Goal: Answer question/provide support: Share knowledge or assist other users

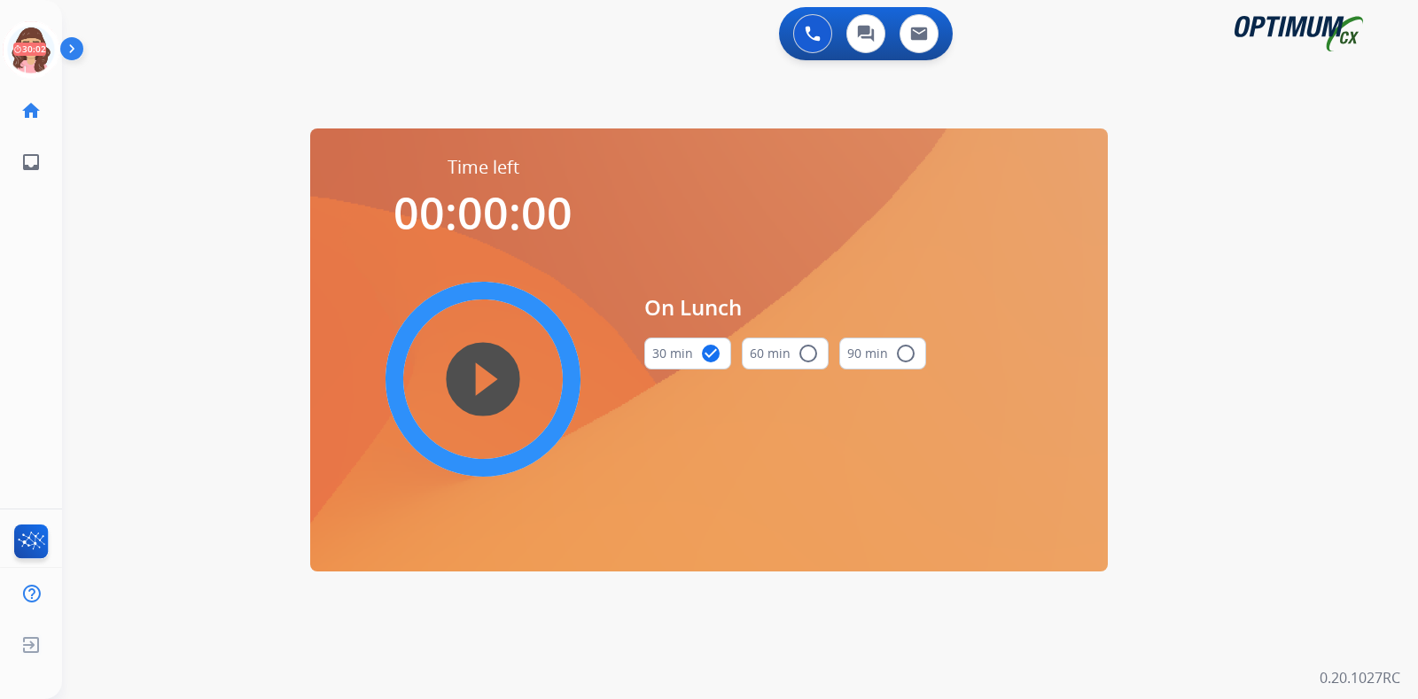
click at [27, 40] on icon at bounding box center [32, 50] width 58 height 58
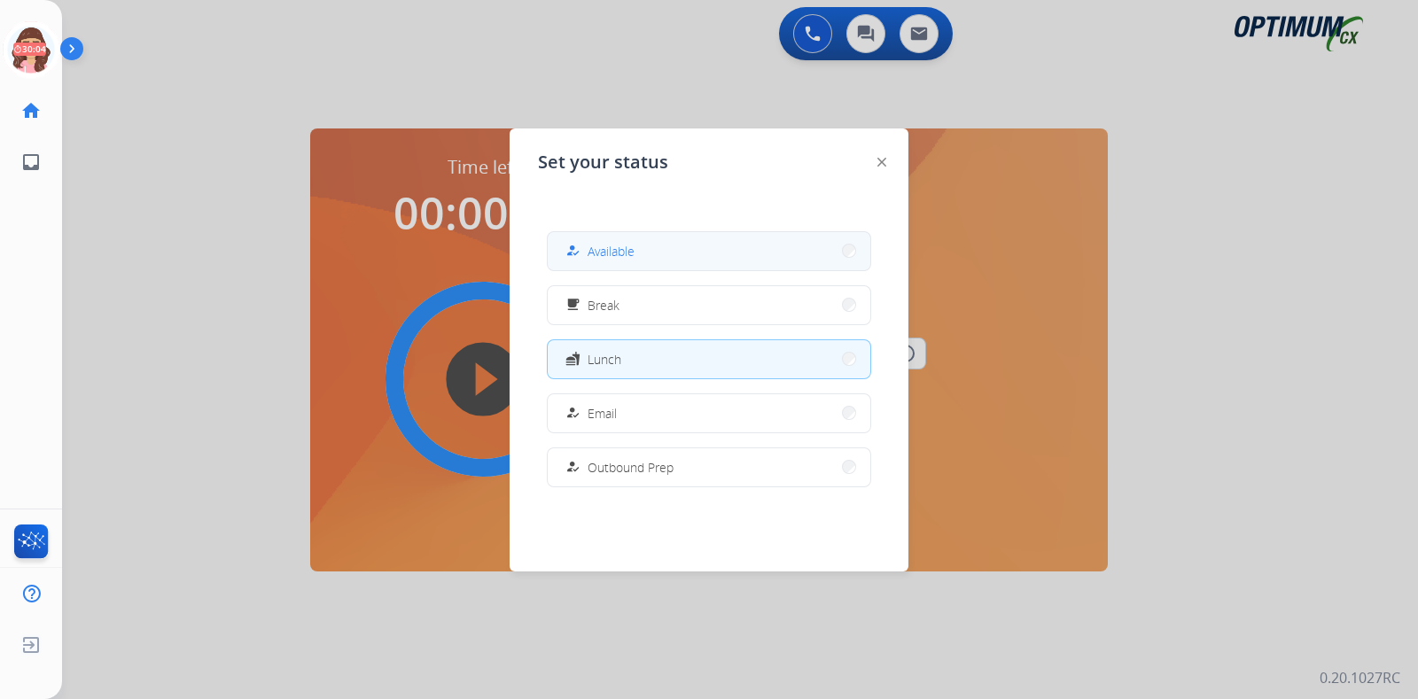
click at [628, 245] on span "Available" at bounding box center [610, 251] width 47 height 19
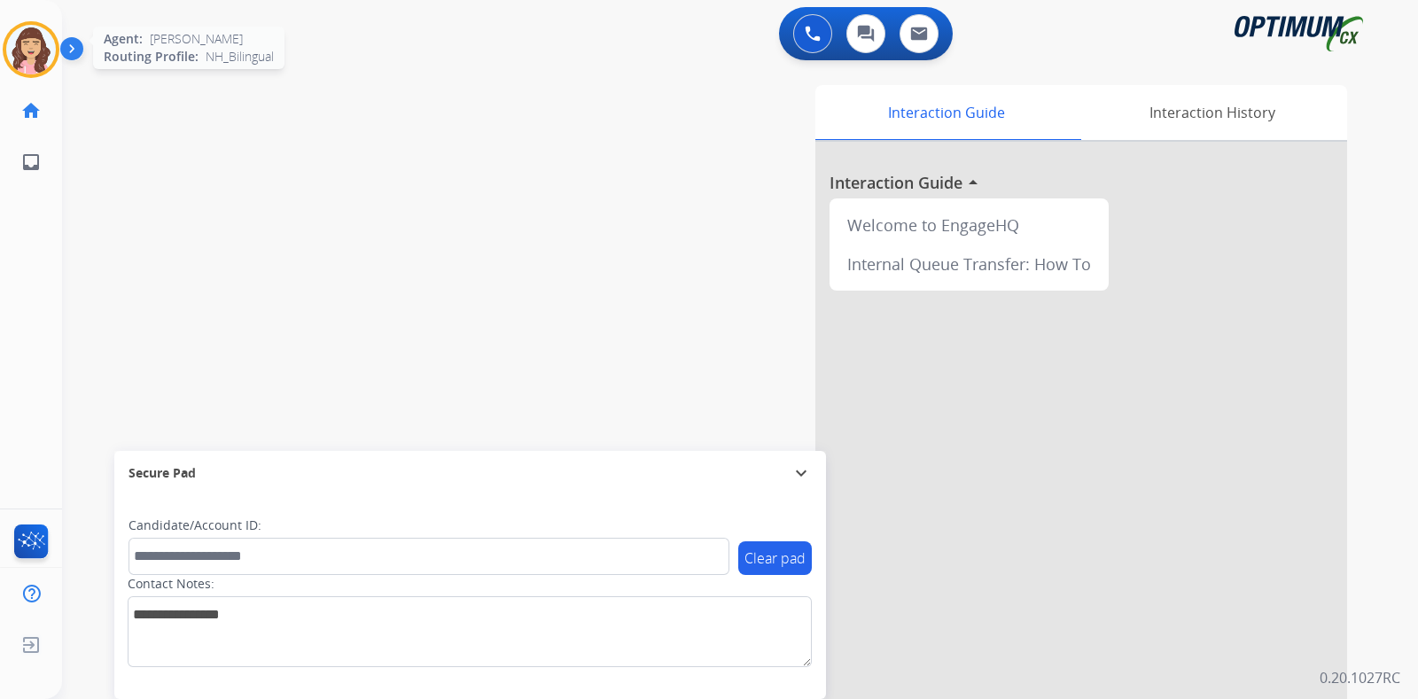
click at [31, 37] on img at bounding box center [31, 50] width 50 height 50
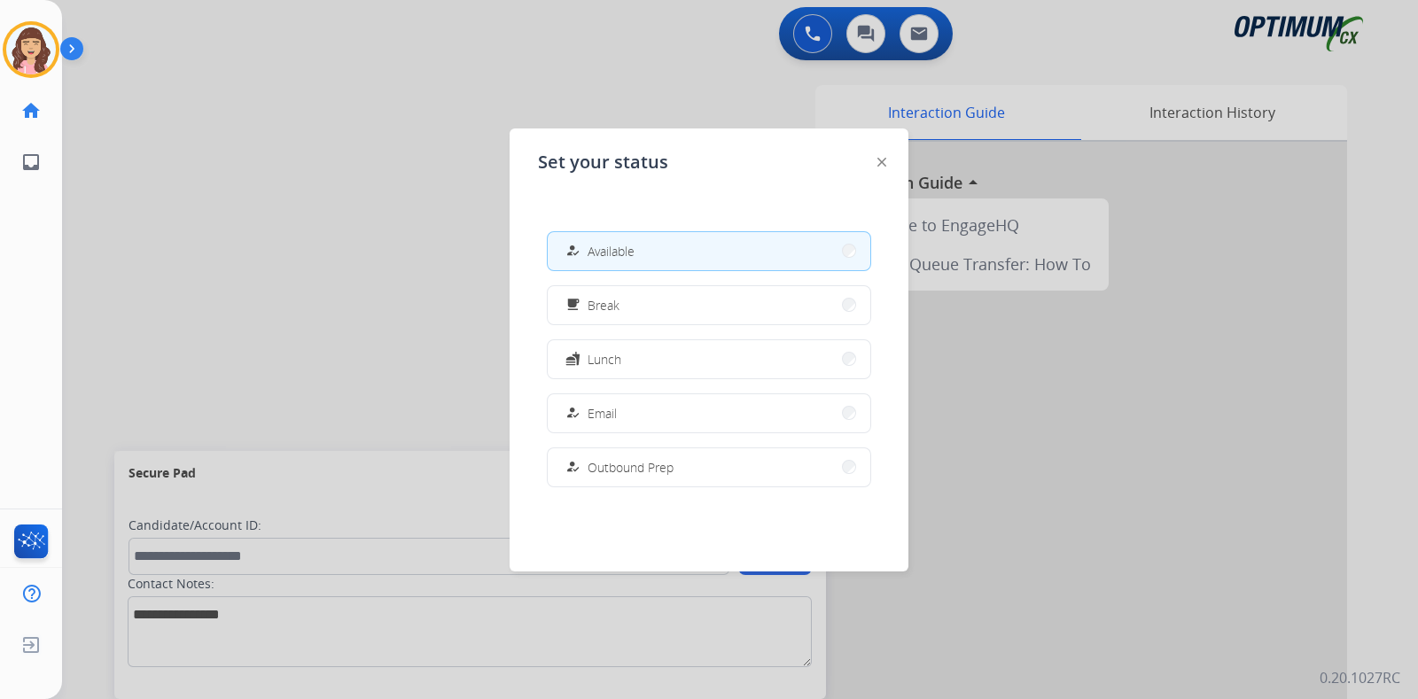
click at [347, 196] on div at bounding box center [709, 349] width 1418 height 699
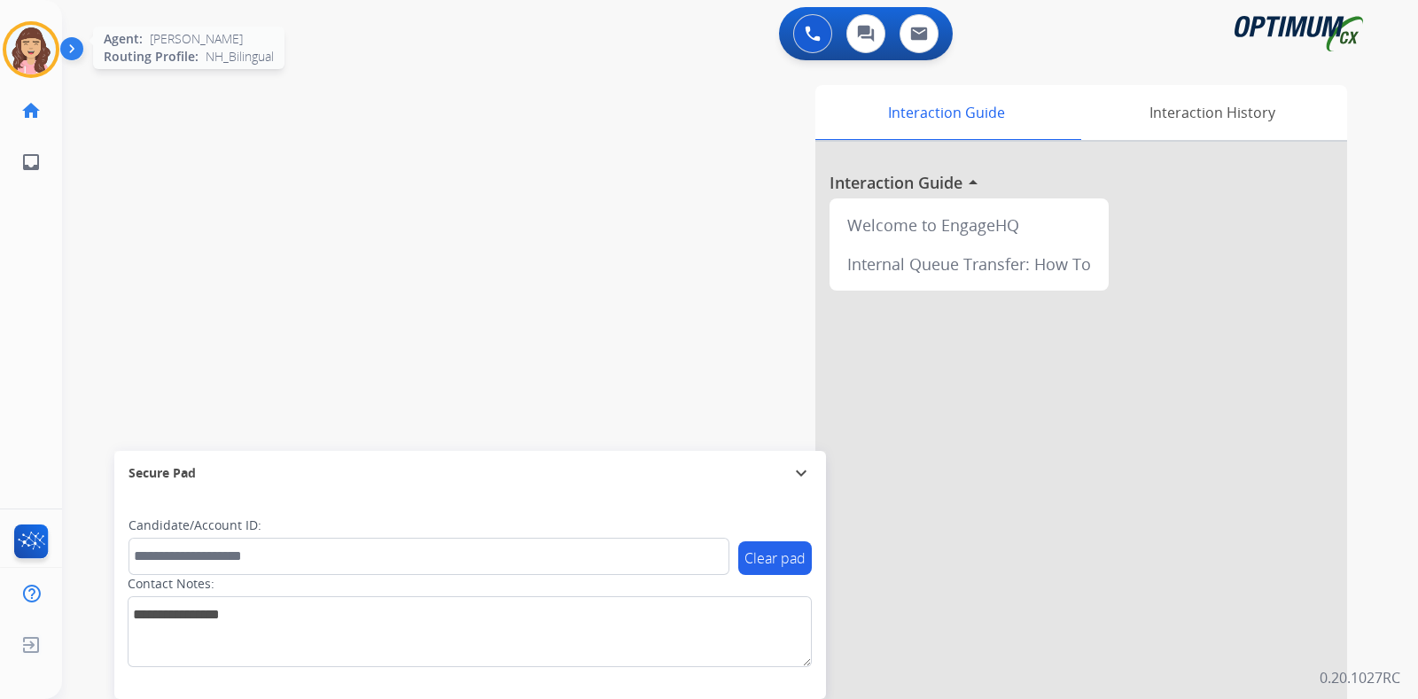
click at [28, 40] on img at bounding box center [31, 50] width 50 height 50
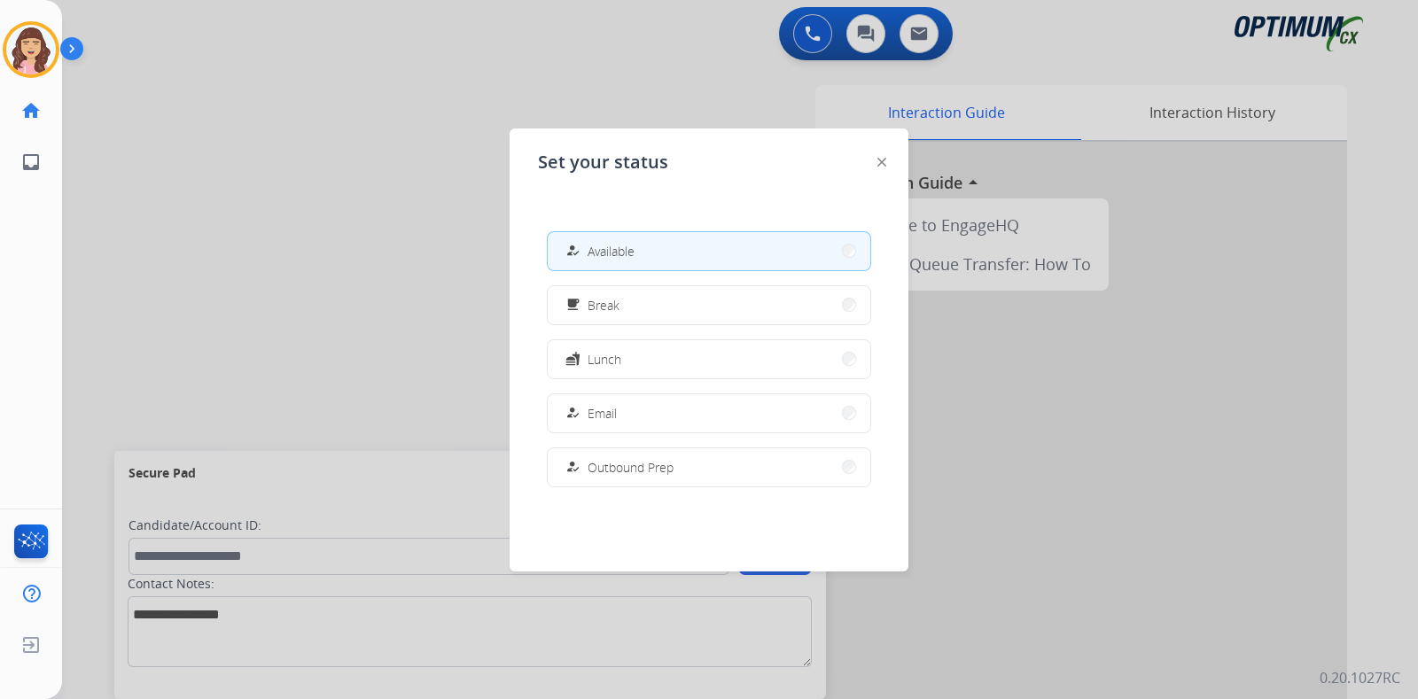
click at [289, 285] on div at bounding box center [709, 349] width 1418 height 699
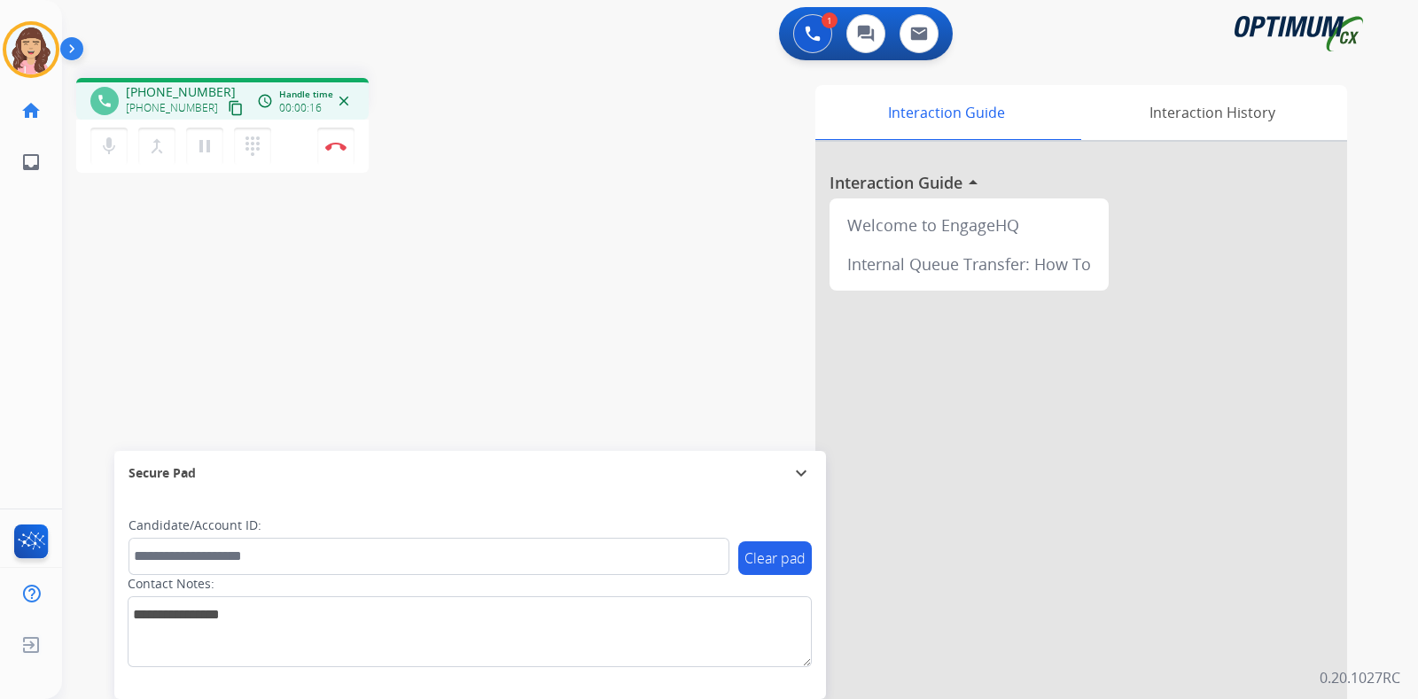
click at [217, 97] on div "+12568007183 content_copy" at bounding box center [186, 107] width 120 height 21
click at [228, 108] on mat-icon "content_copy" at bounding box center [236, 108] width 16 height 16
click at [339, 148] on img at bounding box center [335, 146] width 21 height 9
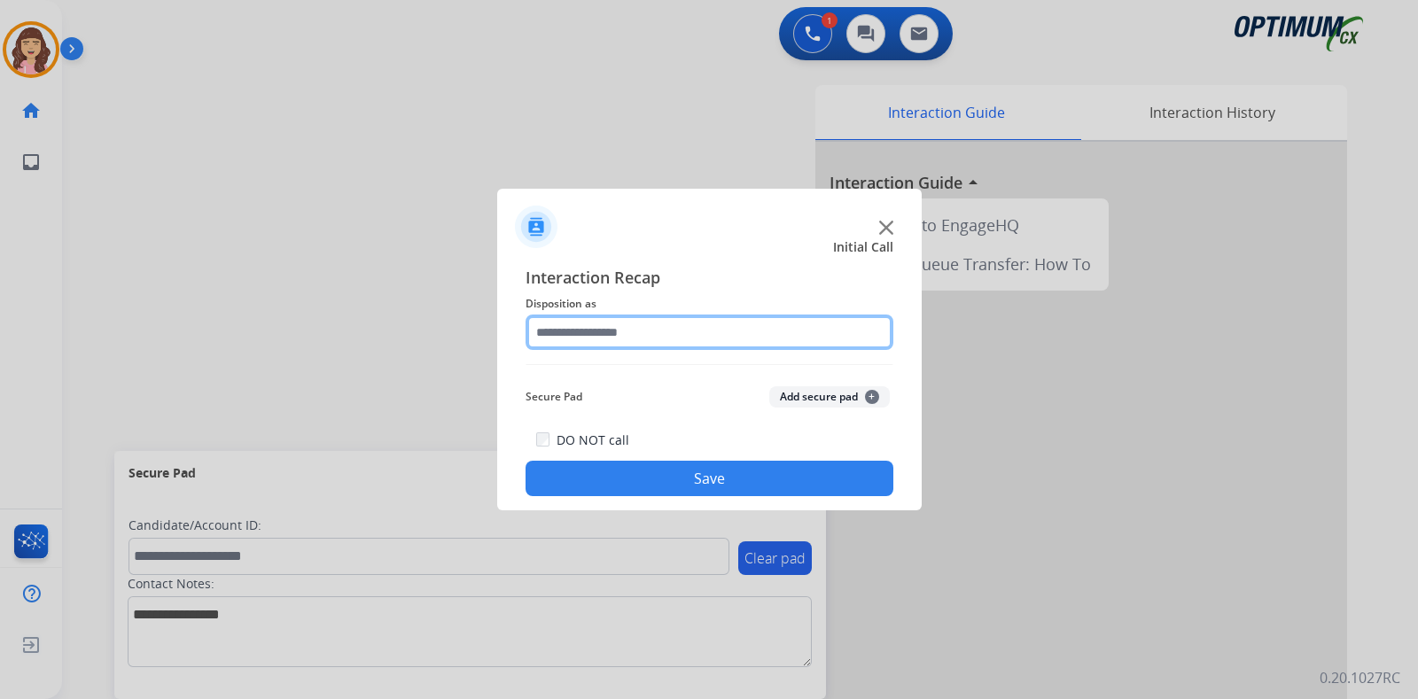
click at [773, 338] on input "text" at bounding box center [709, 332] width 368 height 35
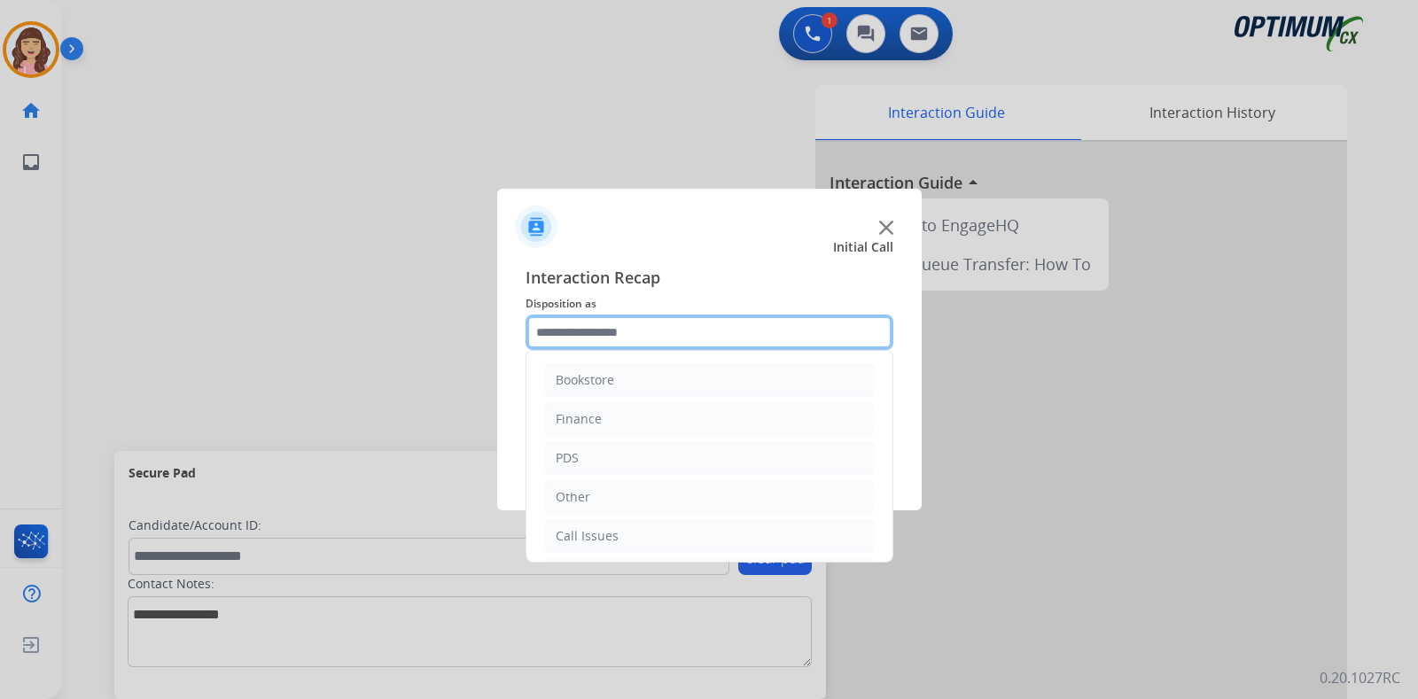
scroll to position [117, 0]
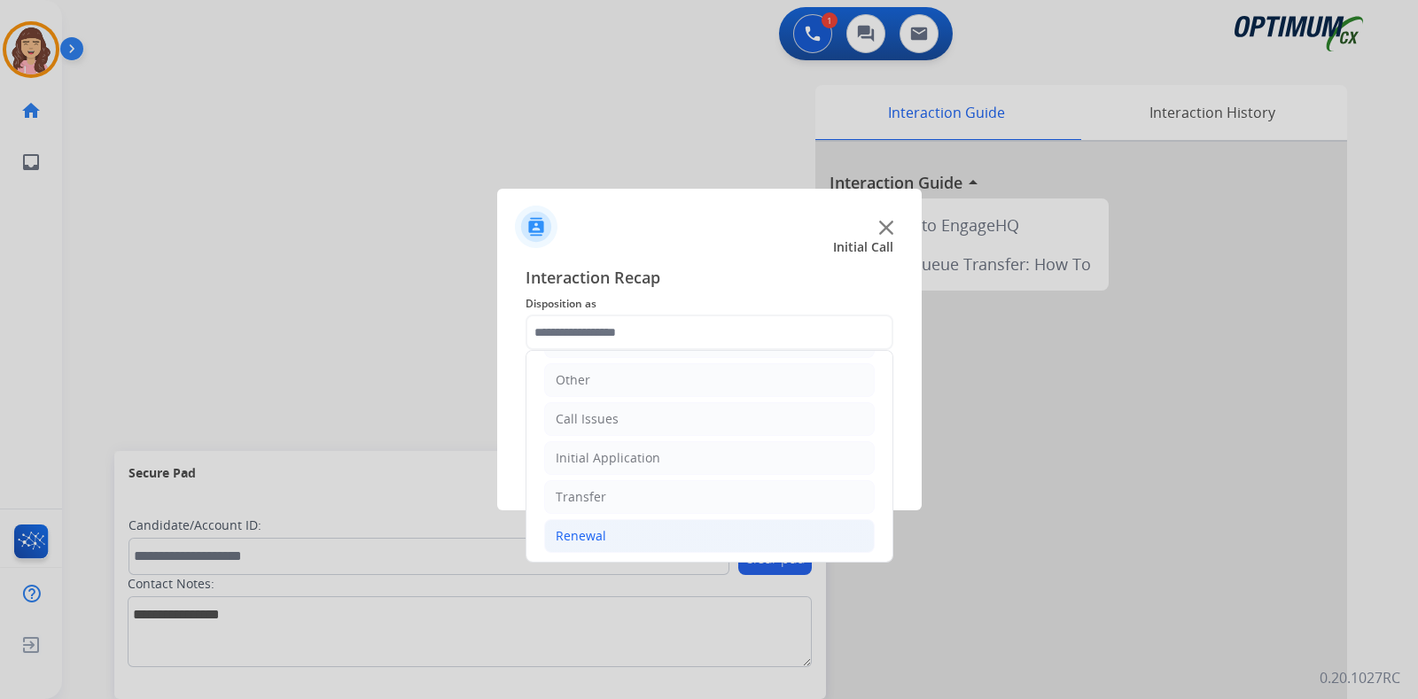
click at [594, 530] on div "Renewal" at bounding box center [581, 536] width 51 height 18
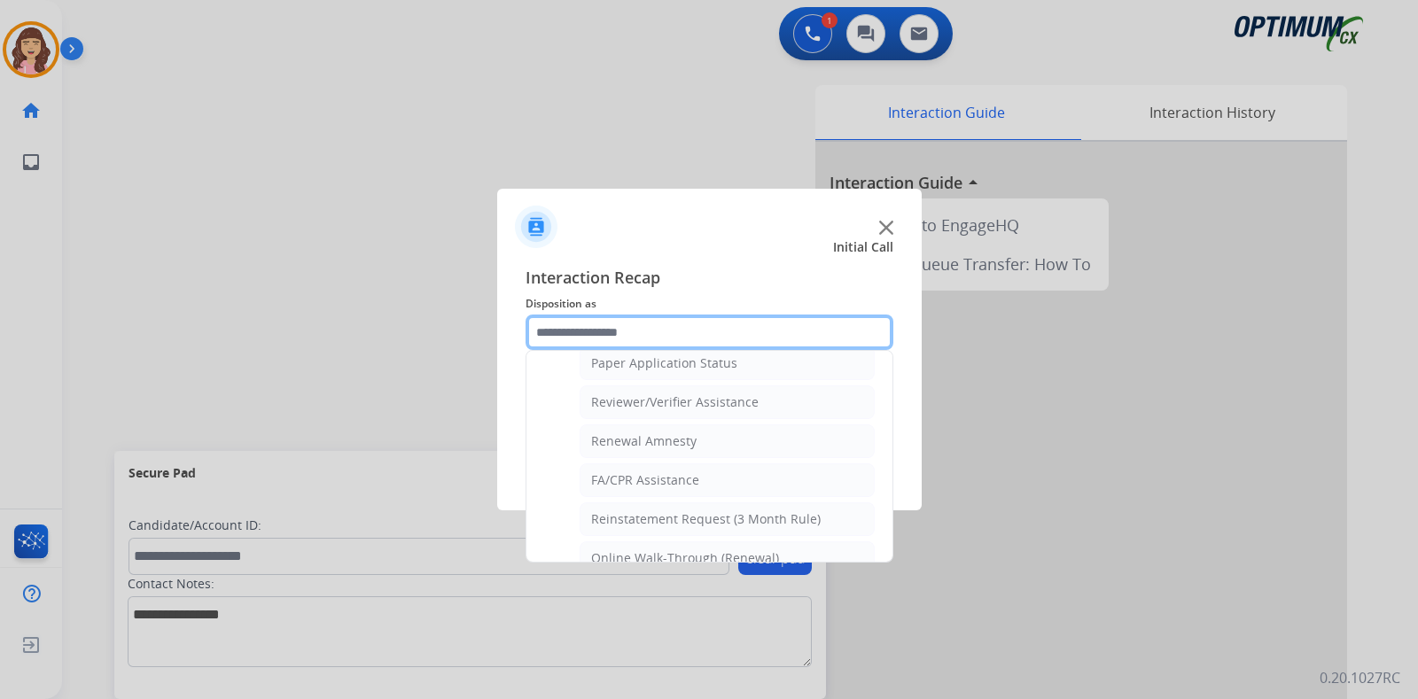
scroll to position [661, 0]
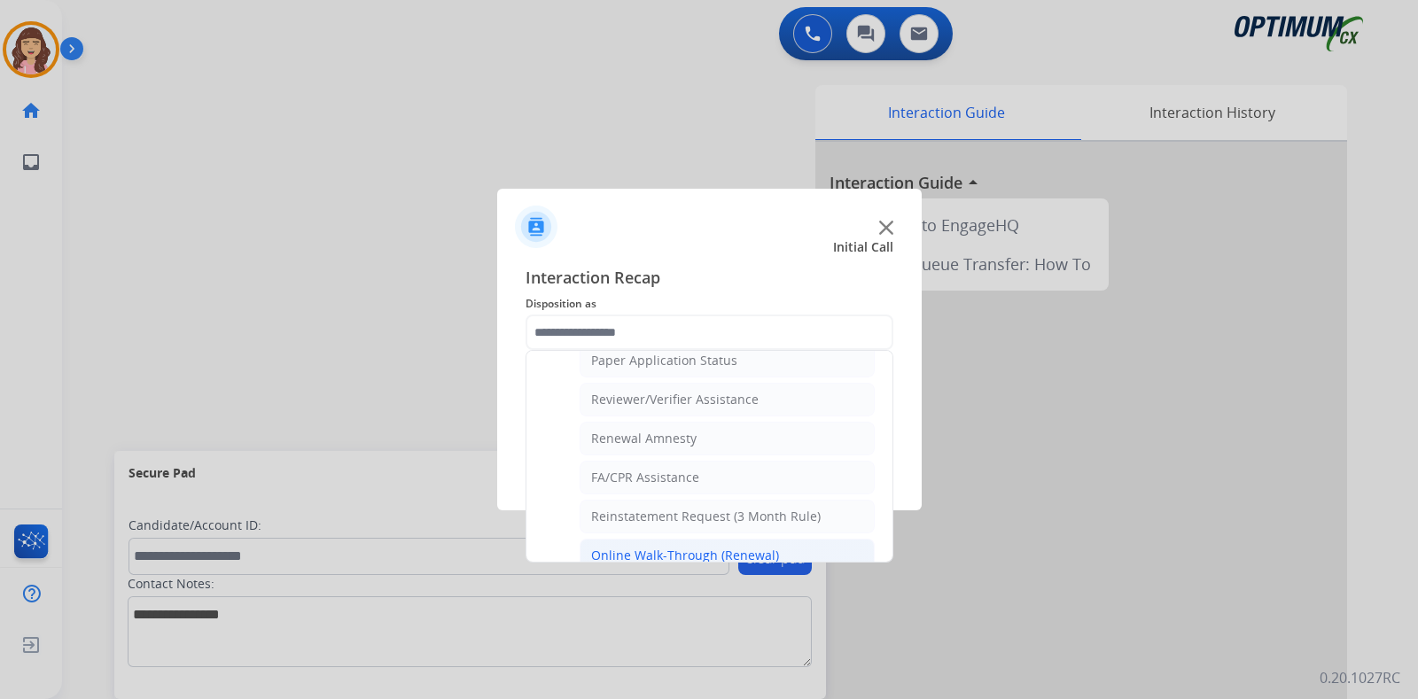
click at [708, 547] on div "Online Walk-Through (Renewal)" at bounding box center [685, 556] width 188 height 18
type input "**********"
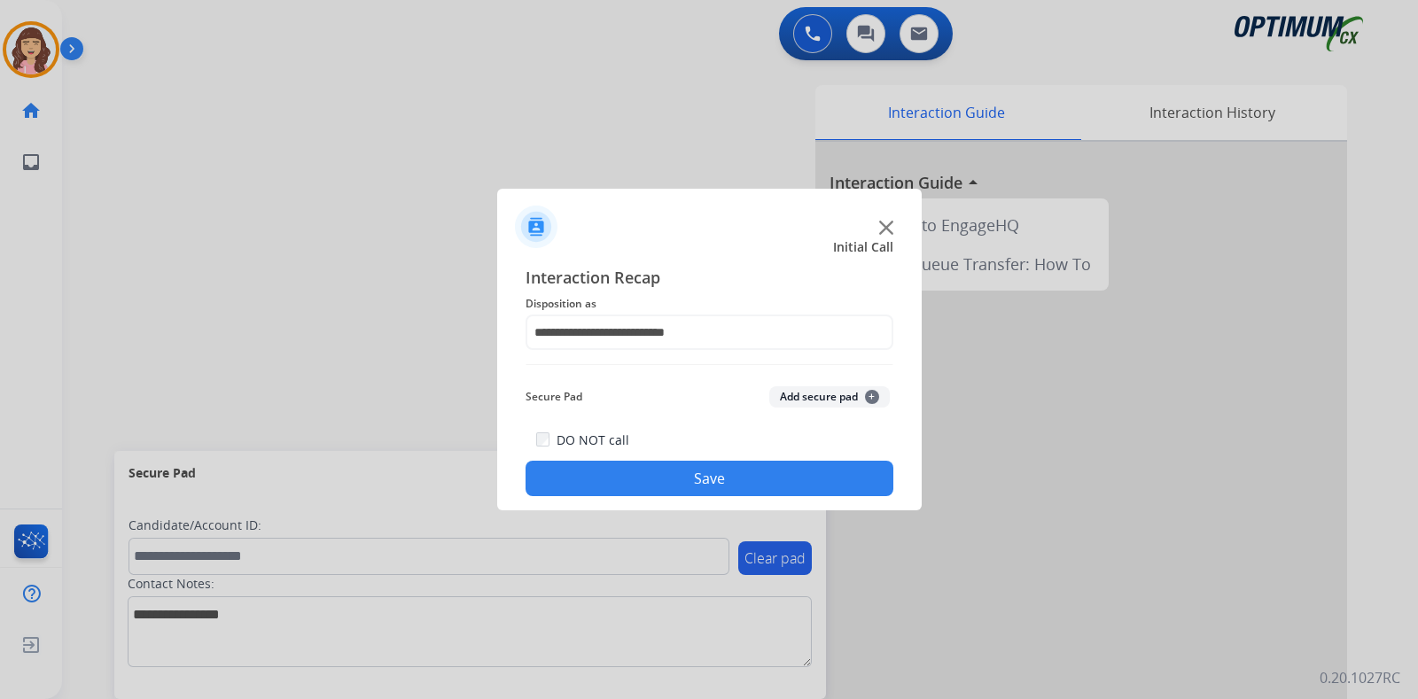
click at [720, 481] on button "Save" at bounding box center [709, 478] width 368 height 35
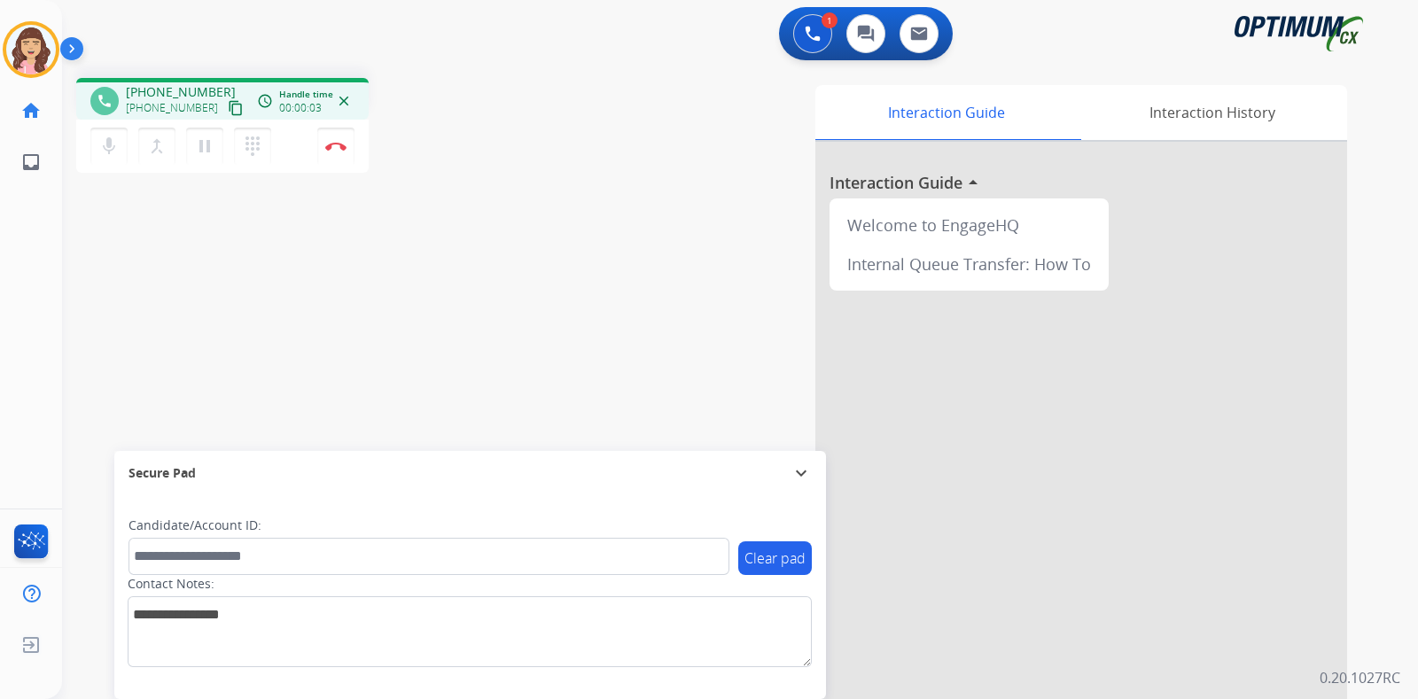
click at [228, 108] on mat-icon "content_copy" at bounding box center [236, 108] width 16 height 16
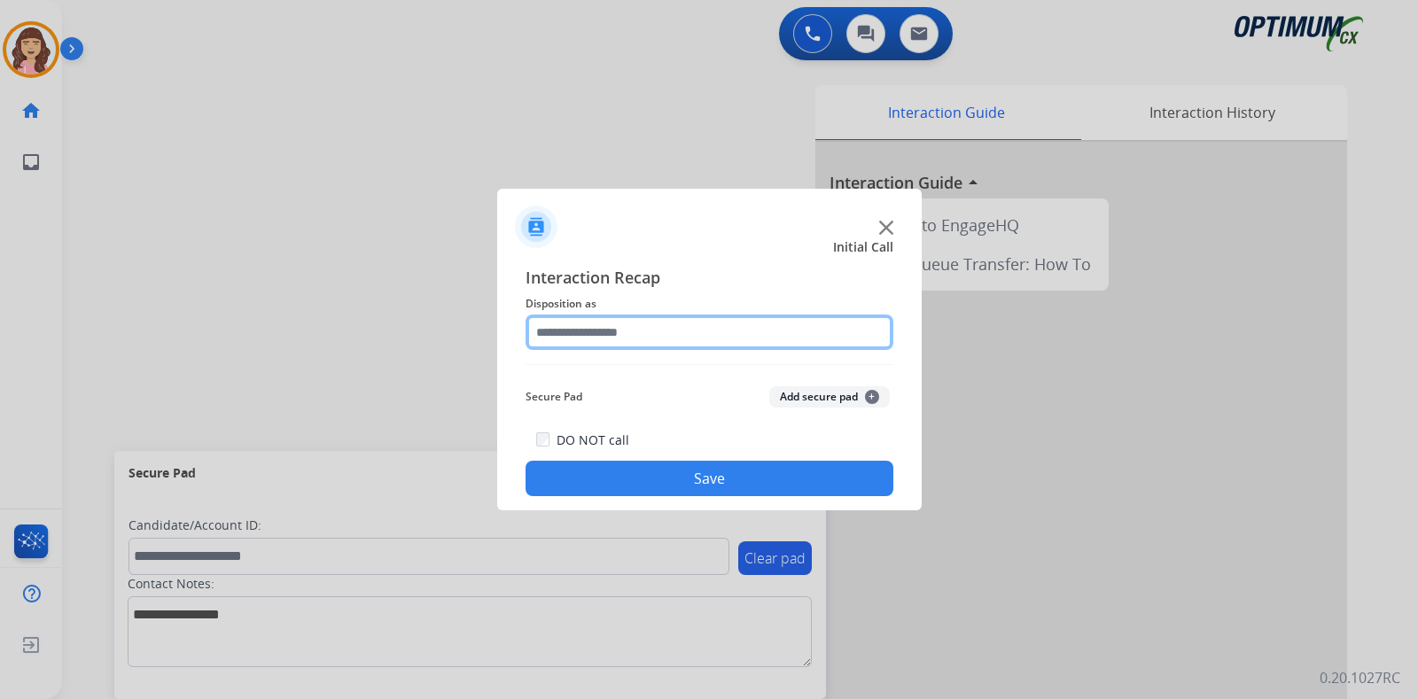
click at [656, 330] on input "text" at bounding box center [709, 332] width 368 height 35
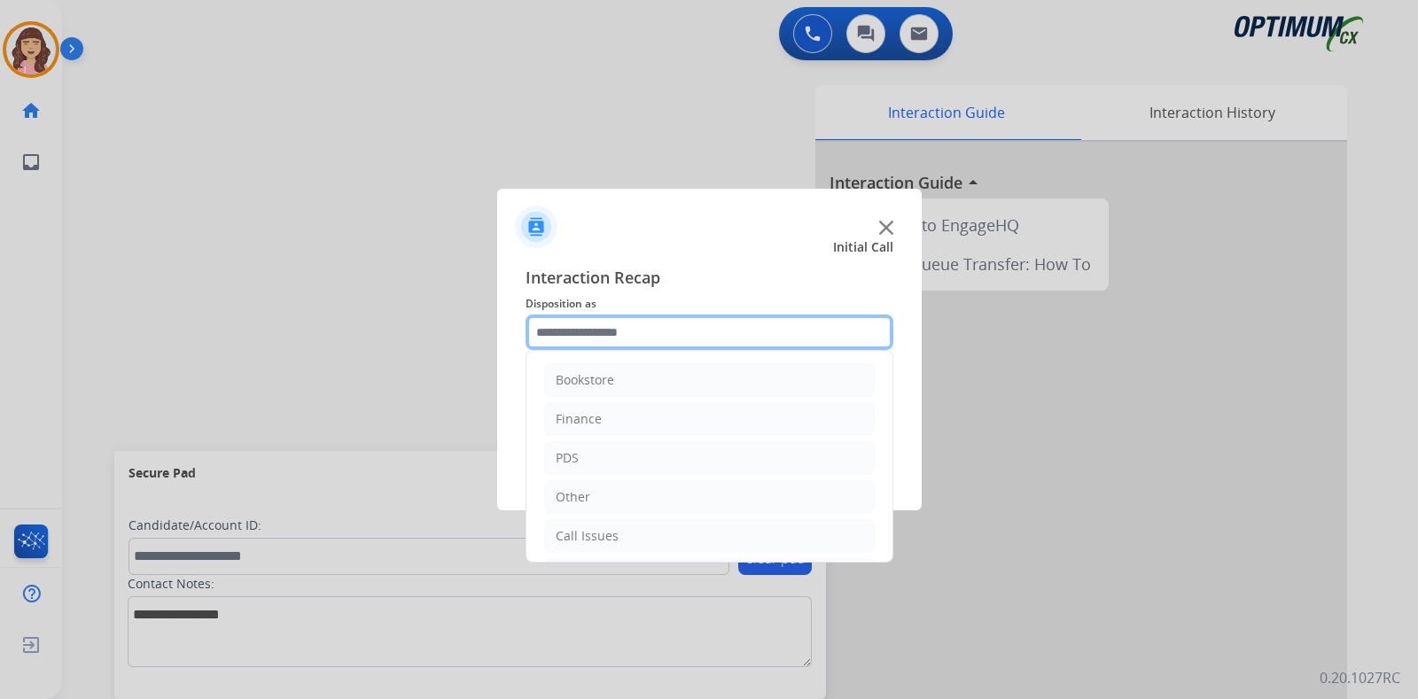
scroll to position [117, 0]
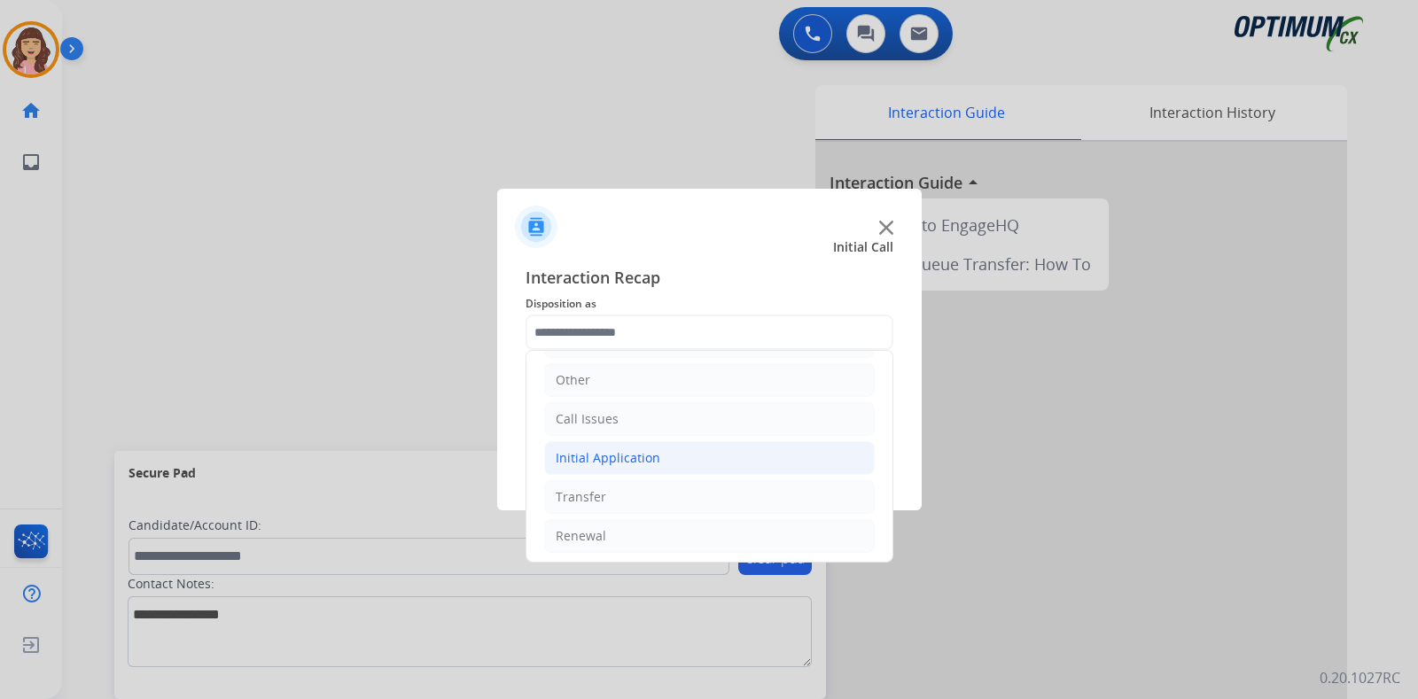
click at [651, 456] on div "Initial Application" at bounding box center [608, 458] width 105 height 18
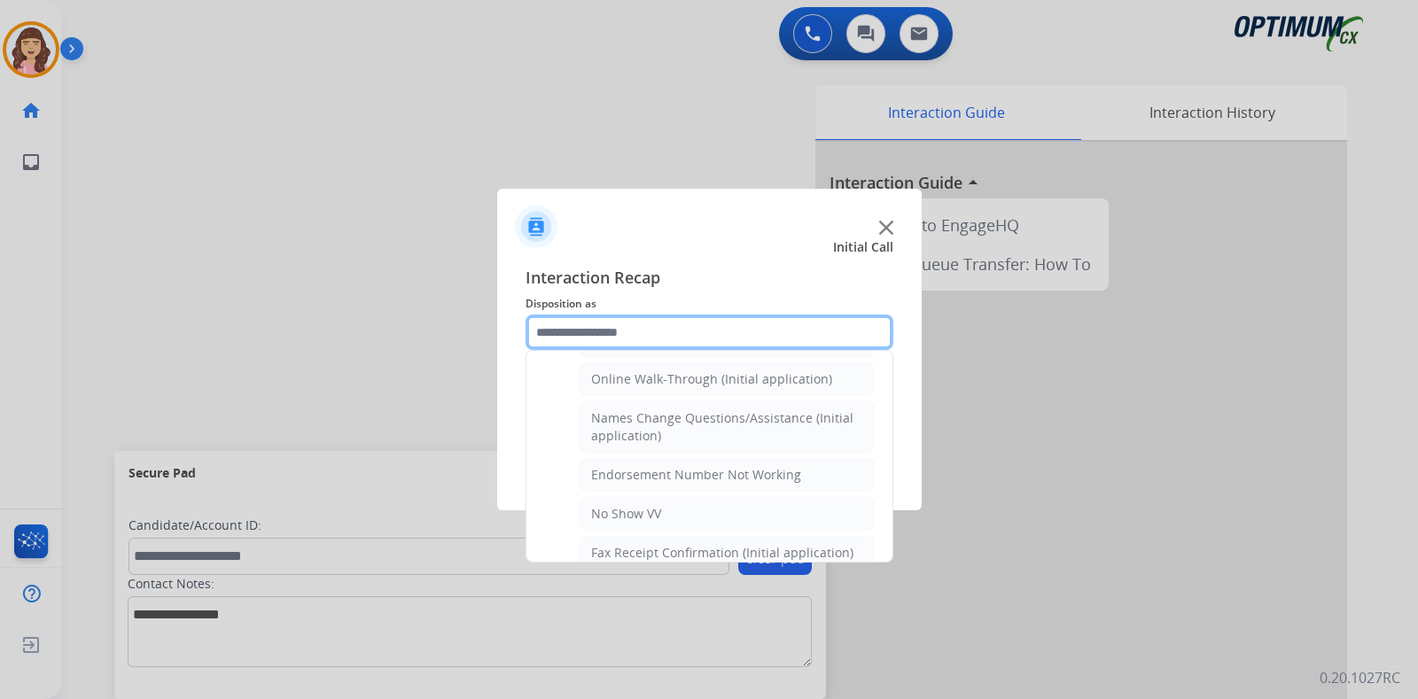
scroll to position [333, 0]
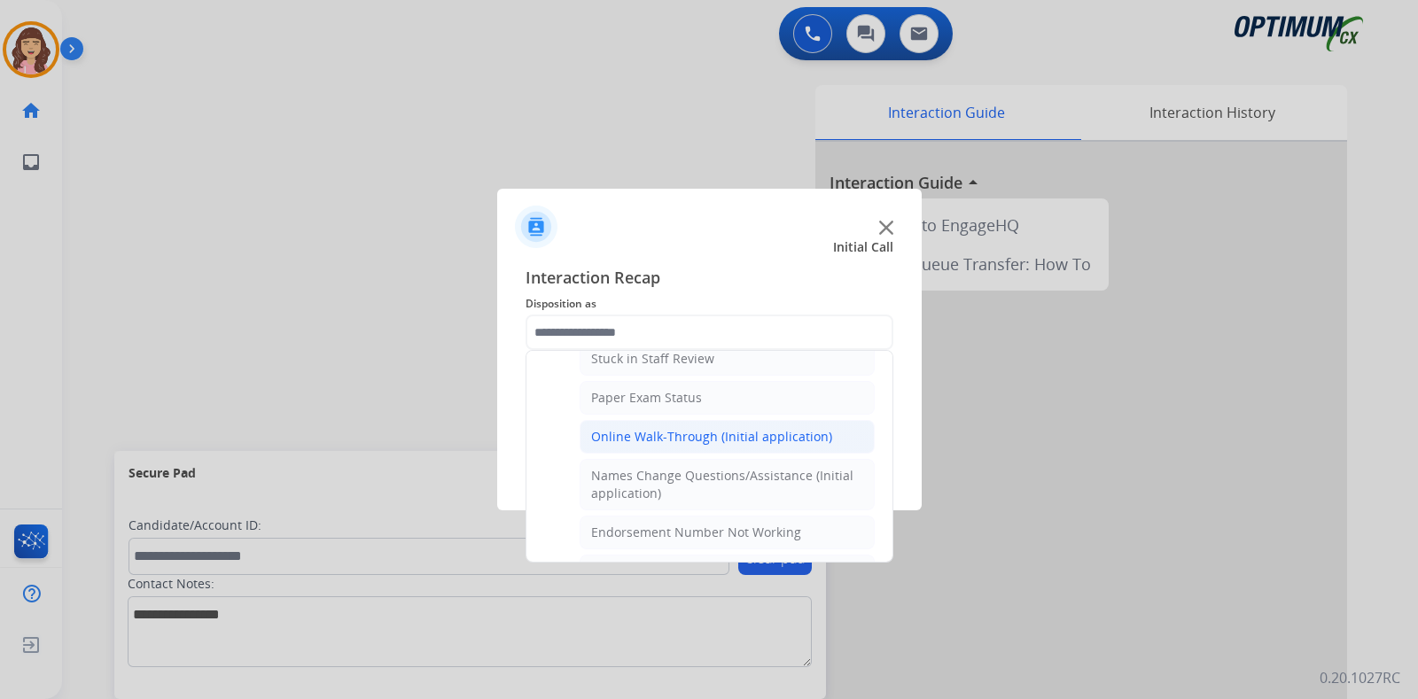
click at [729, 423] on li "Online Walk-Through (Initial application)" at bounding box center [726, 437] width 295 height 34
type input "**********"
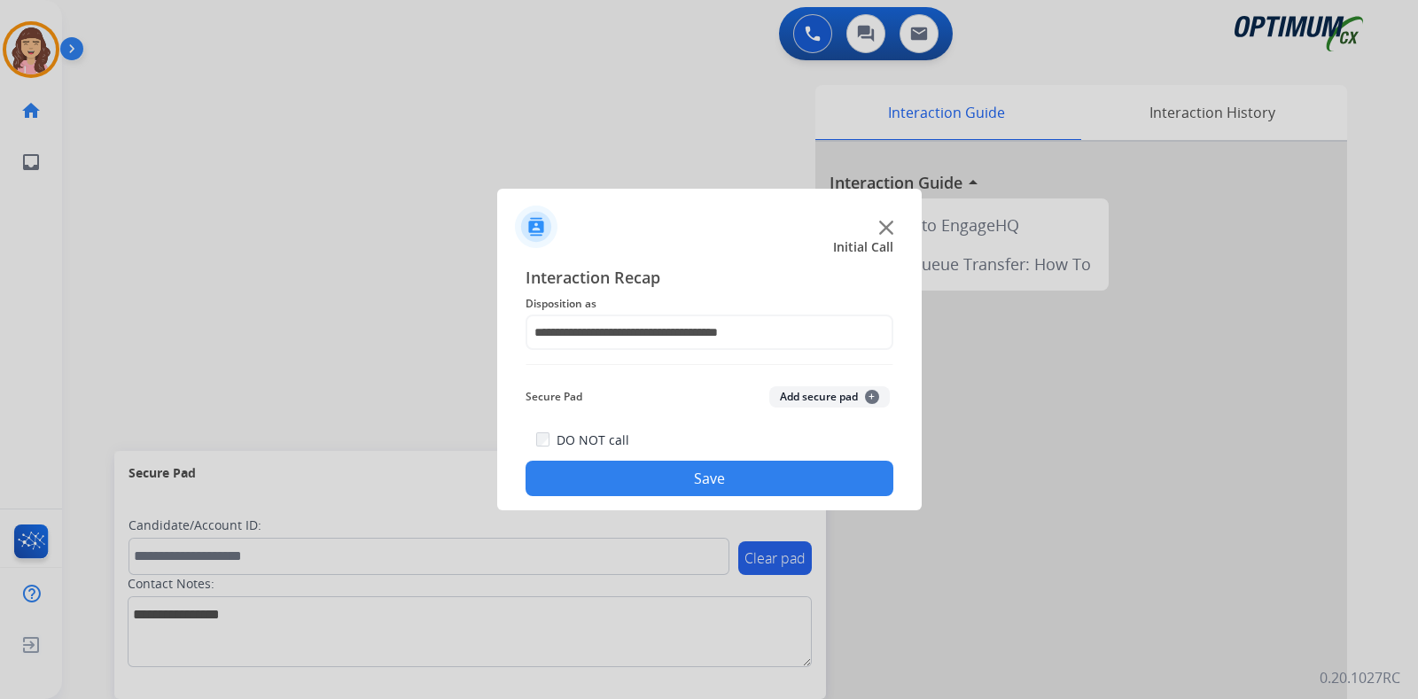
click at [704, 471] on button "Save" at bounding box center [709, 478] width 368 height 35
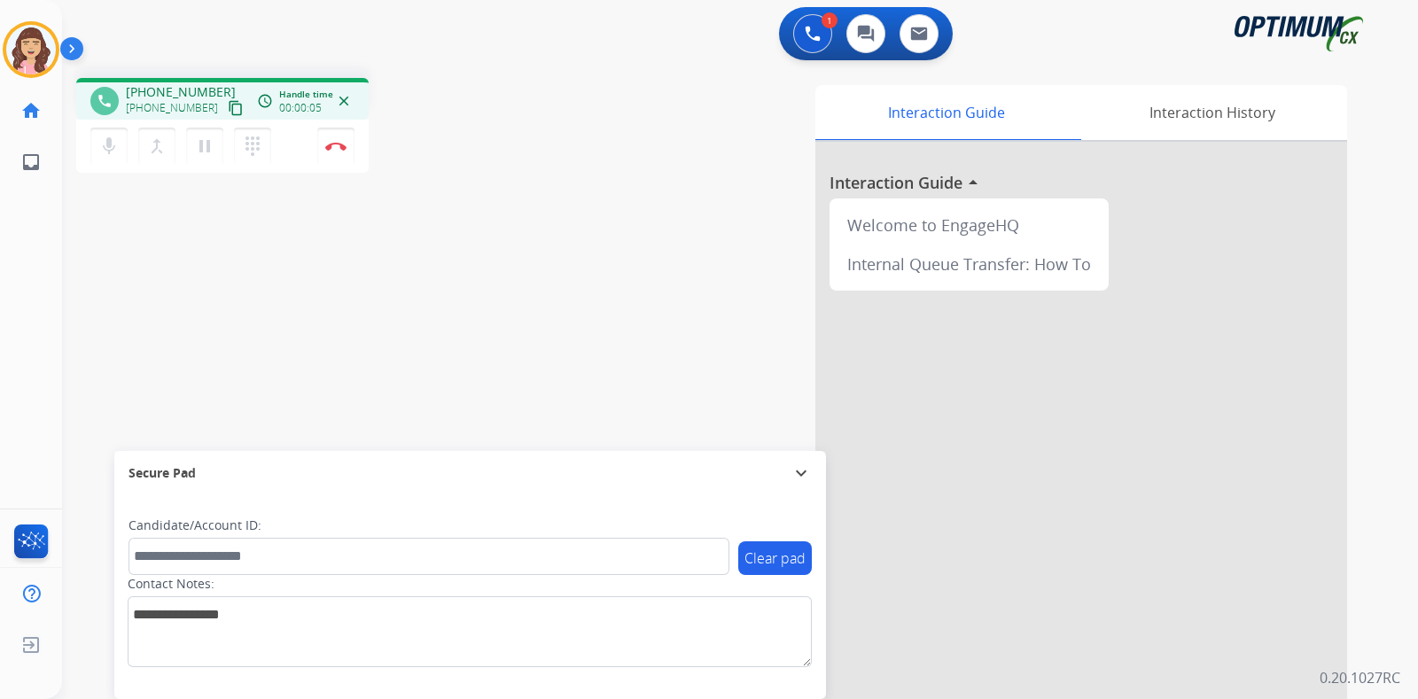
click at [228, 105] on mat-icon "content_copy" at bounding box center [236, 108] width 16 height 16
click at [334, 143] on img at bounding box center [335, 146] width 21 height 9
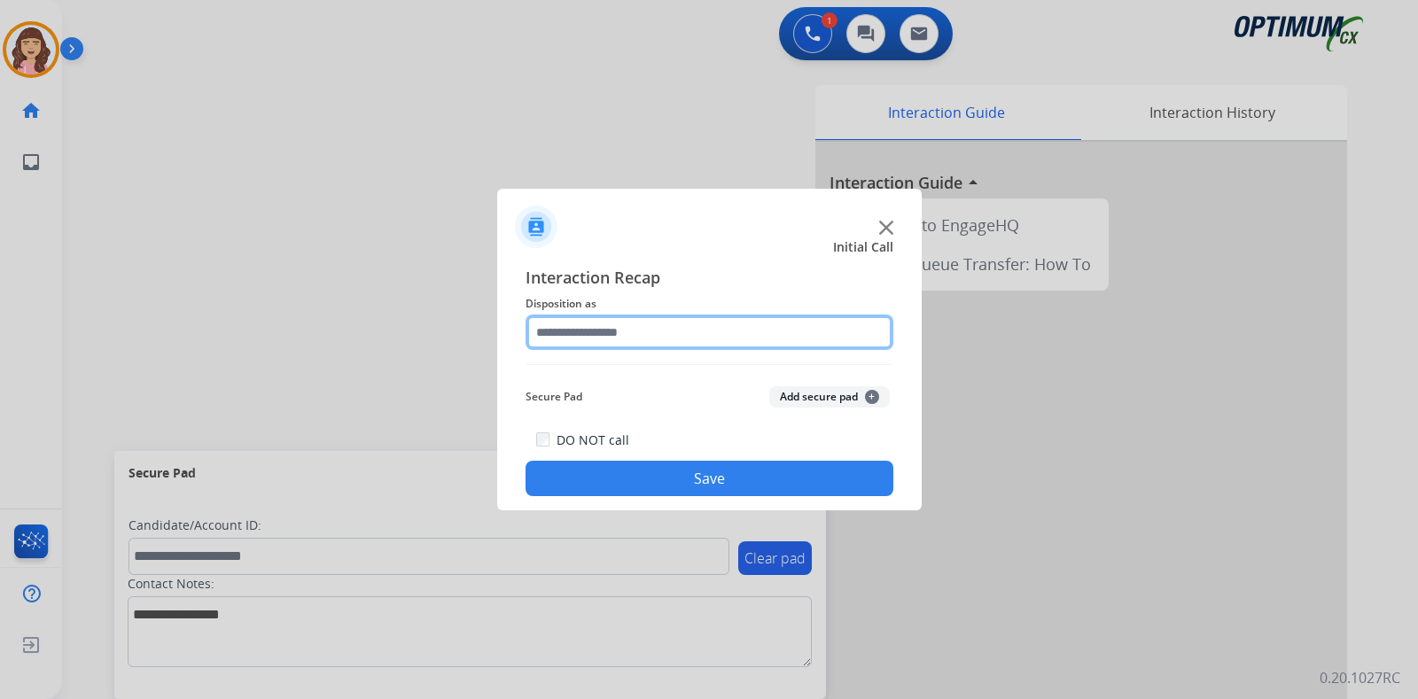
click at [645, 338] on input "text" at bounding box center [709, 332] width 368 height 35
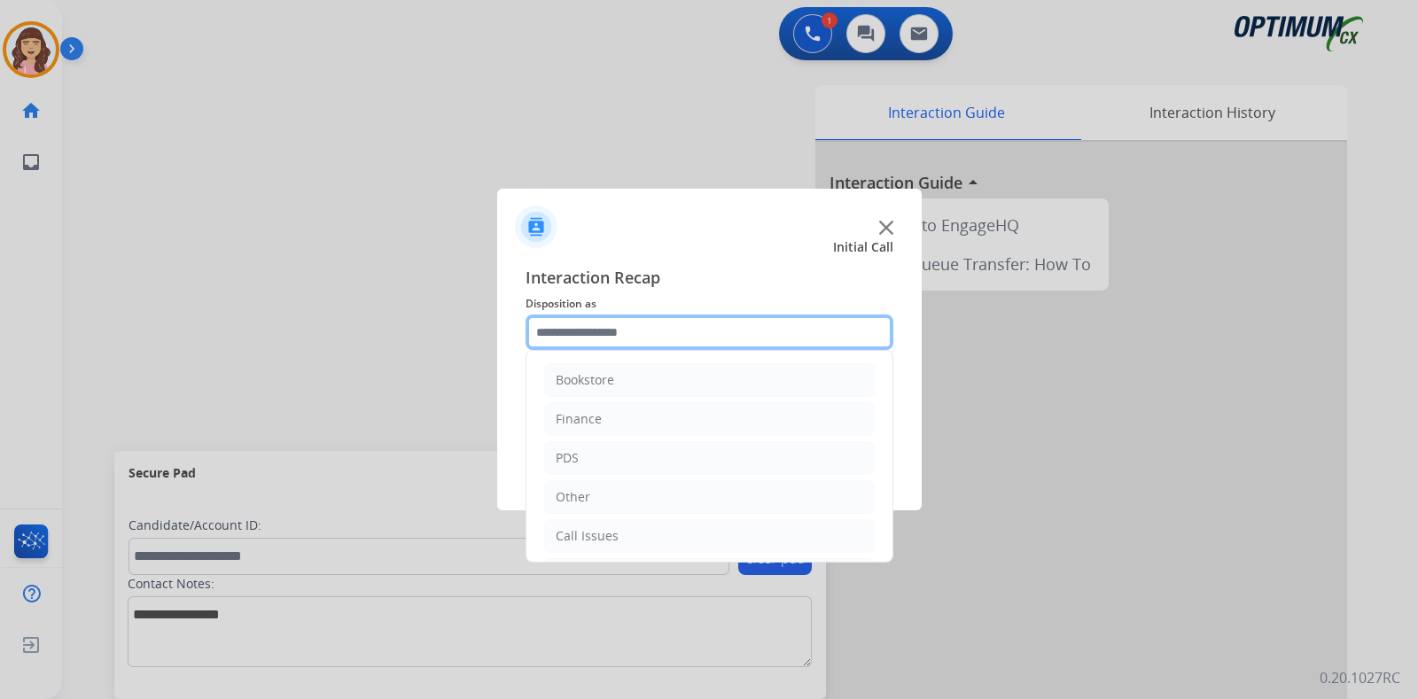
scroll to position [117, 0]
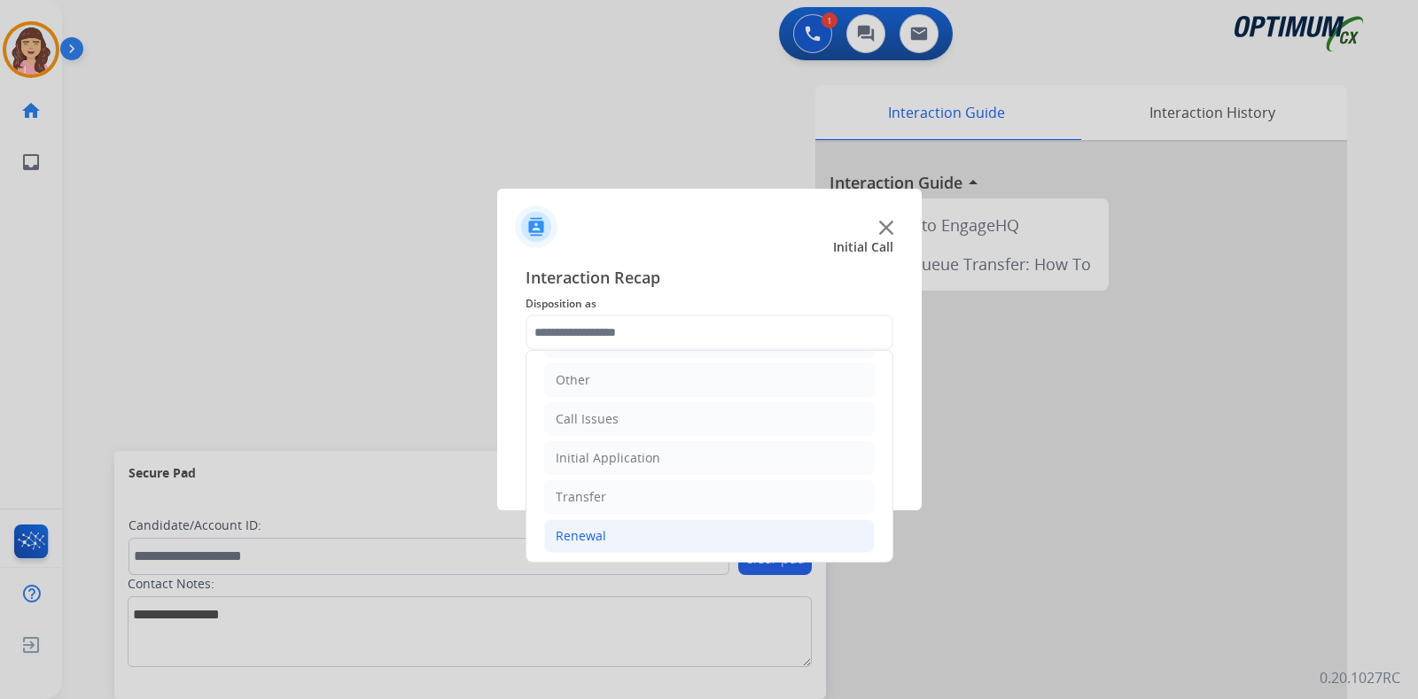
click at [607, 540] on li "Renewal" at bounding box center [709, 536] width 330 height 34
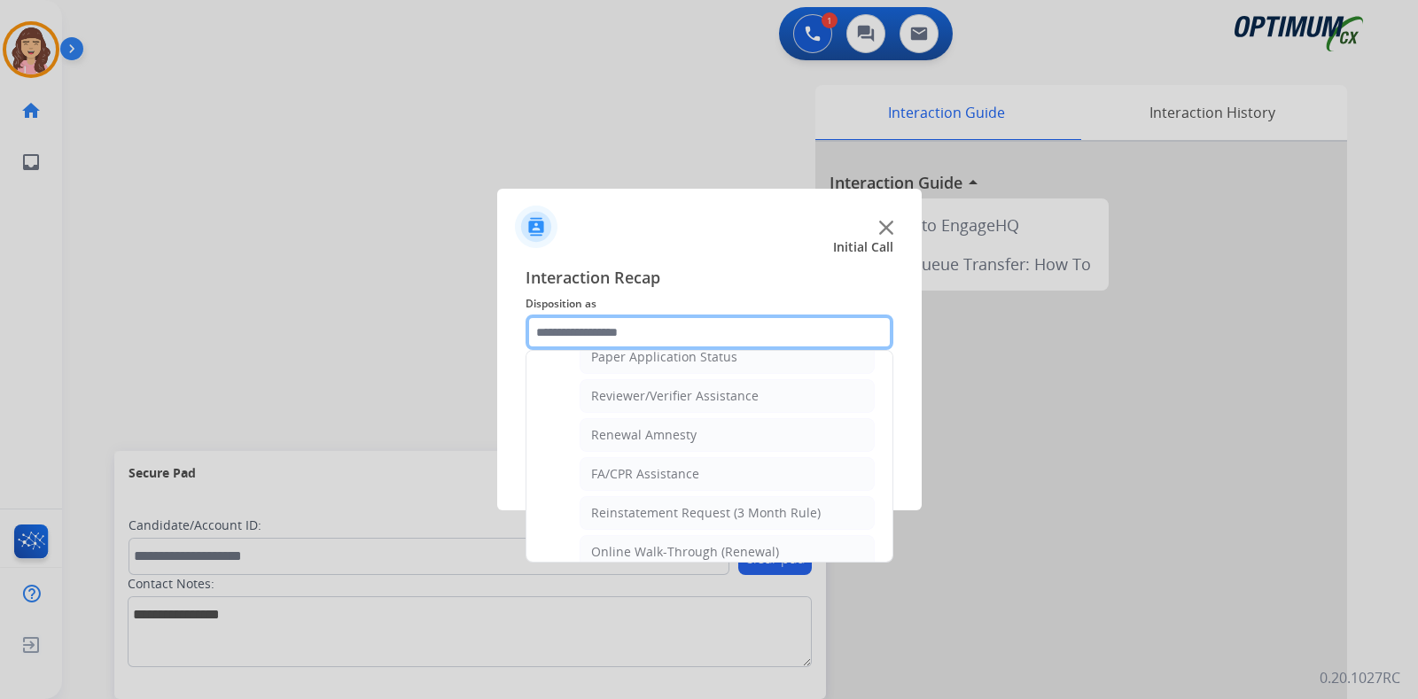
scroll to position [677, 0]
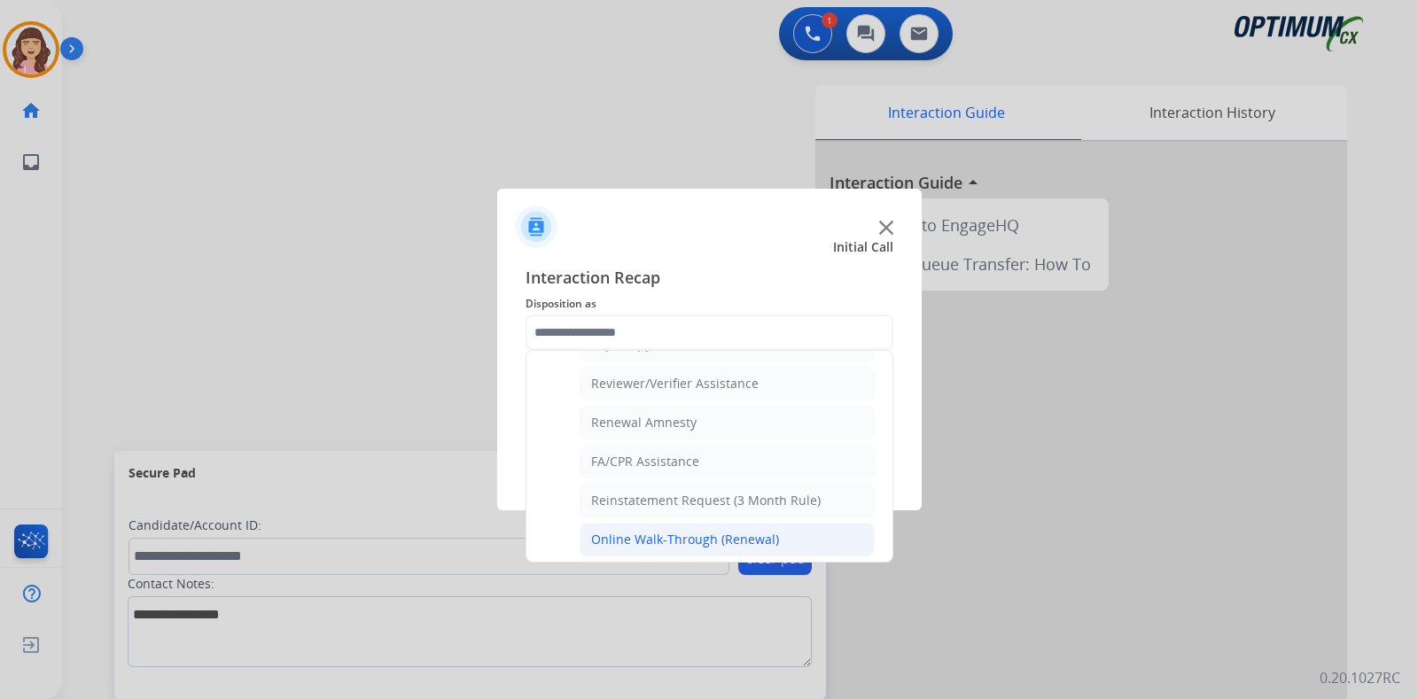
click at [755, 531] on div "Online Walk-Through (Renewal)" at bounding box center [685, 540] width 188 height 18
type input "**********"
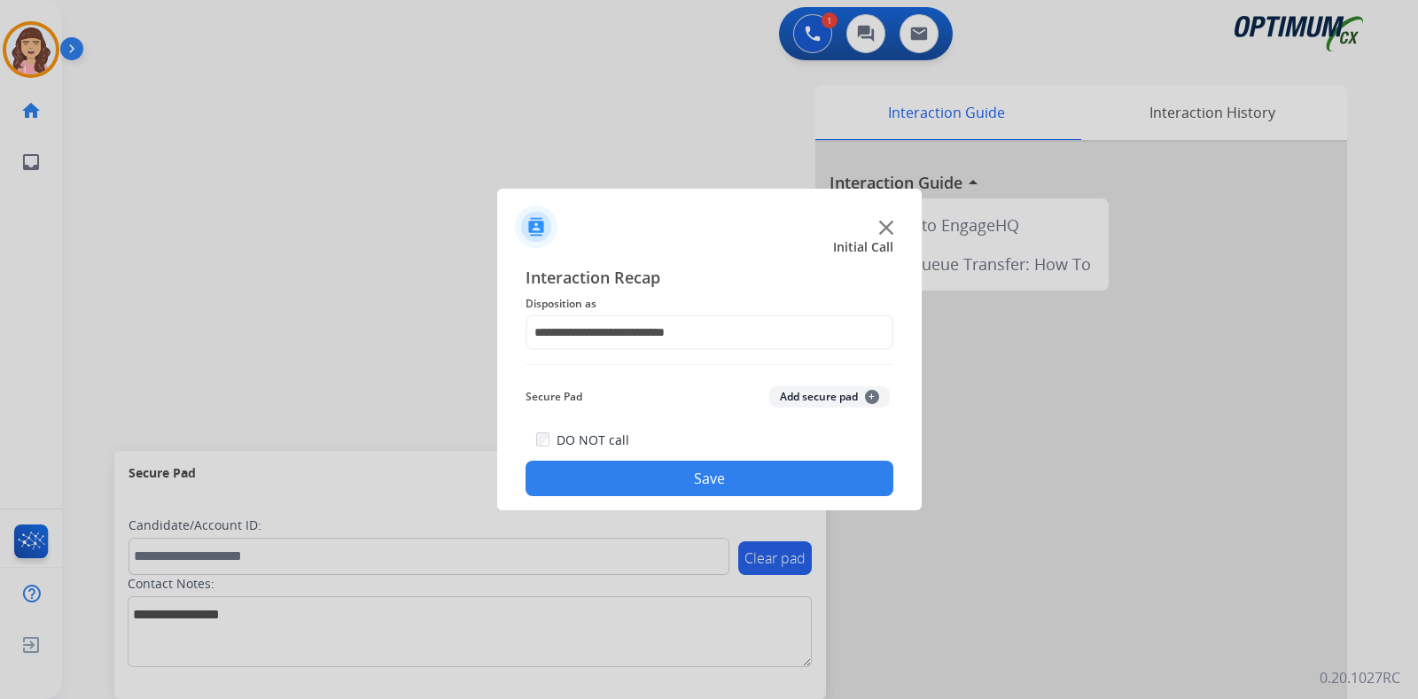
click at [795, 483] on button "Save" at bounding box center [709, 478] width 368 height 35
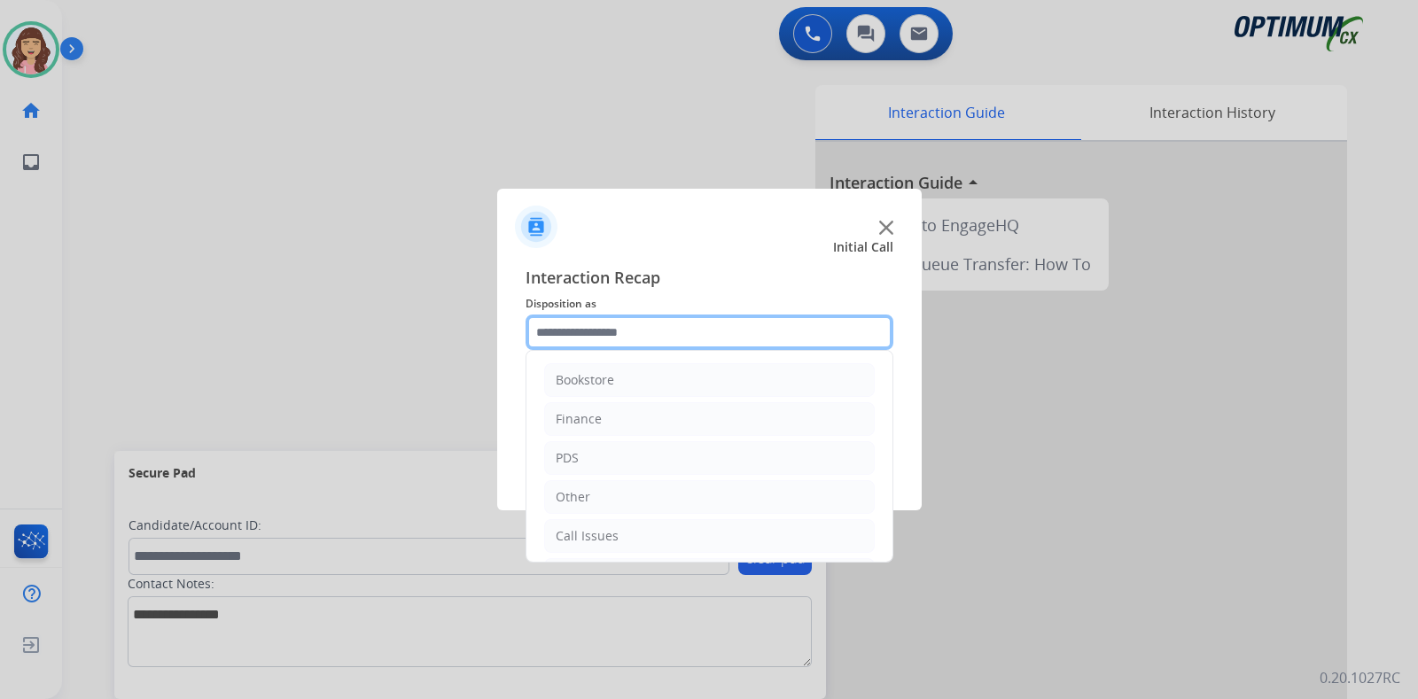
click at [701, 333] on input "text" at bounding box center [709, 332] width 368 height 35
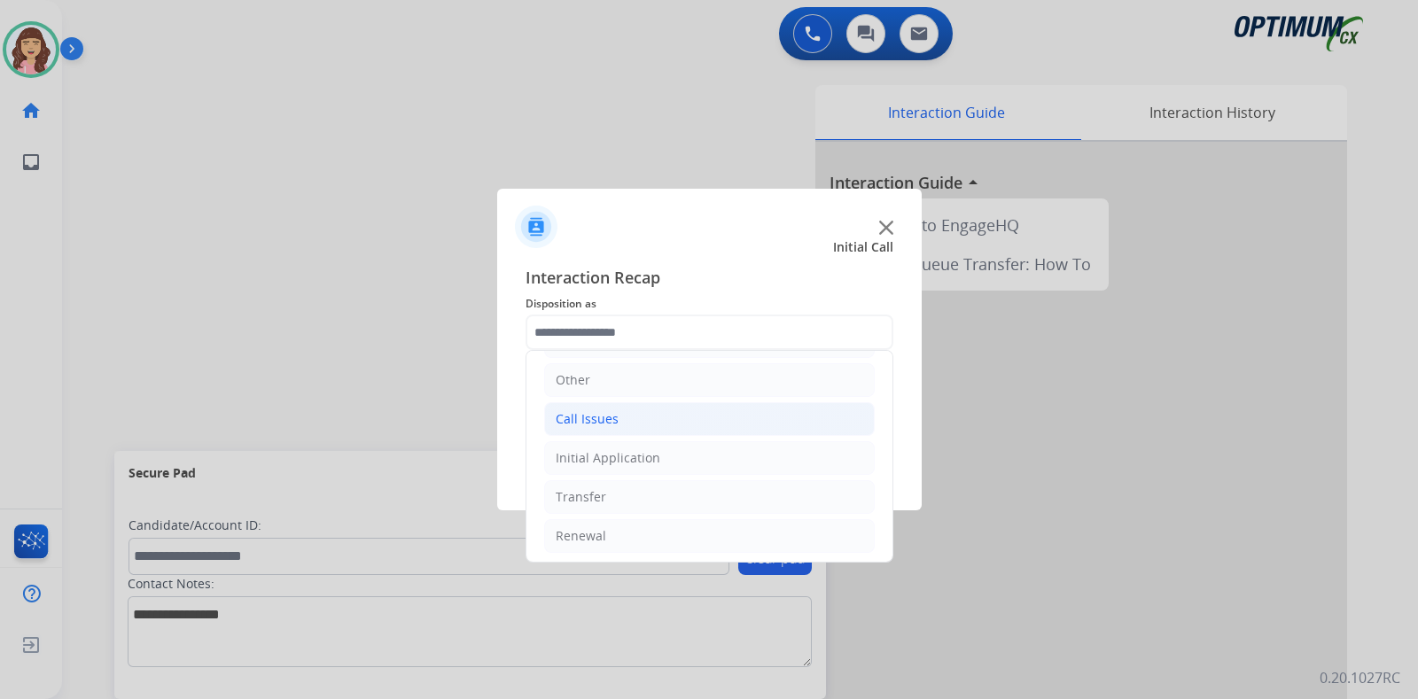
click at [629, 424] on li "Call Issues" at bounding box center [709, 419] width 330 height 34
click at [652, 530] on div "Dropped Call" at bounding box center [630, 536] width 78 height 18
type input "**********"
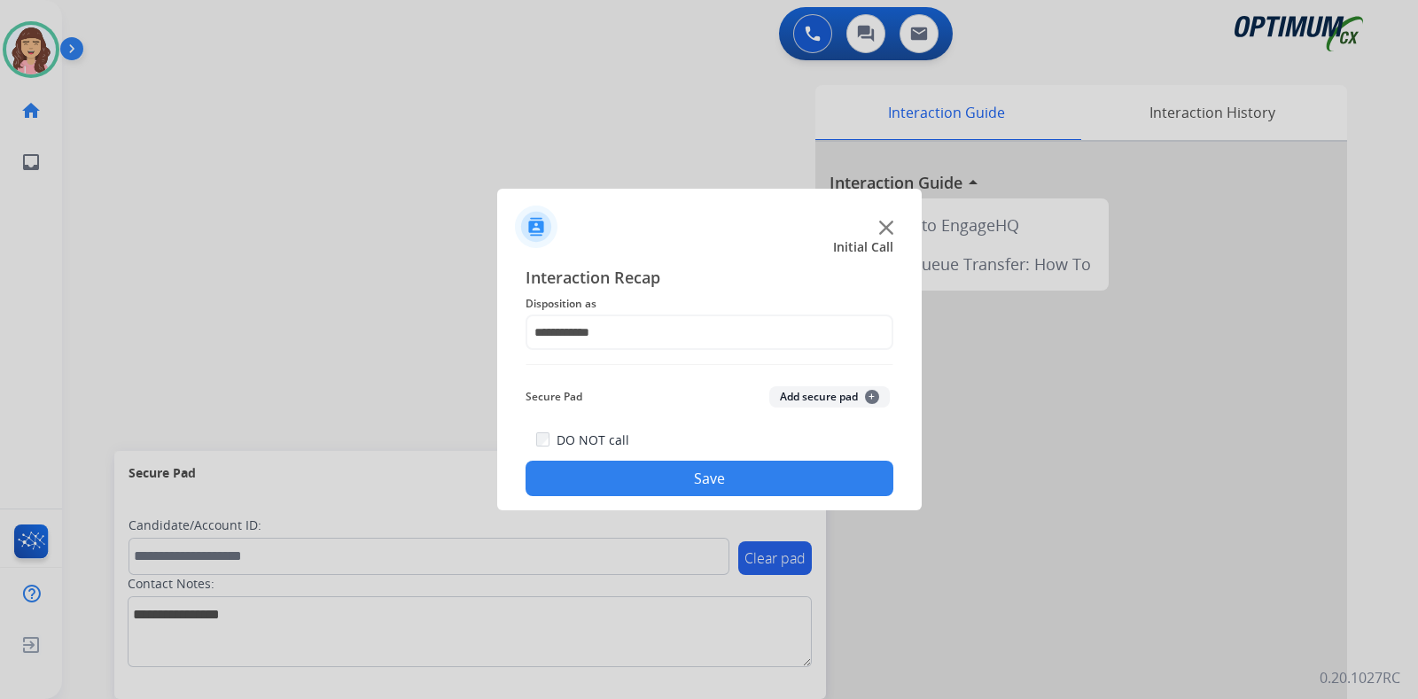
click at [712, 485] on button "Save" at bounding box center [709, 478] width 368 height 35
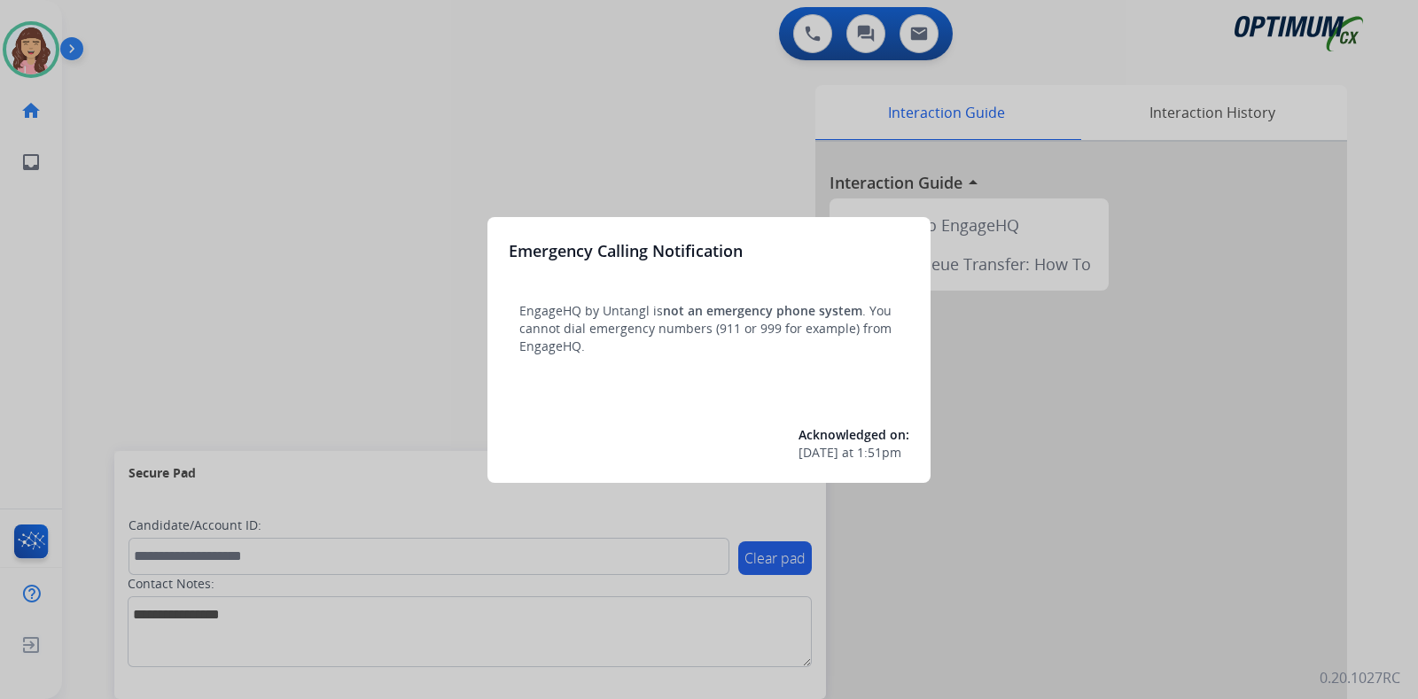
click at [587, 149] on div at bounding box center [709, 349] width 1418 height 699
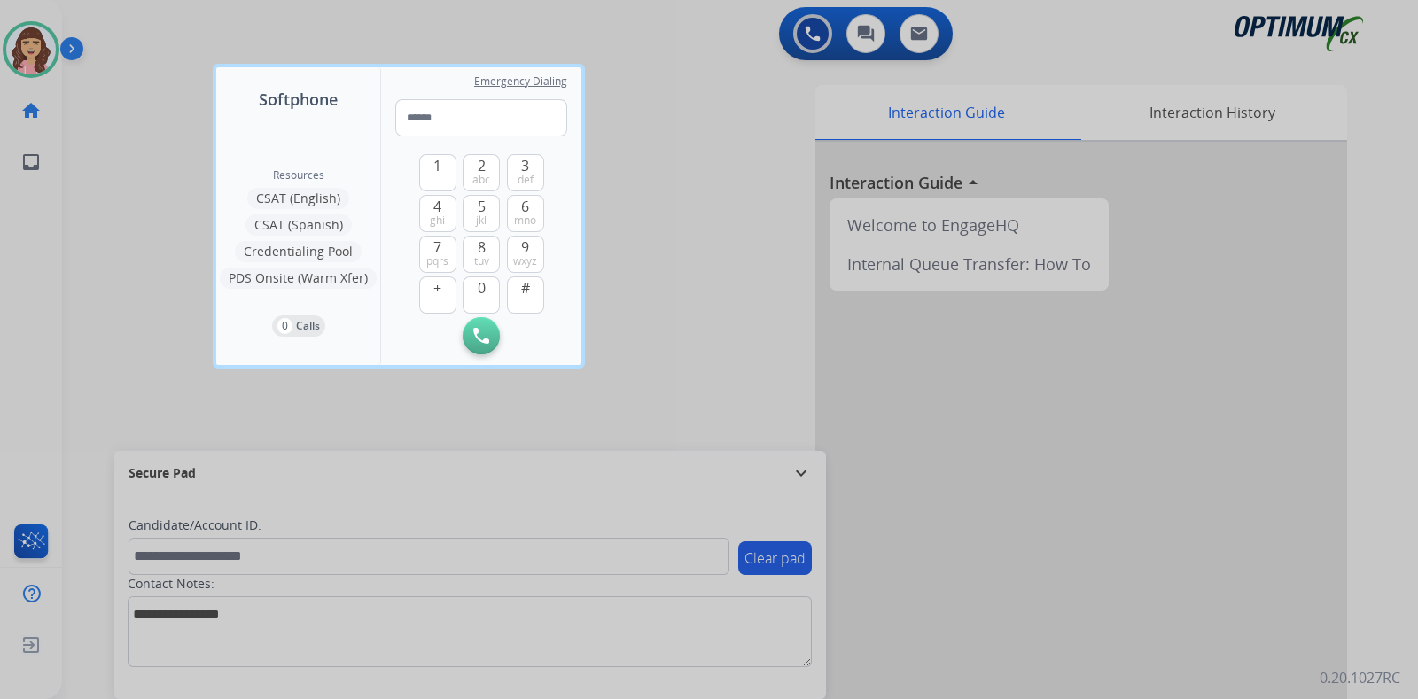
click at [726, 279] on div at bounding box center [709, 349] width 1418 height 699
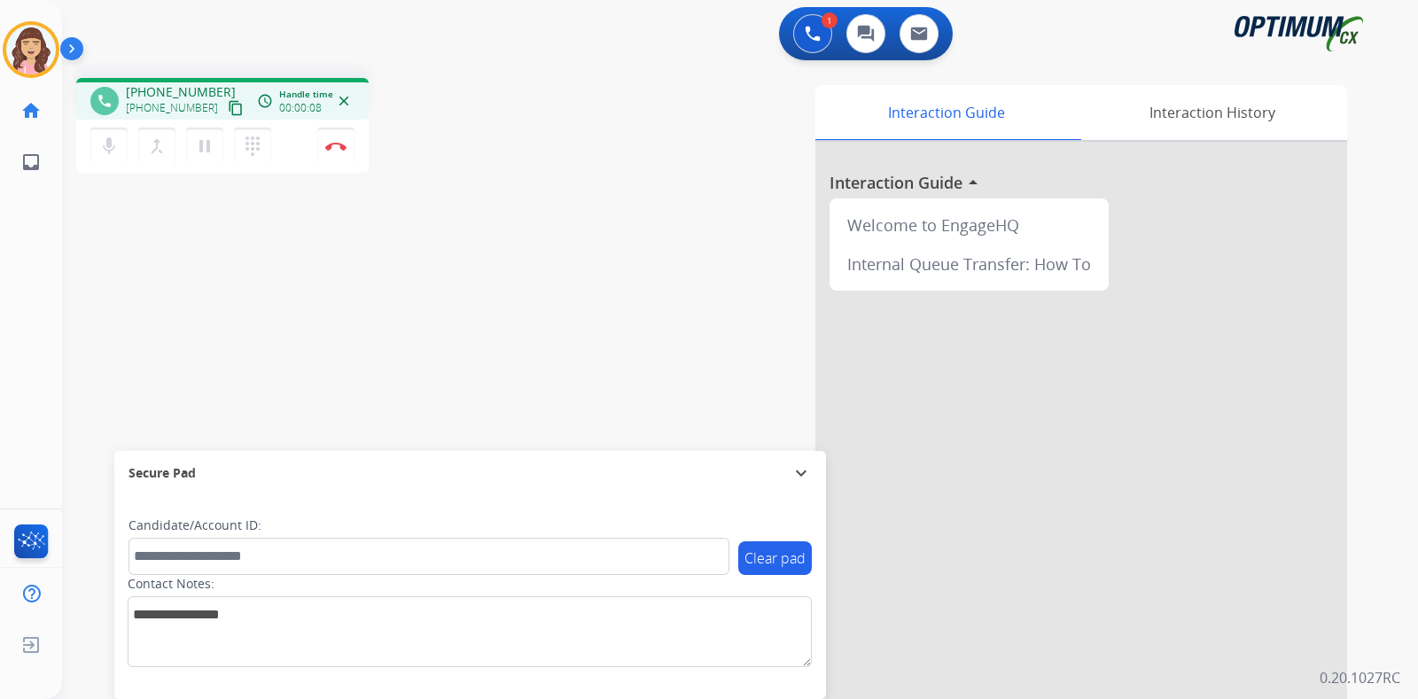
click at [228, 102] on mat-icon "content_copy" at bounding box center [236, 108] width 16 height 16
click at [393, 249] on div "phone [PHONE_NUMBER] [PHONE_NUMBER] content_copy access_time Call metrics Queue…" at bounding box center [718, 433] width 1313 height 739
click at [329, 155] on button "Disconnect" at bounding box center [335, 146] width 37 height 37
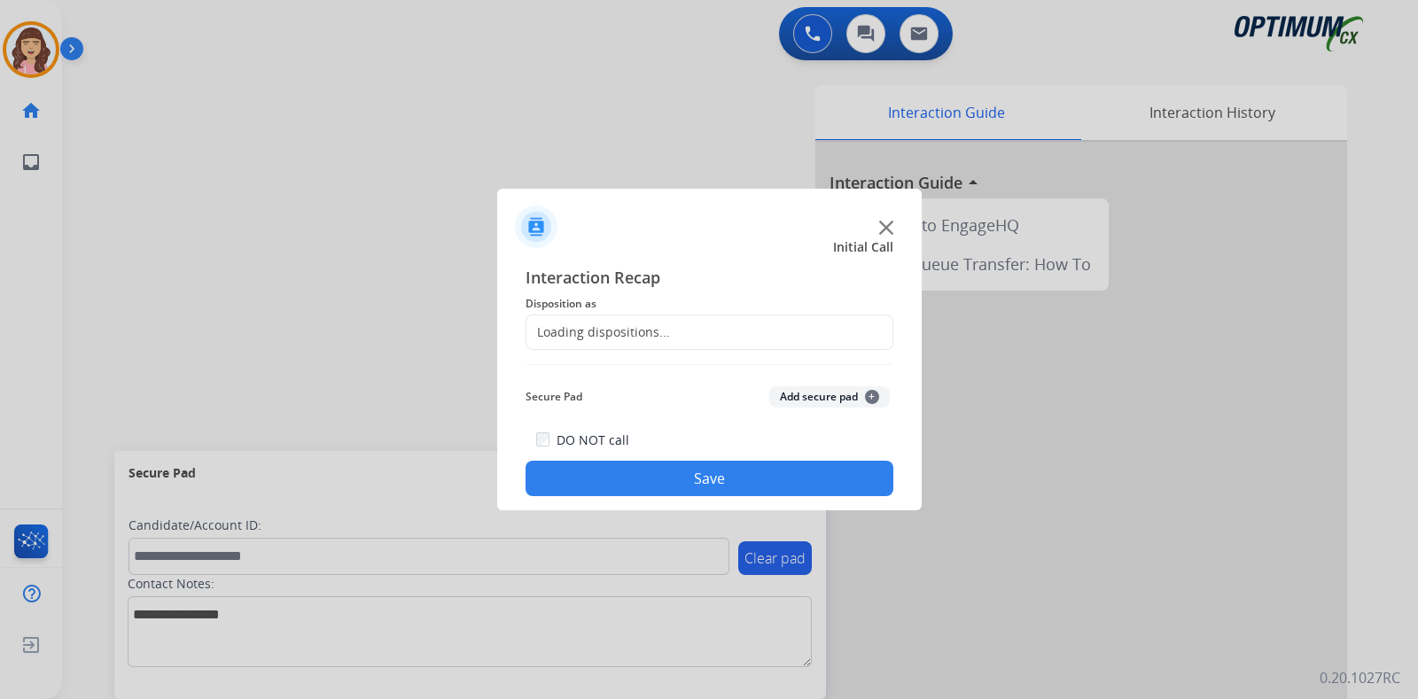
click at [614, 326] on div "Loading dispositions..." at bounding box center [598, 332] width 144 height 18
click at [694, 325] on input "text" at bounding box center [709, 332] width 368 height 35
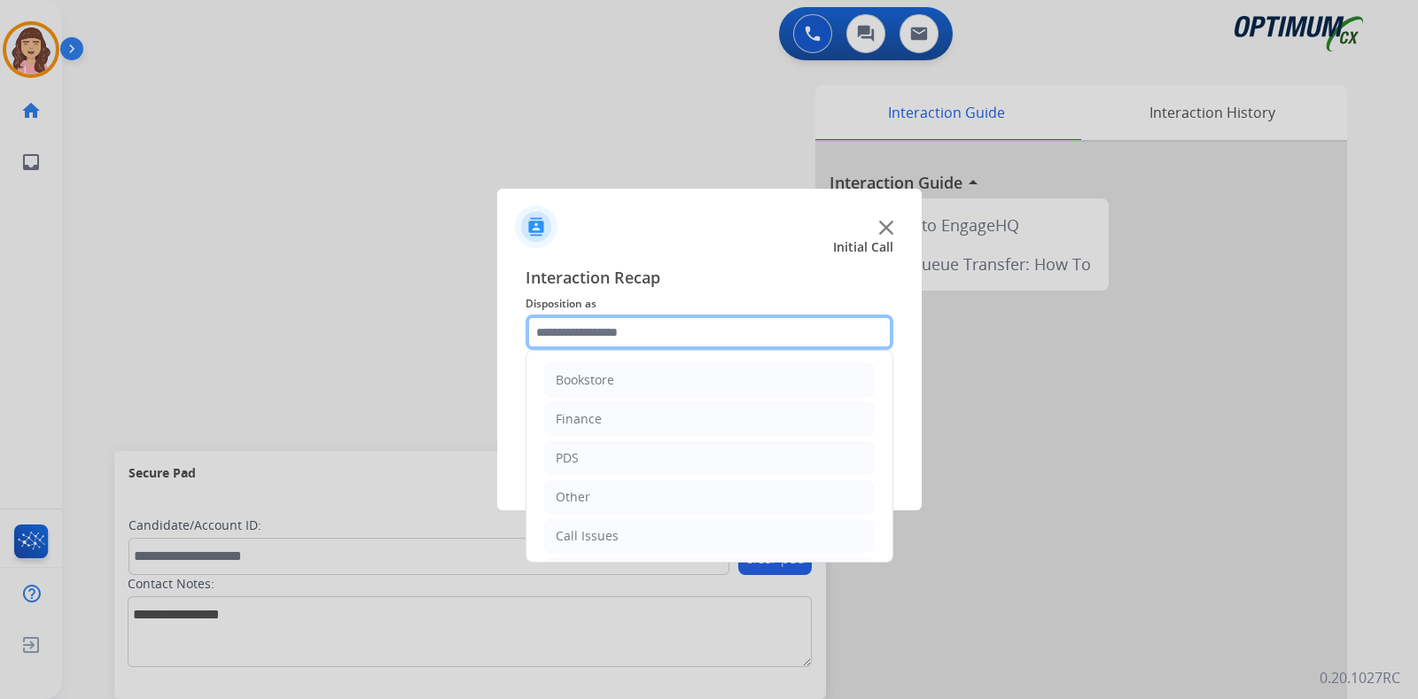
scroll to position [117, 0]
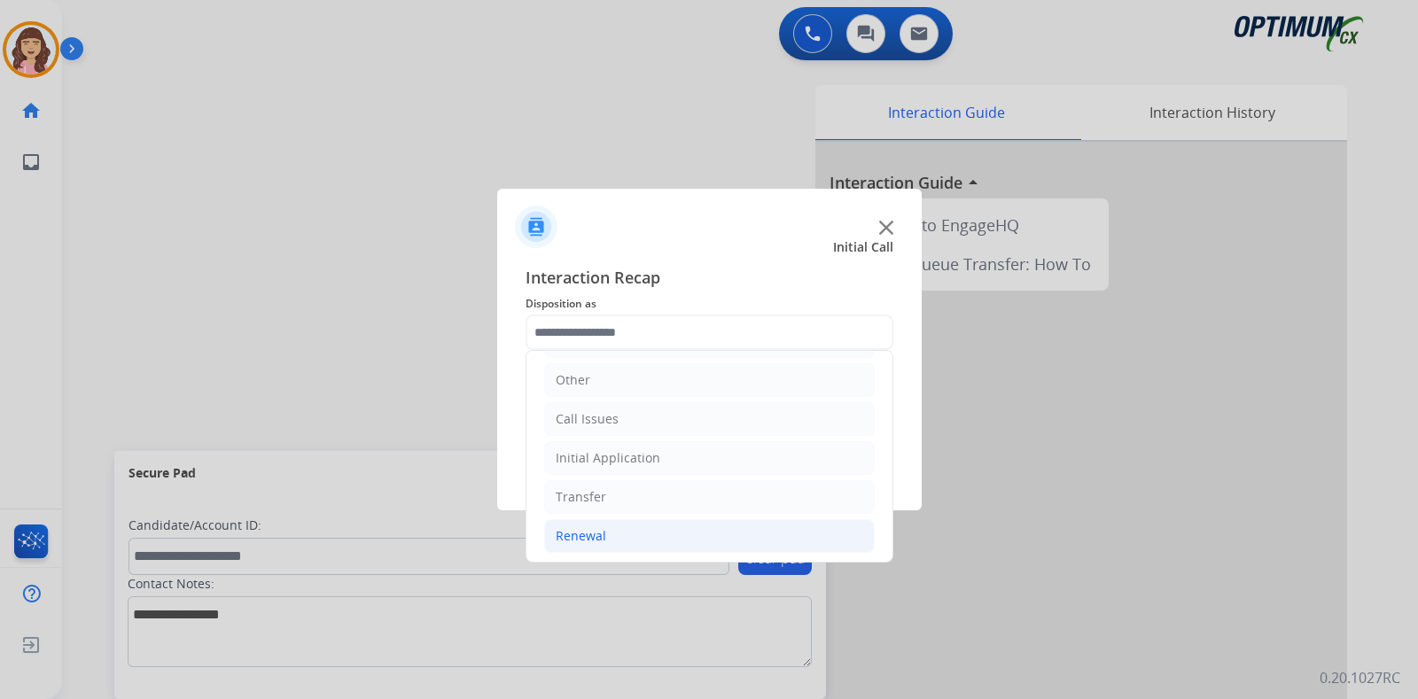
click at [595, 527] on div "Renewal" at bounding box center [581, 536] width 51 height 18
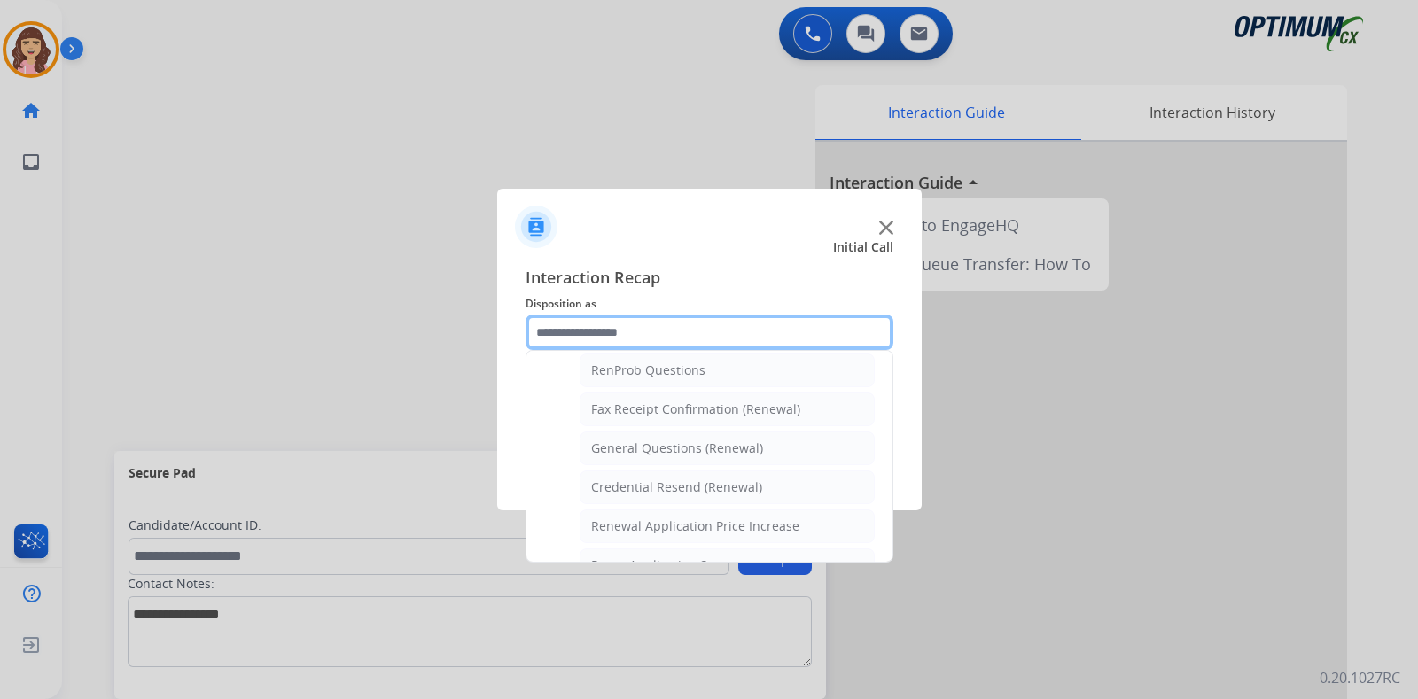
scroll to position [443, 0]
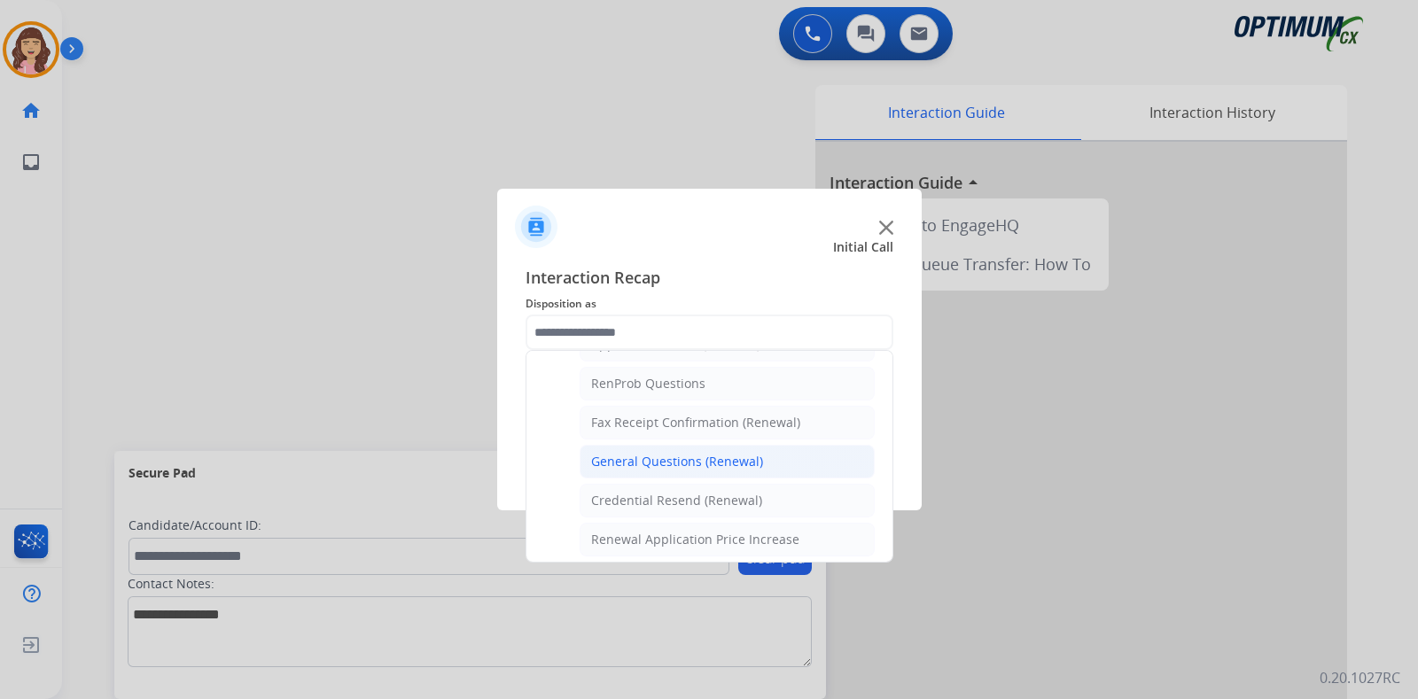
click at [702, 453] on div "General Questions (Renewal)" at bounding box center [677, 462] width 172 height 18
type input "**********"
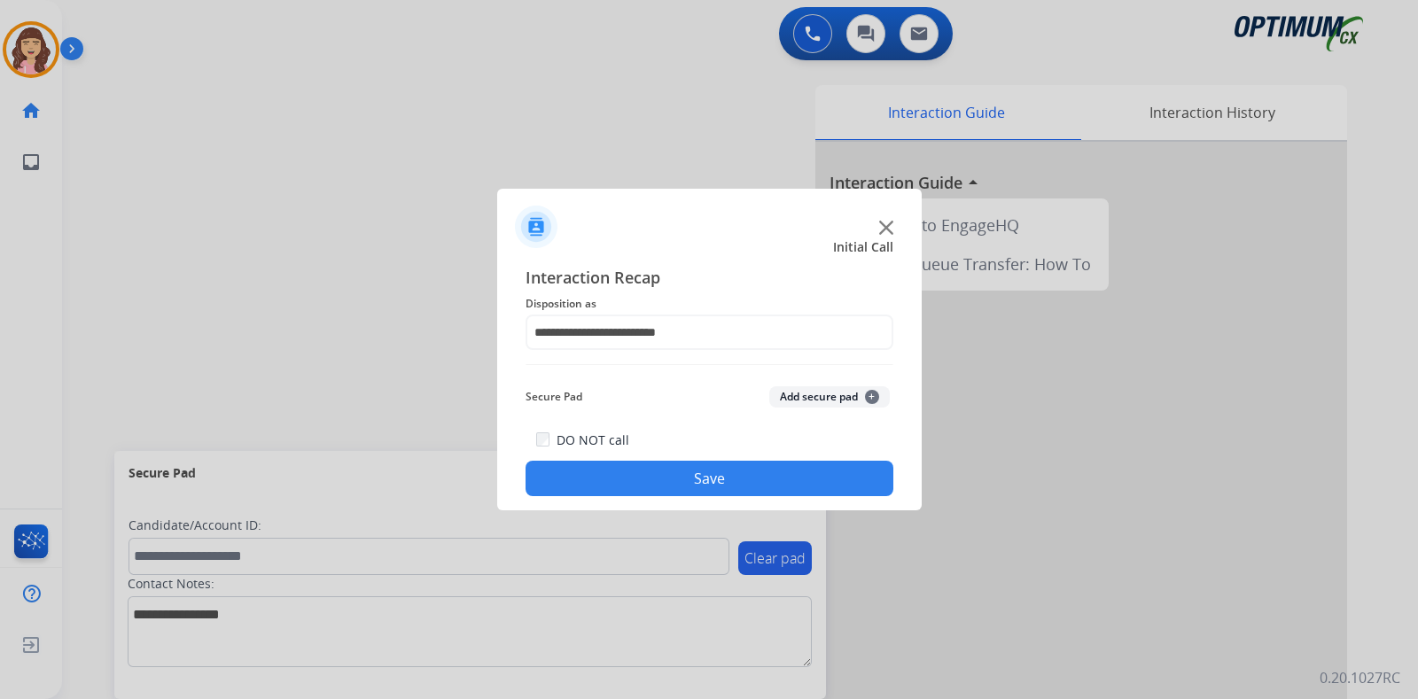
click at [725, 485] on button "Save" at bounding box center [709, 478] width 368 height 35
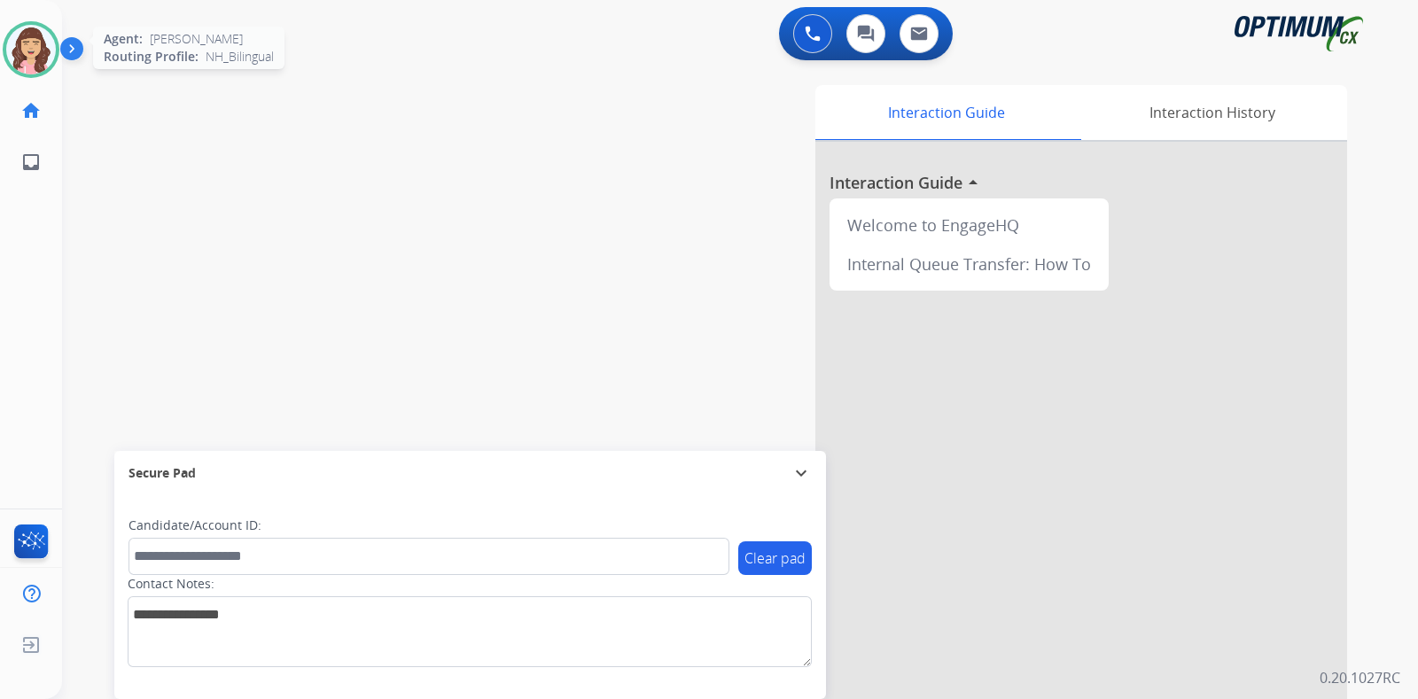
click at [31, 48] on img at bounding box center [31, 50] width 50 height 50
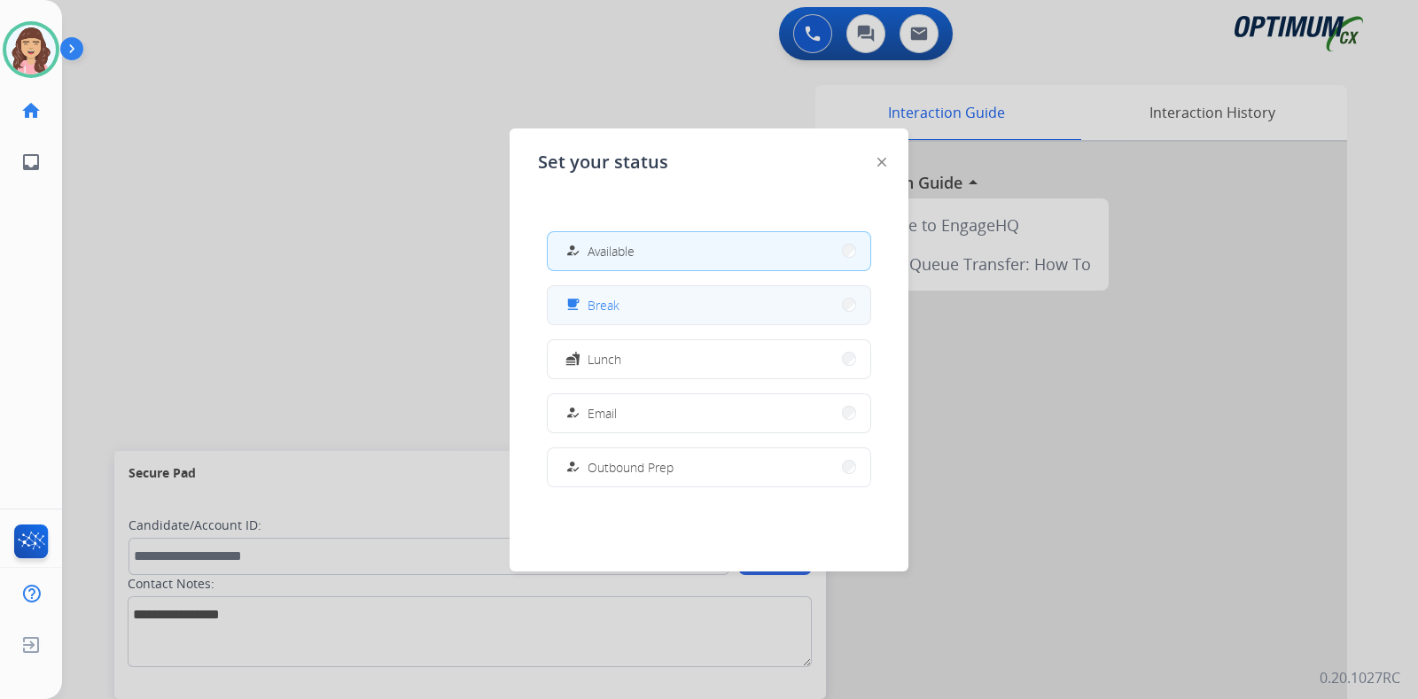
click at [641, 307] on button "free_breakfast Break" at bounding box center [709, 305] width 323 height 38
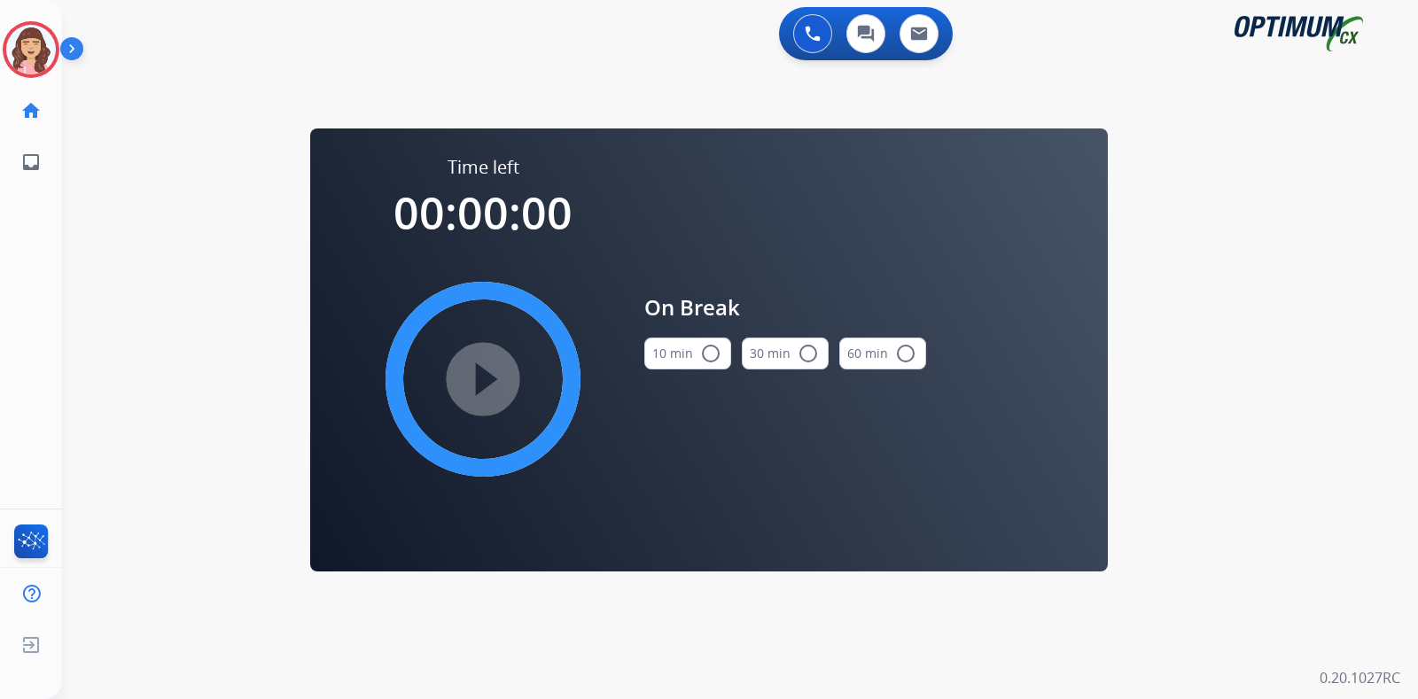
click at [694, 345] on button "10 min radio_button_unchecked" at bounding box center [687, 354] width 87 height 32
click at [494, 369] on mat-icon "play_circle_filled" at bounding box center [482, 379] width 21 height 21
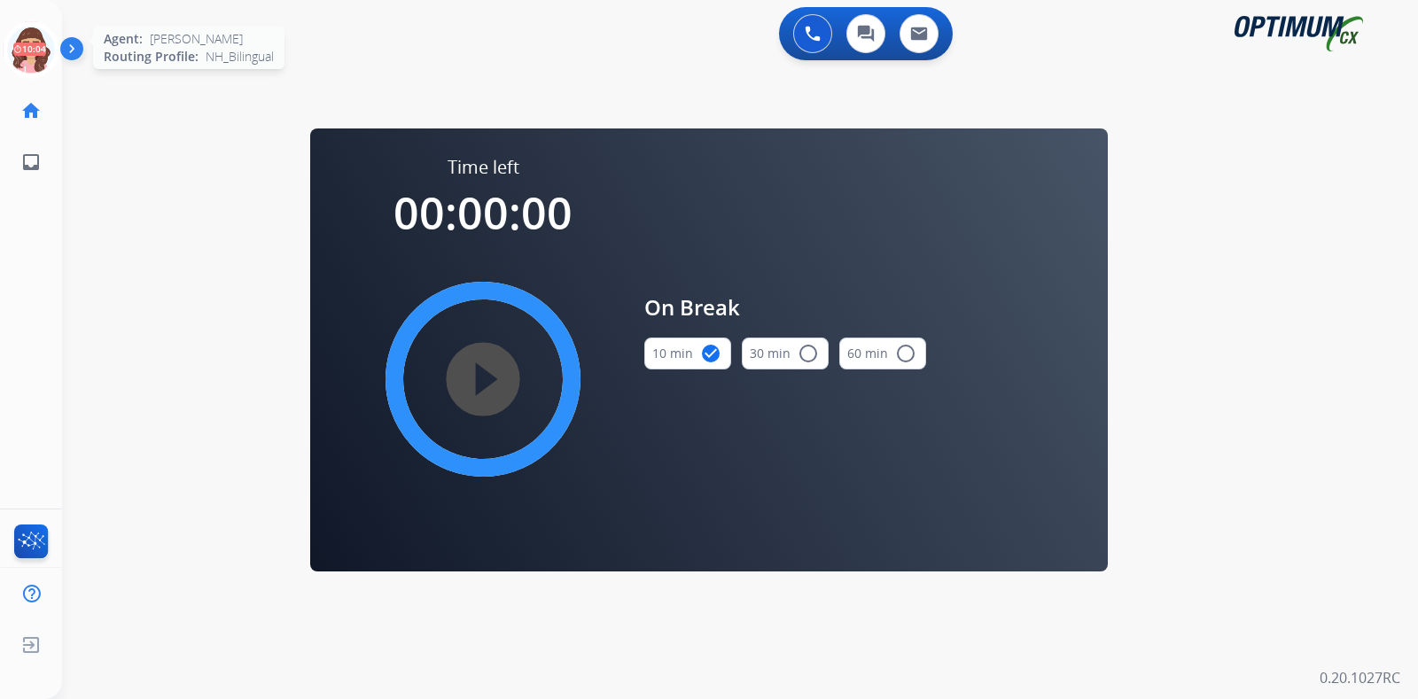
click at [40, 47] on icon at bounding box center [32, 50] width 58 height 58
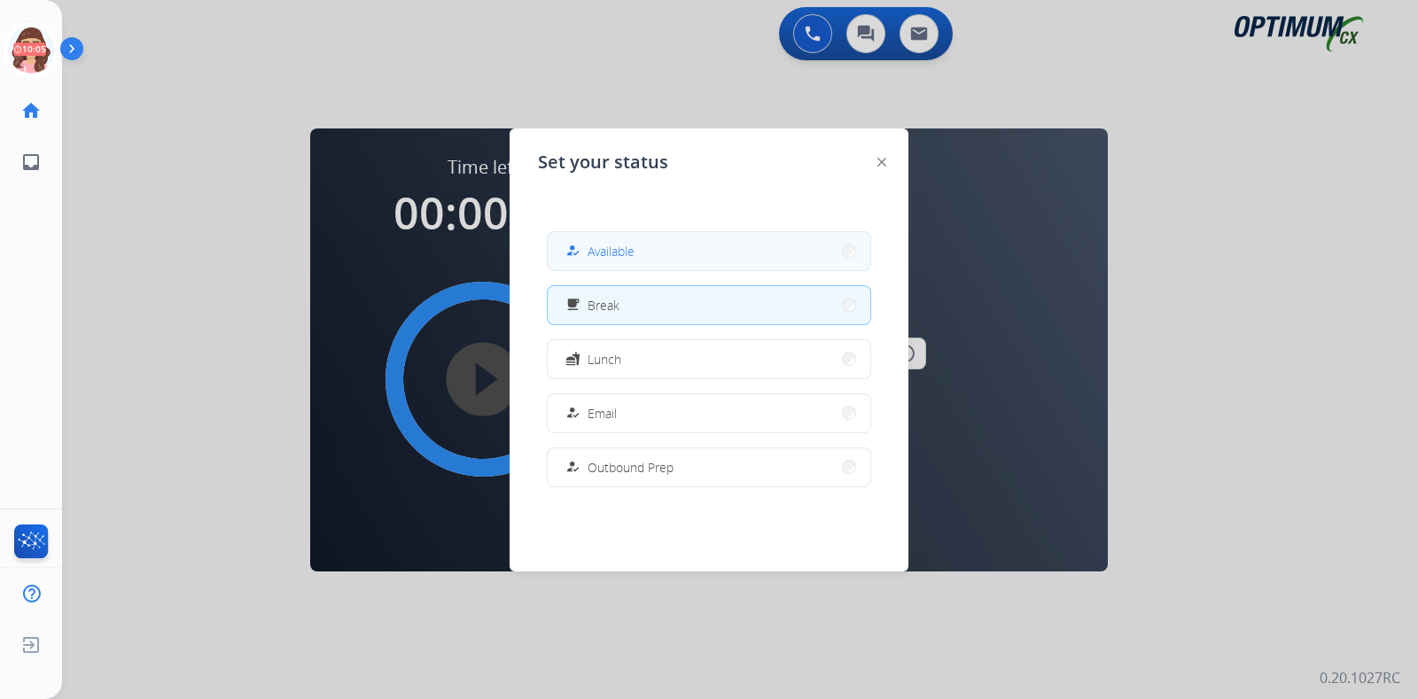
click at [606, 266] on button "how_to_reg Available" at bounding box center [709, 251] width 323 height 38
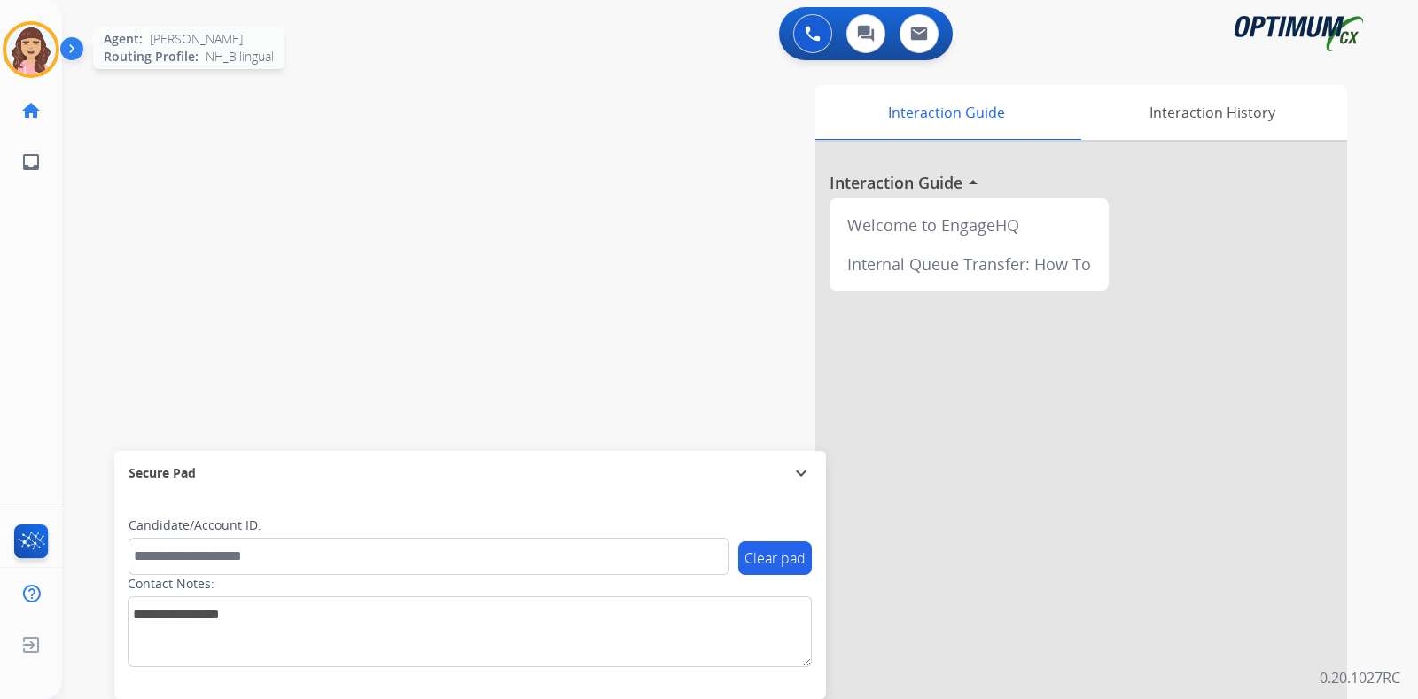
click at [21, 43] on img at bounding box center [31, 50] width 50 height 50
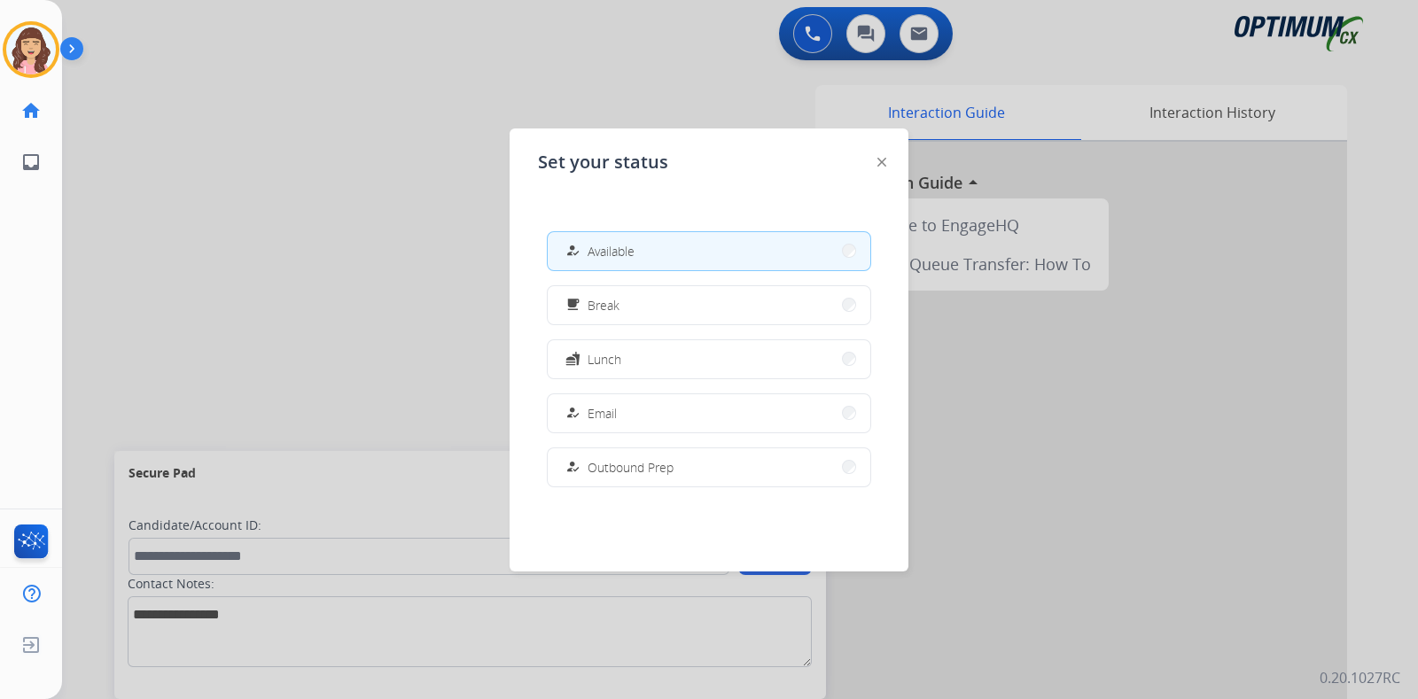
click at [336, 263] on div at bounding box center [709, 349] width 1418 height 699
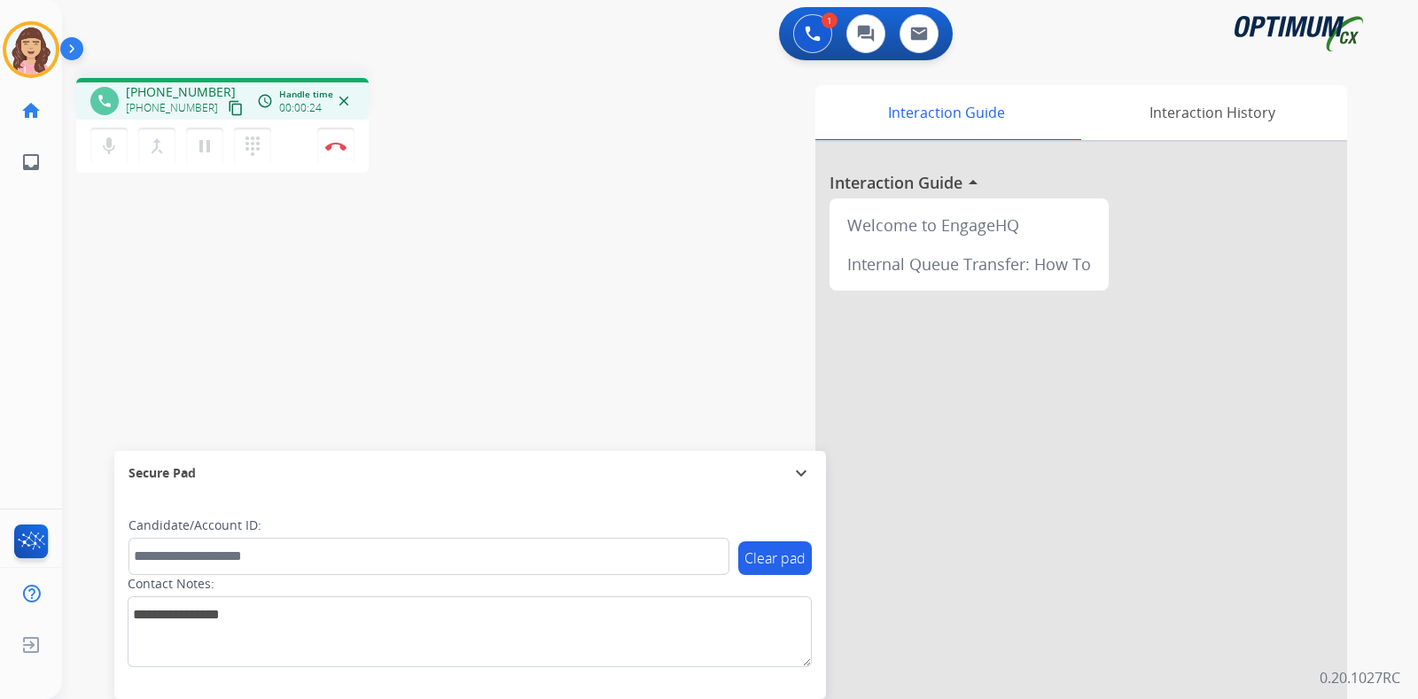
click at [228, 108] on mat-icon "content_copy" at bounding box center [236, 108] width 16 height 16
click at [428, 292] on div "phone [PHONE_NUMBER] [PHONE_NUMBER] content_copy access_time Call metrics Queue…" at bounding box center [718, 433] width 1313 height 739
click at [335, 147] on img at bounding box center [335, 146] width 21 height 9
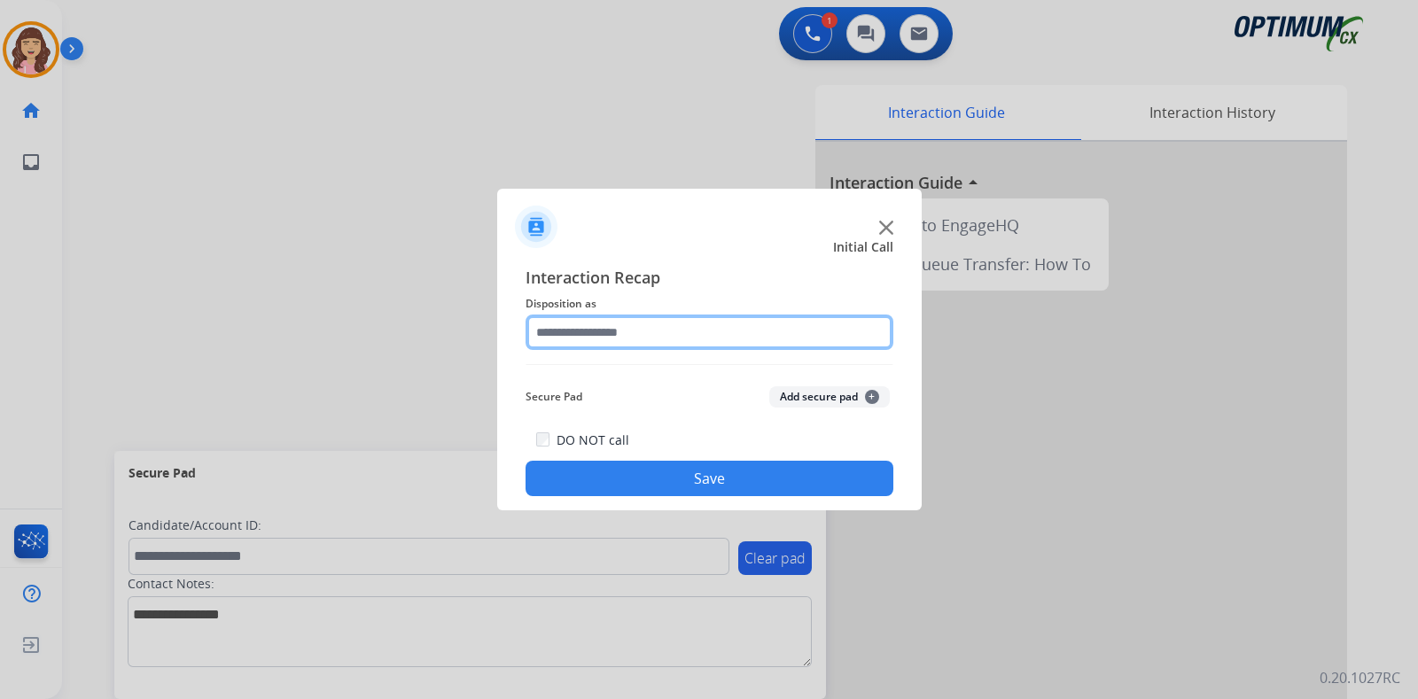
click at [637, 329] on input "text" at bounding box center [709, 332] width 368 height 35
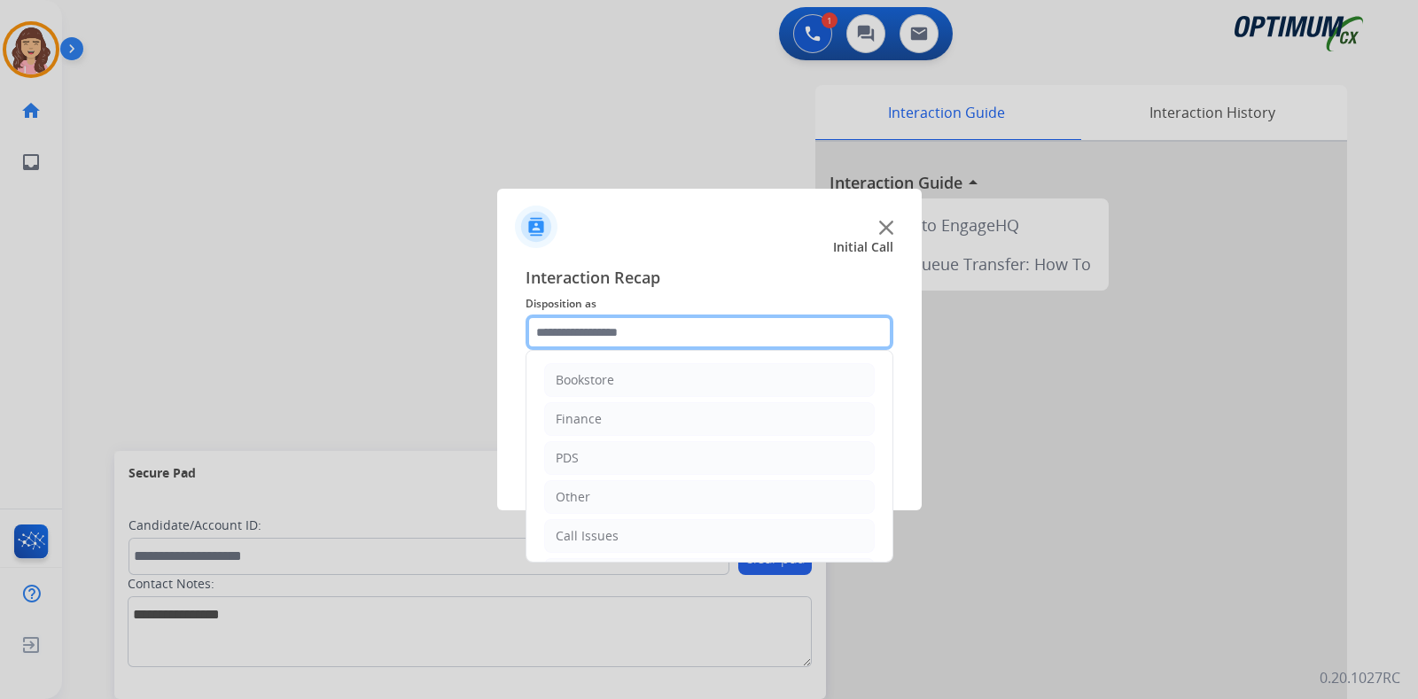
scroll to position [117, 0]
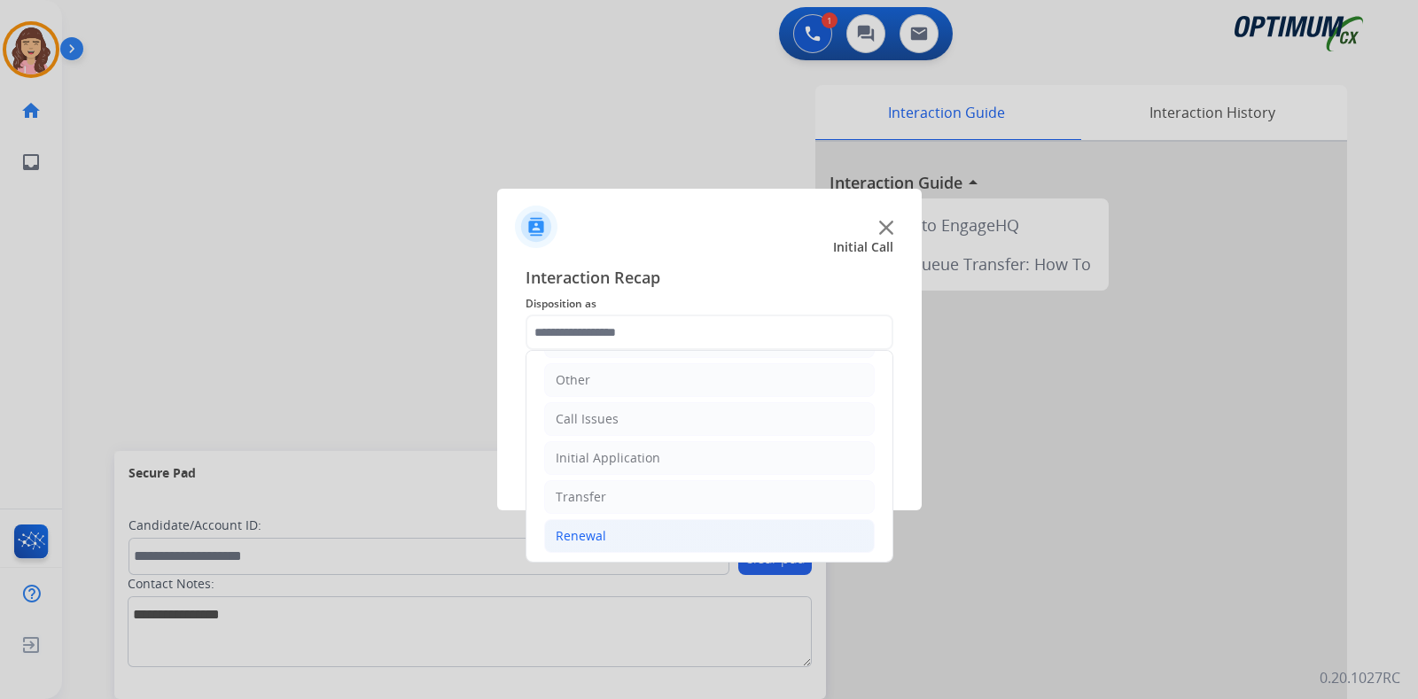
click at [610, 531] on li "Renewal" at bounding box center [709, 536] width 330 height 34
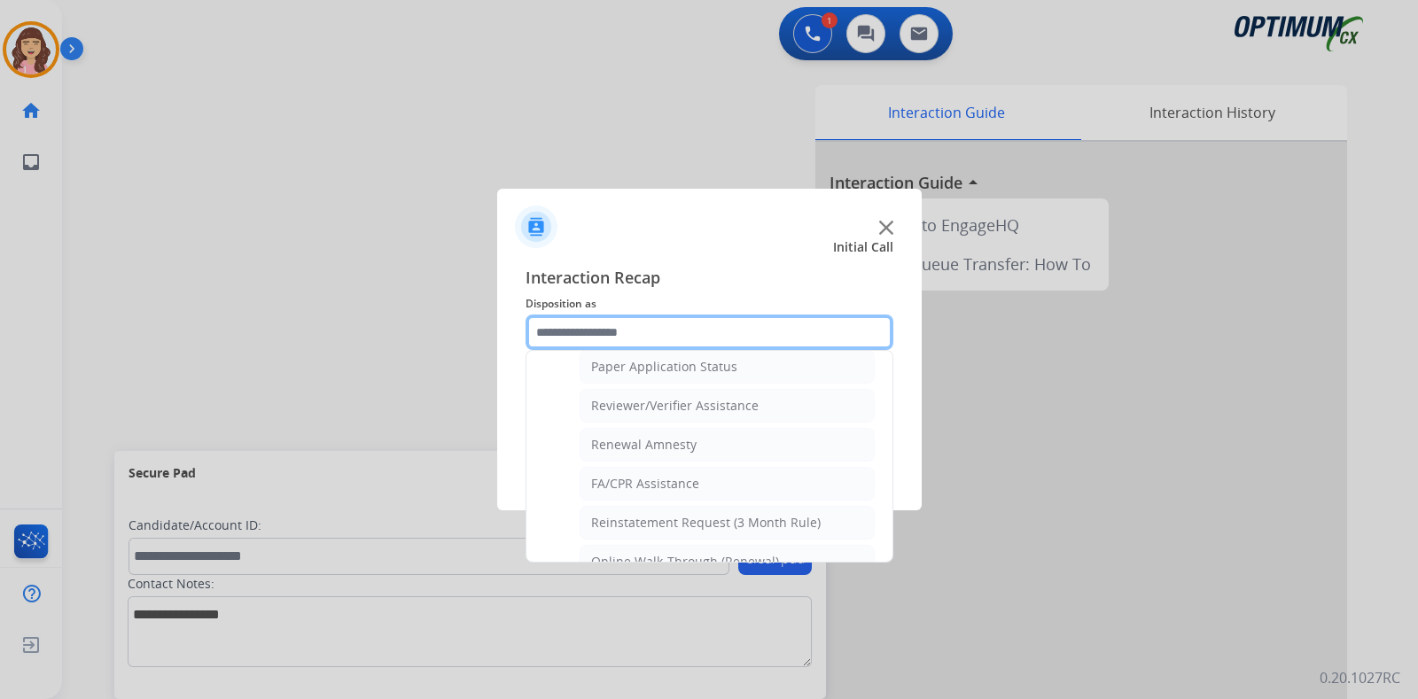
scroll to position [677, 0]
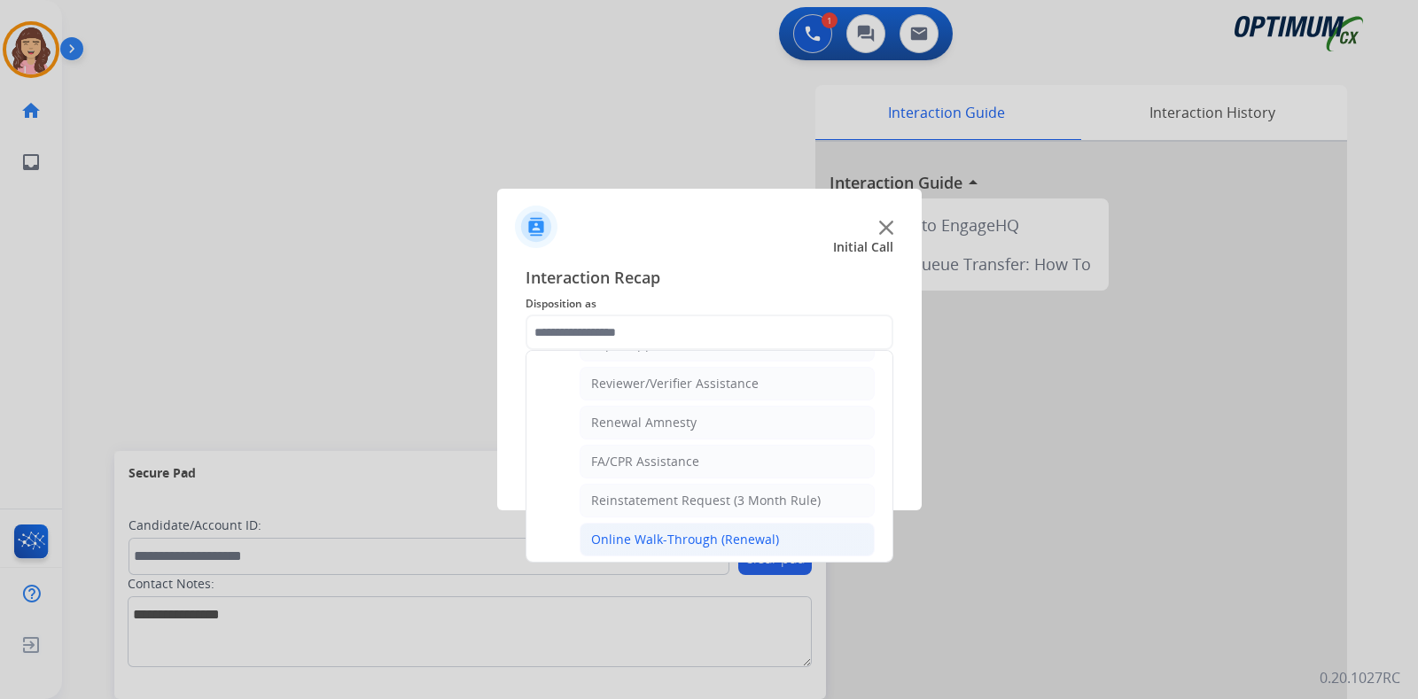
click at [784, 524] on li "Online Walk-Through (Renewal)" at bounding box center [726, 540] width 295 height 34
type input "**********"
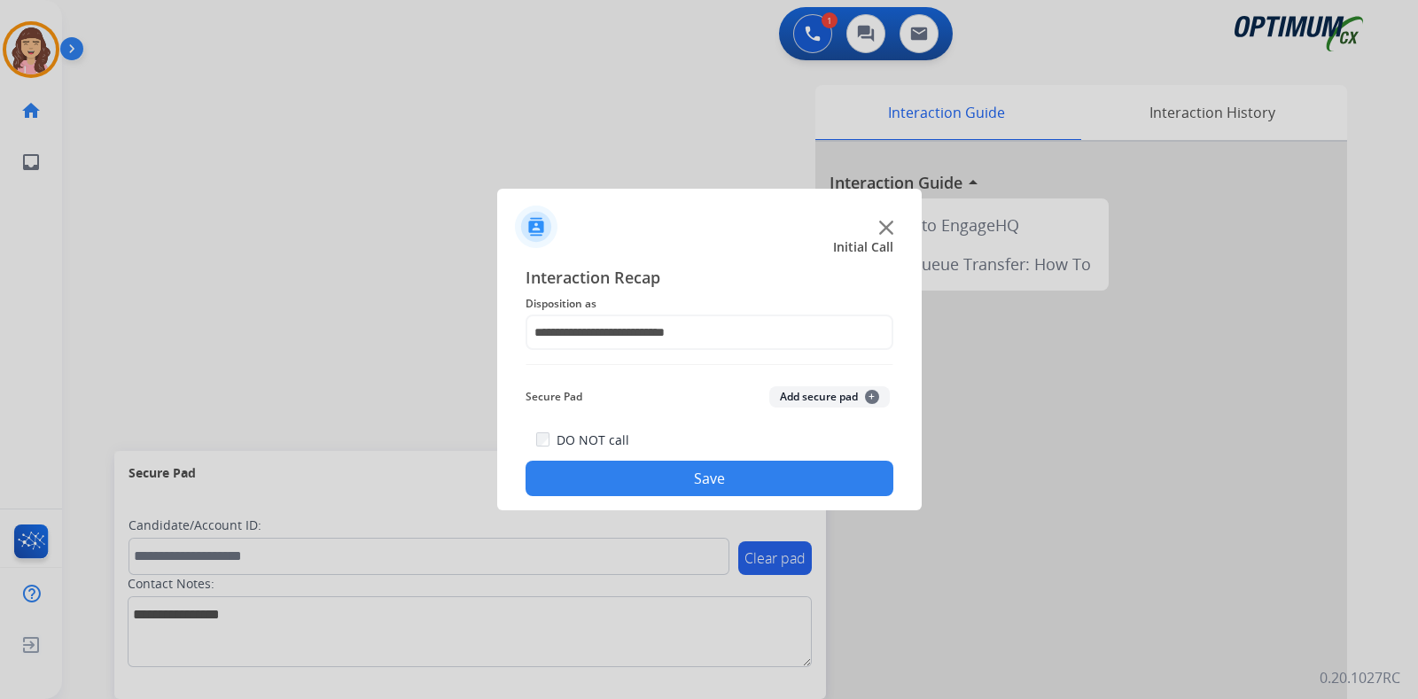
click at [722, 487] on button "Save" at bounding box center [709, 478] width 368 height 35
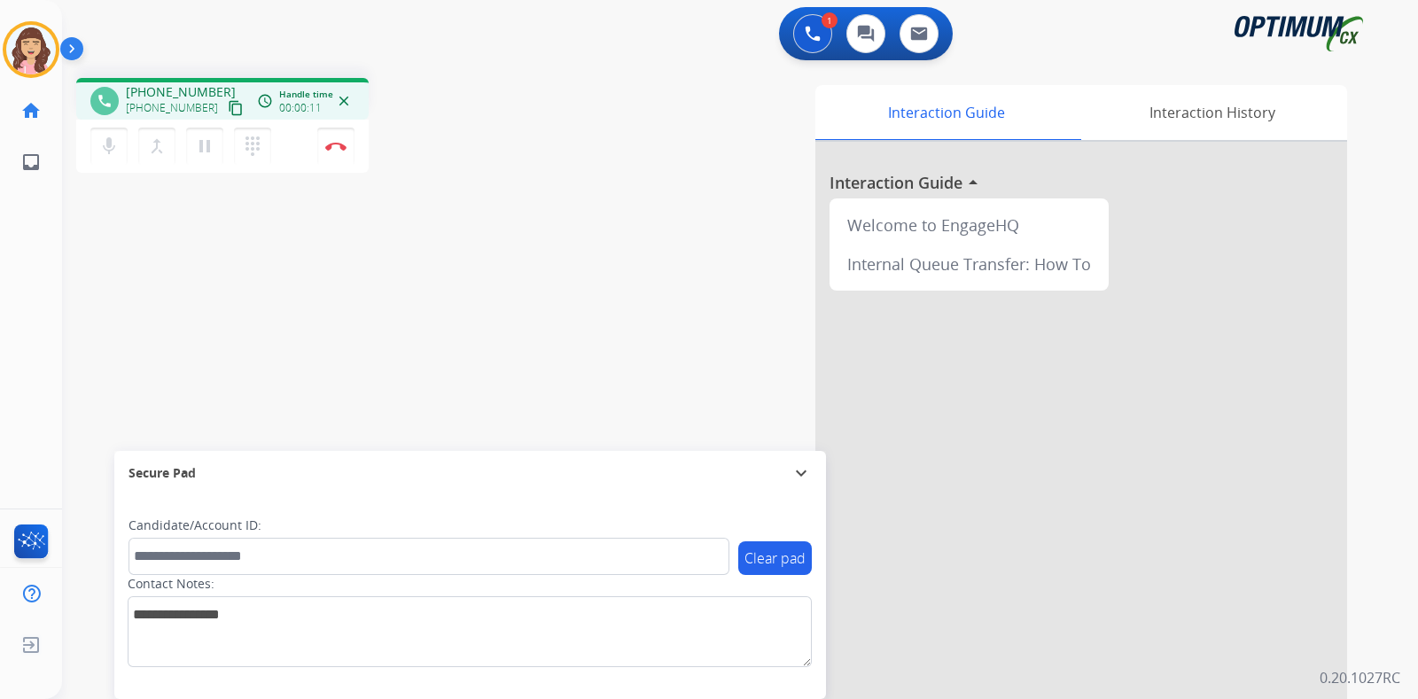
click at [228, 106] on mat-icon "content_copy" at bounding box center [236, 108] width 16 height 16
click at [338, 151] on button "Disconnect" at bounding box center [335, 146] width 37 height 37
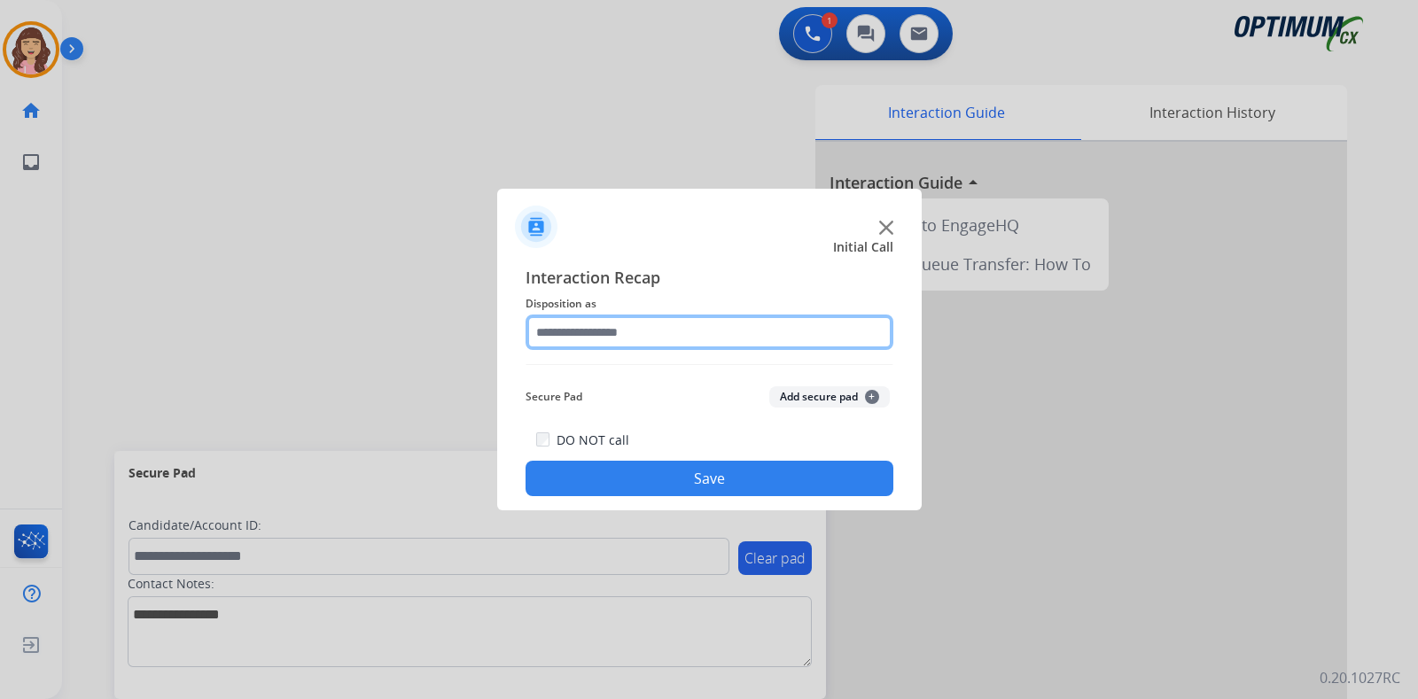
click at [586, 332] on input "text" at bounding box center [709, 332] width 368 height 35
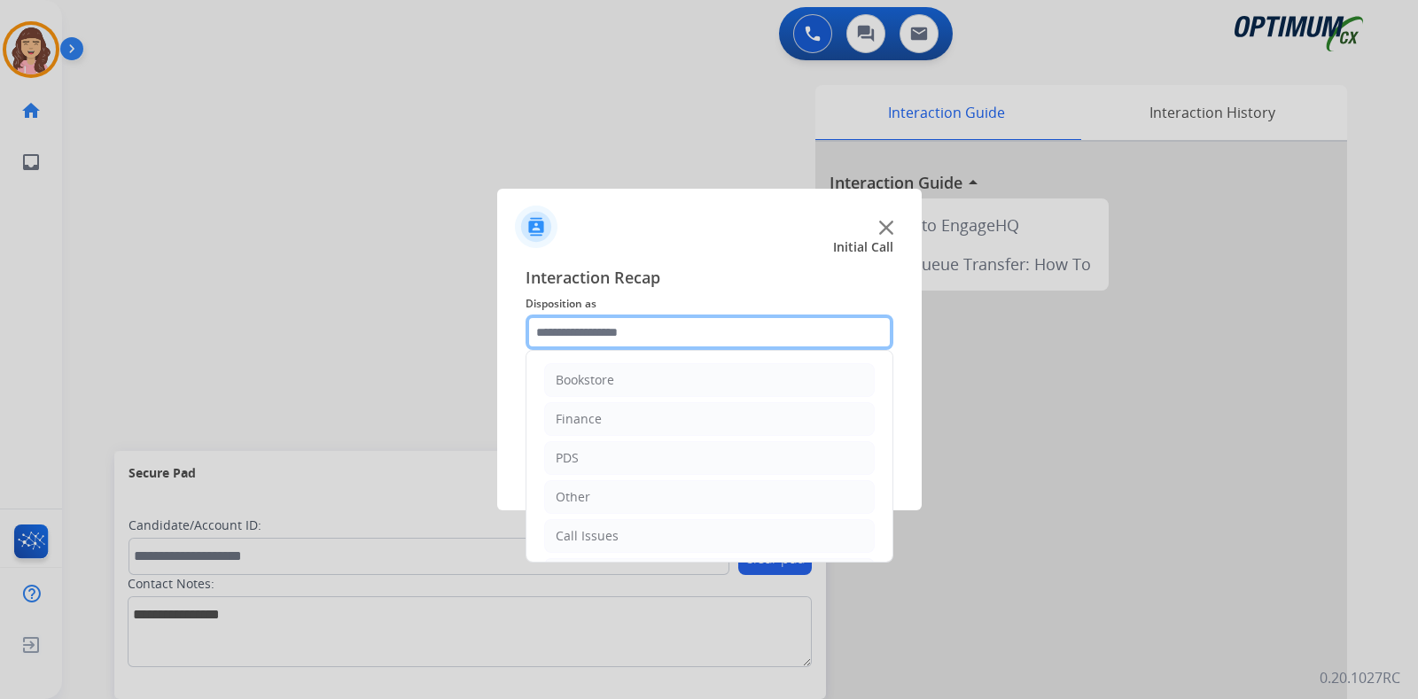
scroll to position [117, 0]
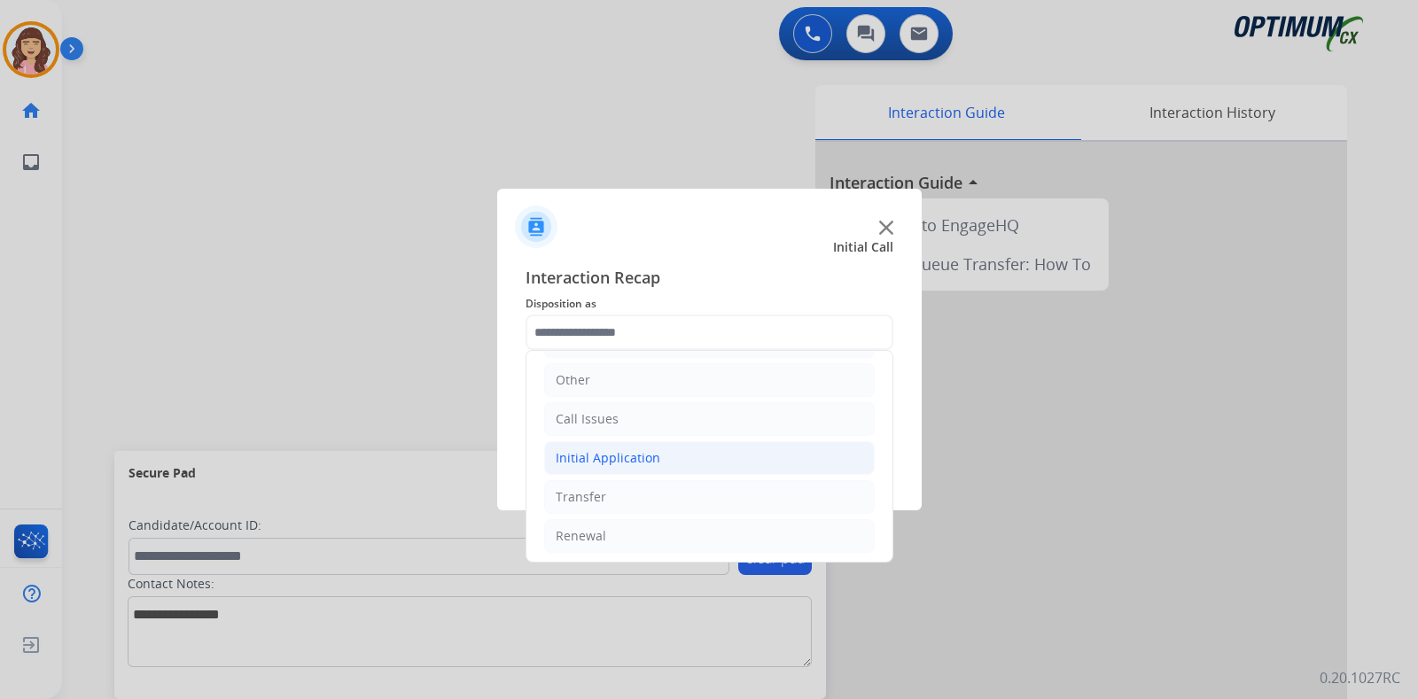
click at [637, 455] on div "Initial Application" at bounding box center [608, 458] width 105 height 18
click at [663, 455] on li "Initial Application" at bounding box center [709, 458] width 330 height 34
click at [594, 540] on div at bounding box center [709, 349] width 1418 height 699
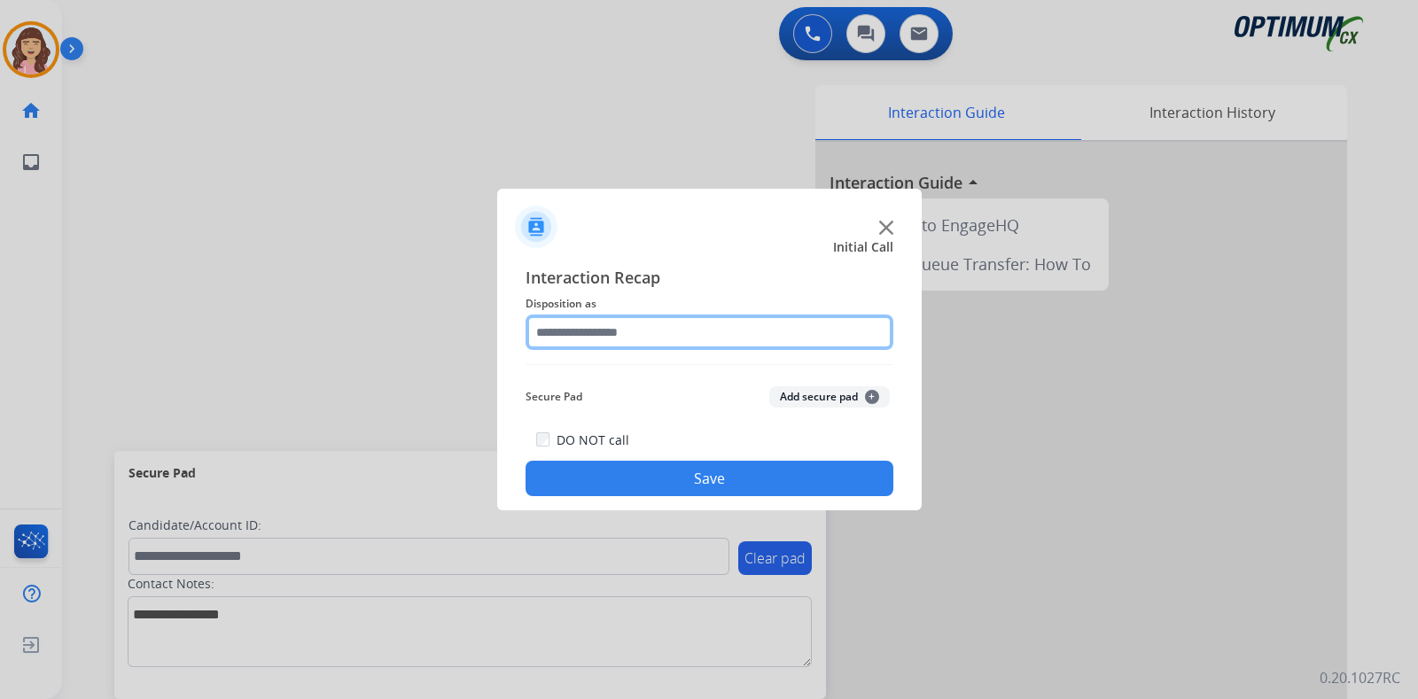
click at [696, 334] on input "text" at bounding box center [709, 332] width 368 height 35
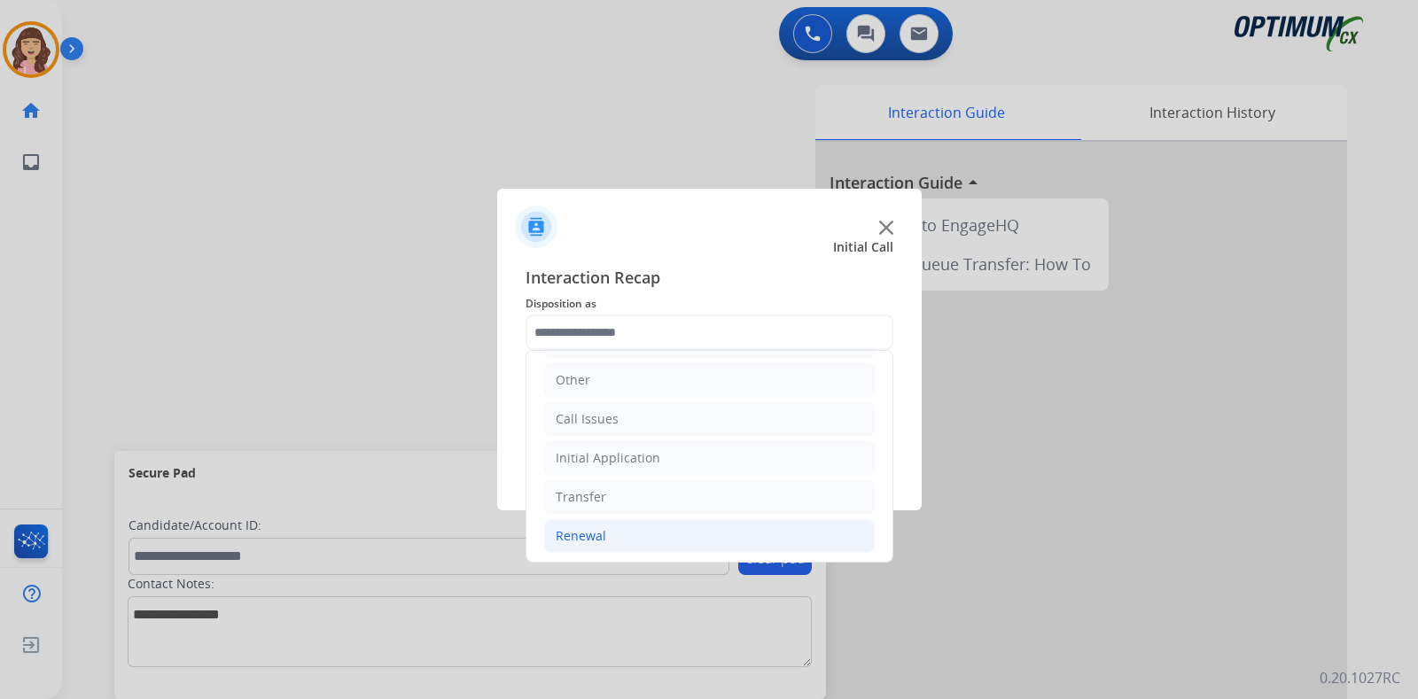
click at [598, 541] on div "Renewal" at bounding box center [581, 536] width 51 height 18
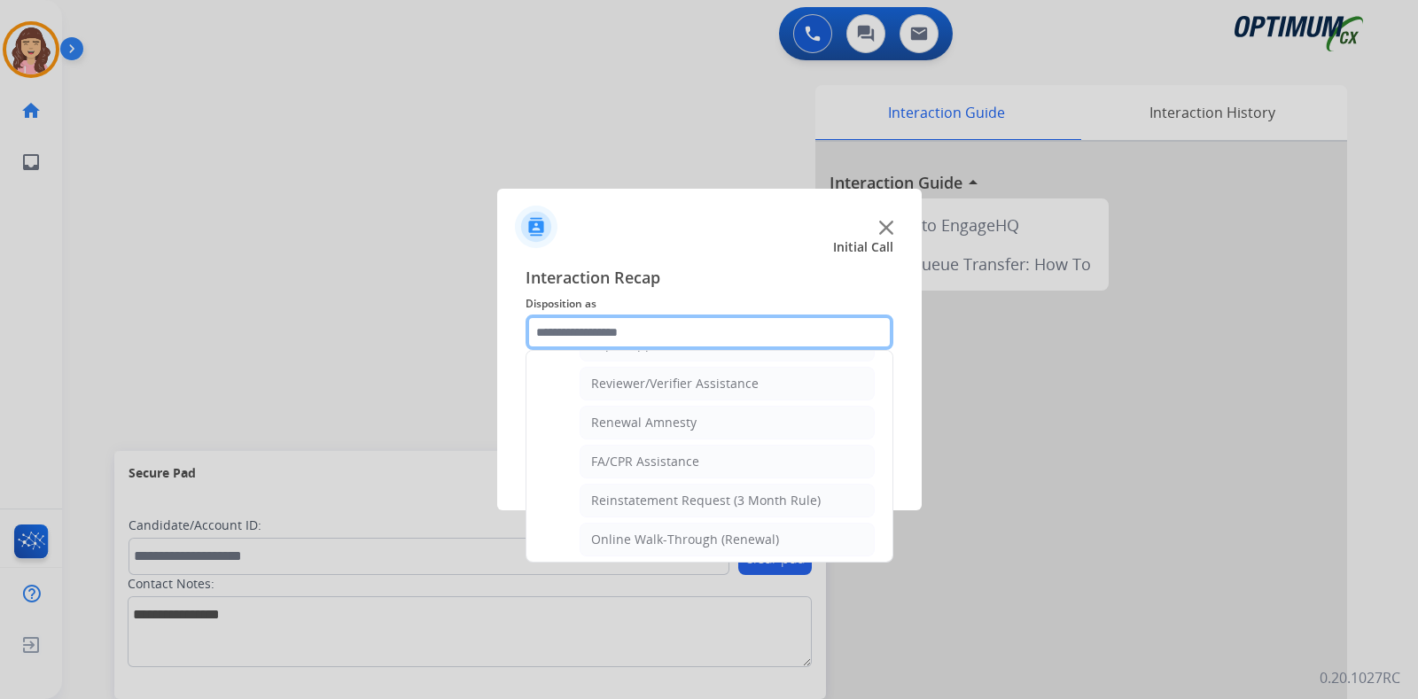
scroll to position [639, 0]
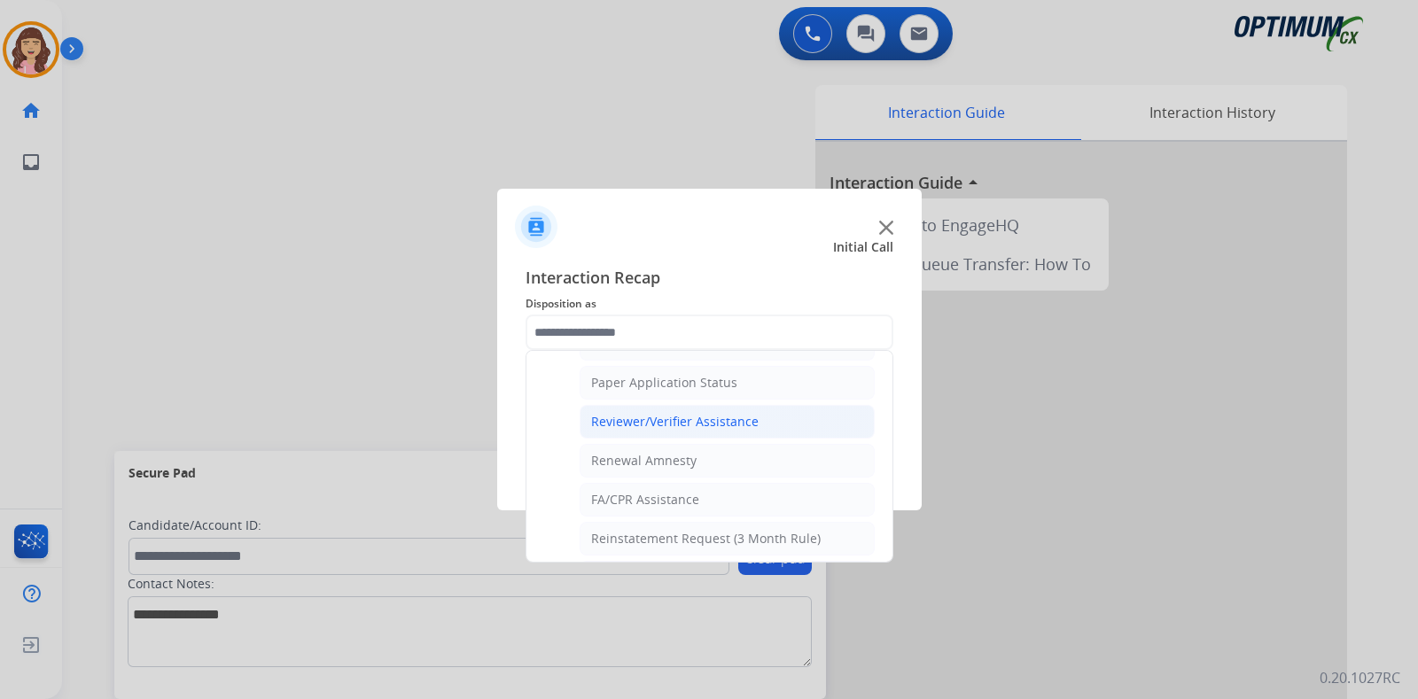
click at [698, 413] on div "Reviewer/Verifier Assistance" at bounding box center [674, 422] width 167 height 18
type input "**********"
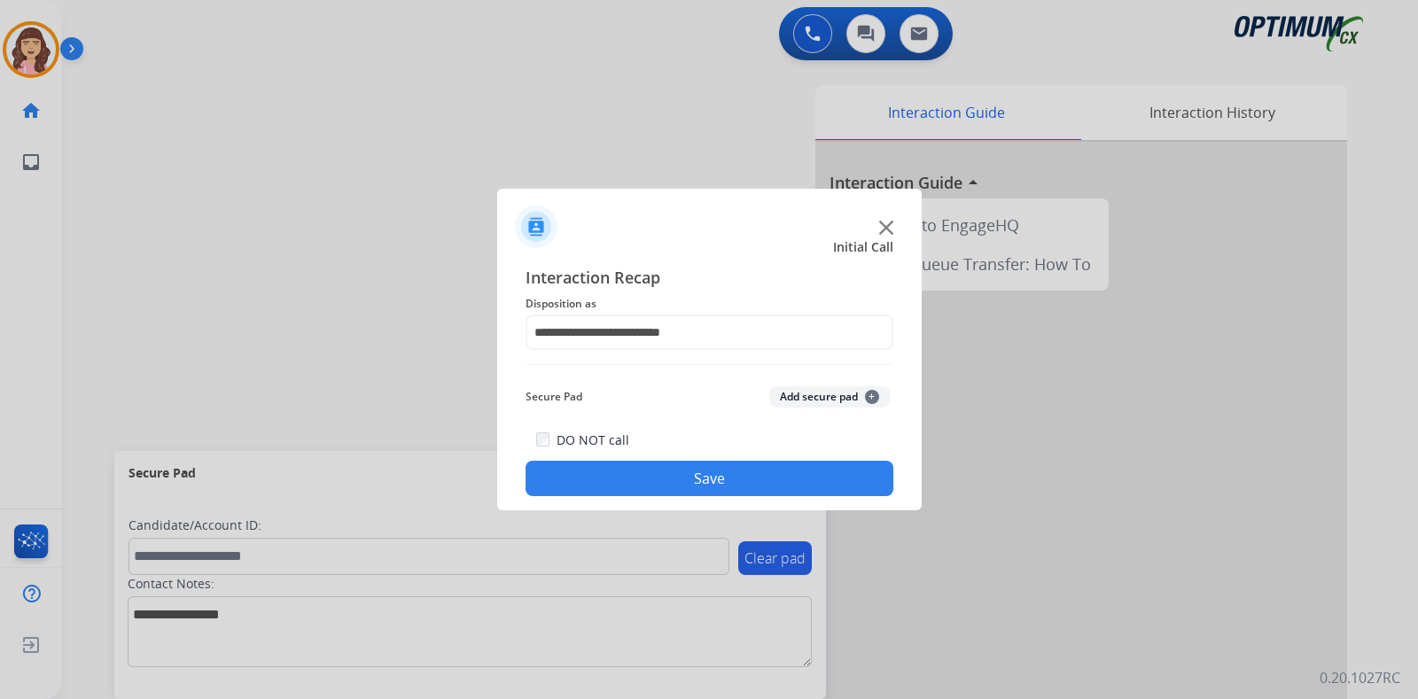
click at [689, 480] on button "Save" at bounding box center [709, 478] width 368 height 35
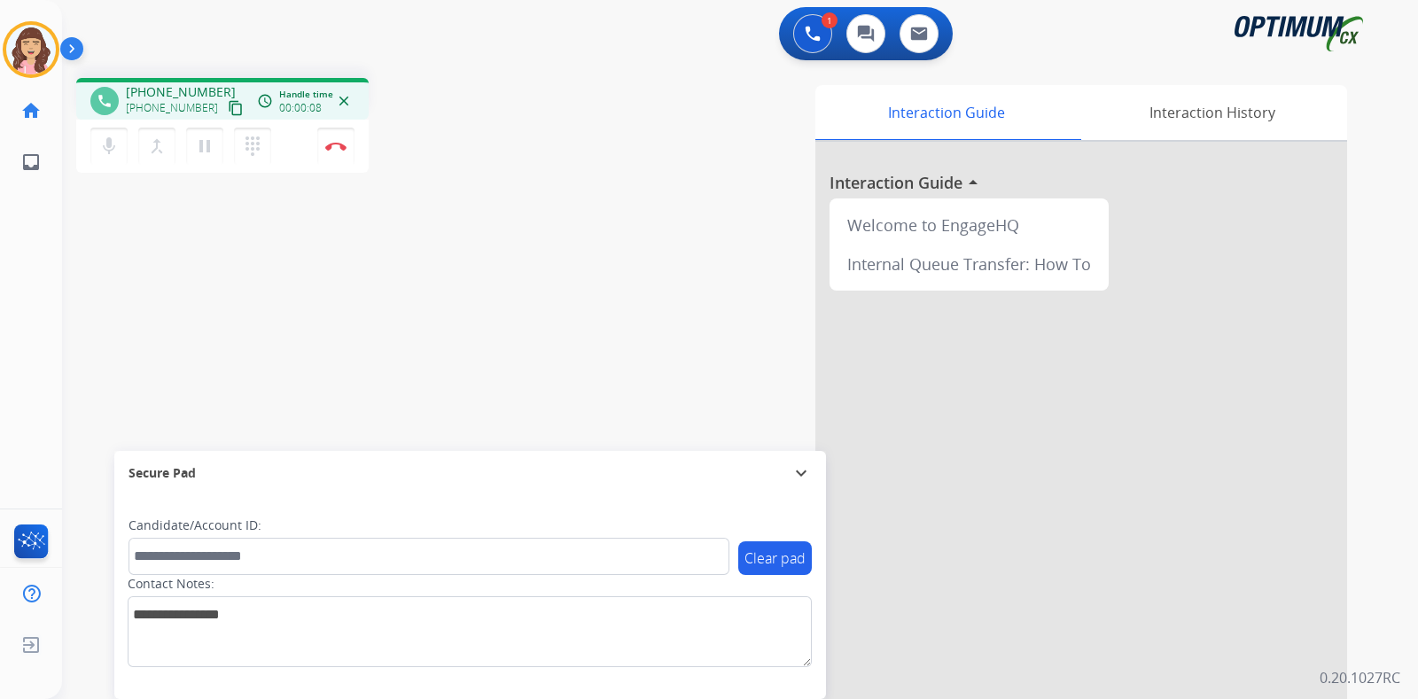
click at [228, 103] on mat-icon "content_copy" at bounding box center [236, 108] width 16 height 16
click at [337, 148] on img at bounding box center [335, 146] width 21 height 9
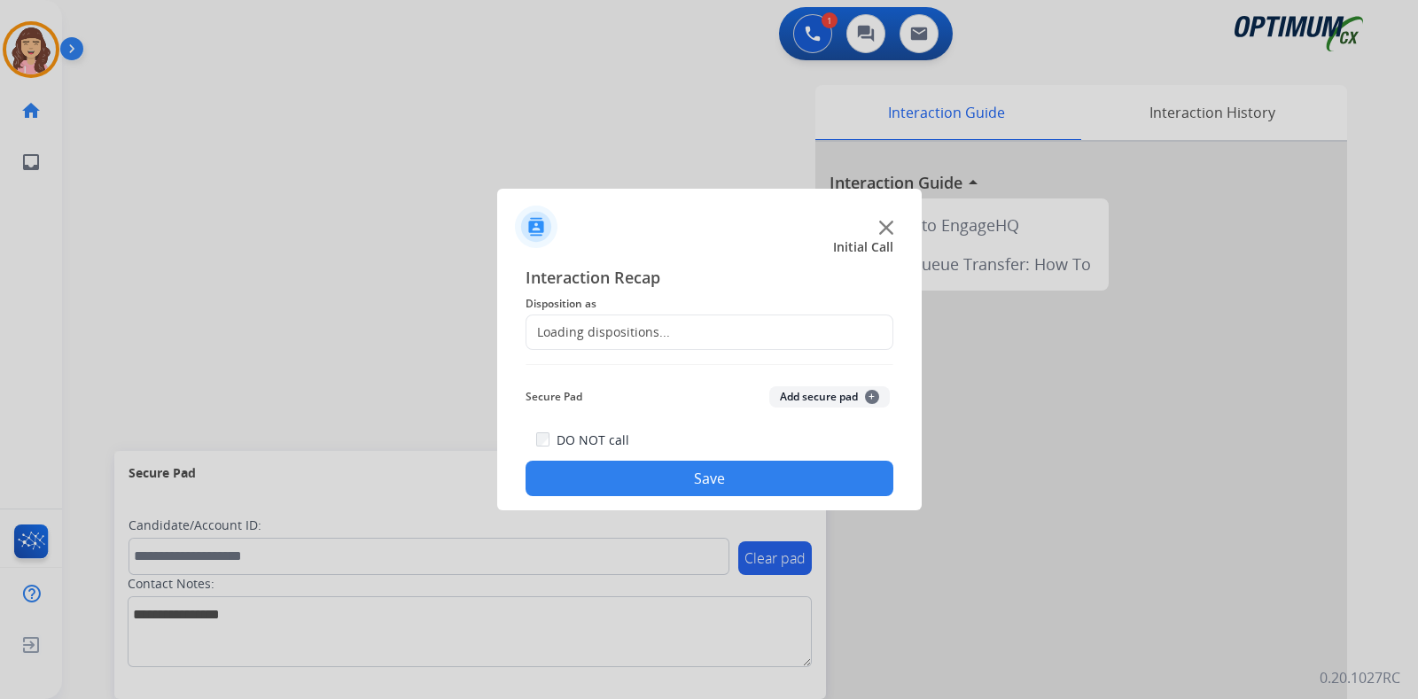
click at [596, 328] on div "Loading dispositions..." at bounding box center [598, 332] width 144 height 18
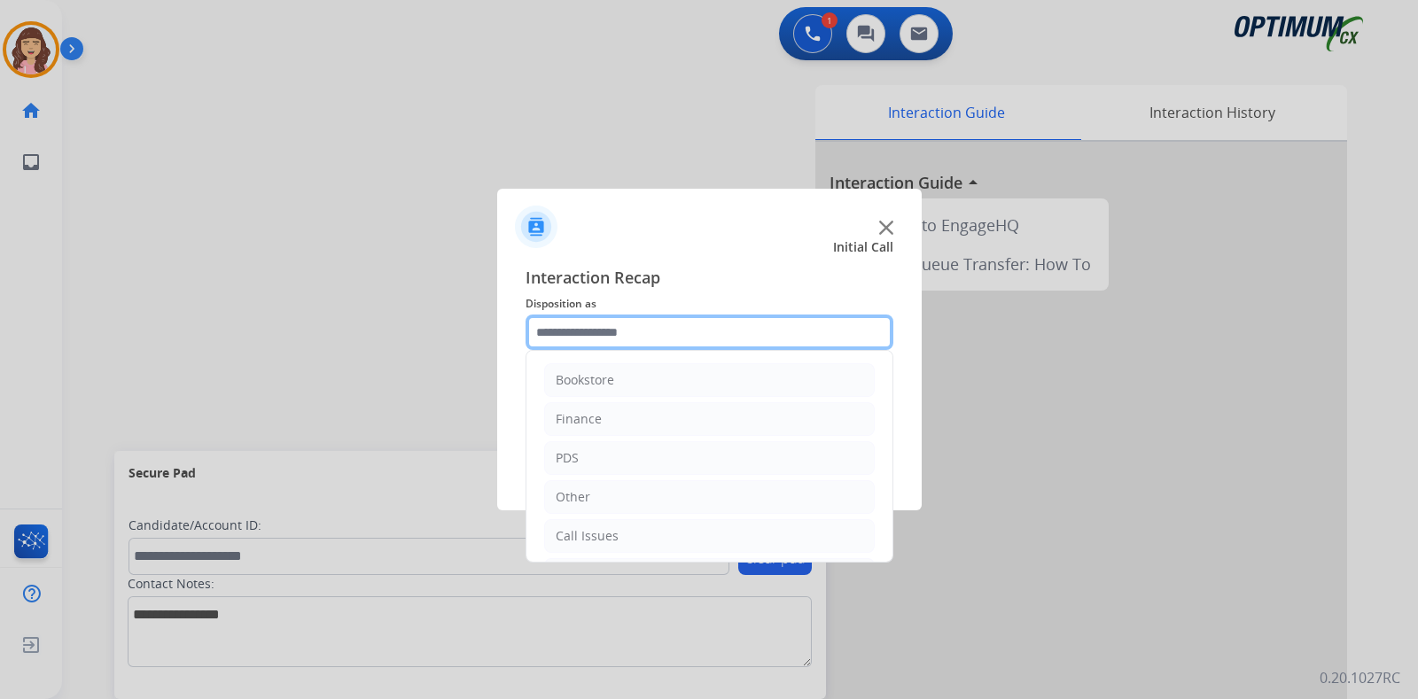
click at [687, 331] on input "text" at bounding box center [709, 332] width 368 height 35
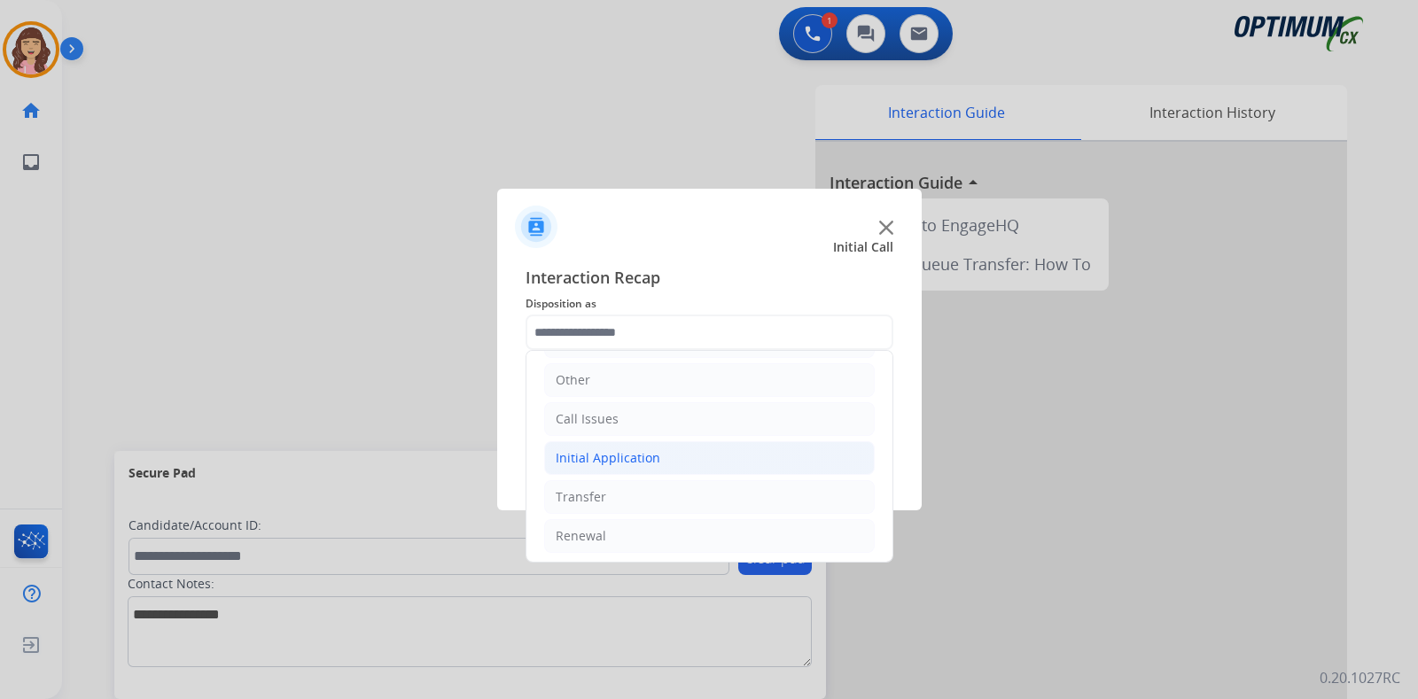
click at [631, 455] on div "Initial Application" at bounding box center [608, 458] width 105 height 18
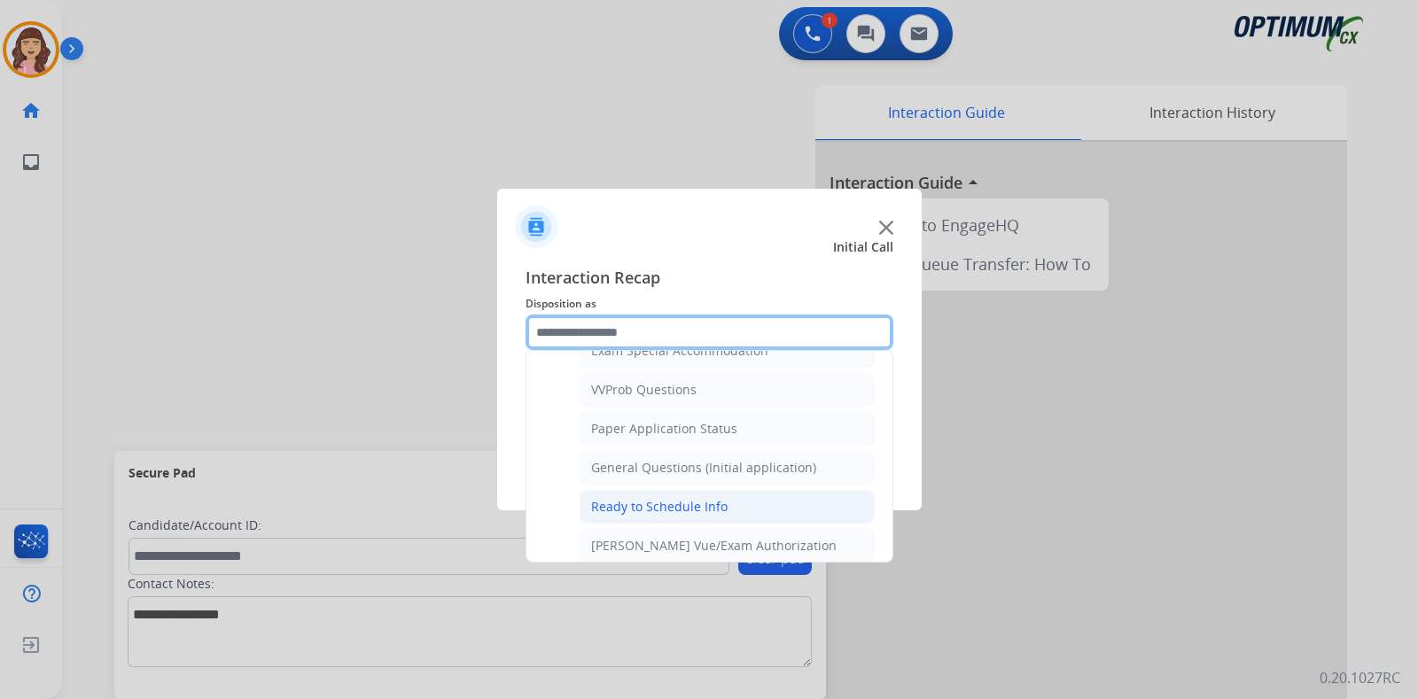
scroll to position [947, 0]
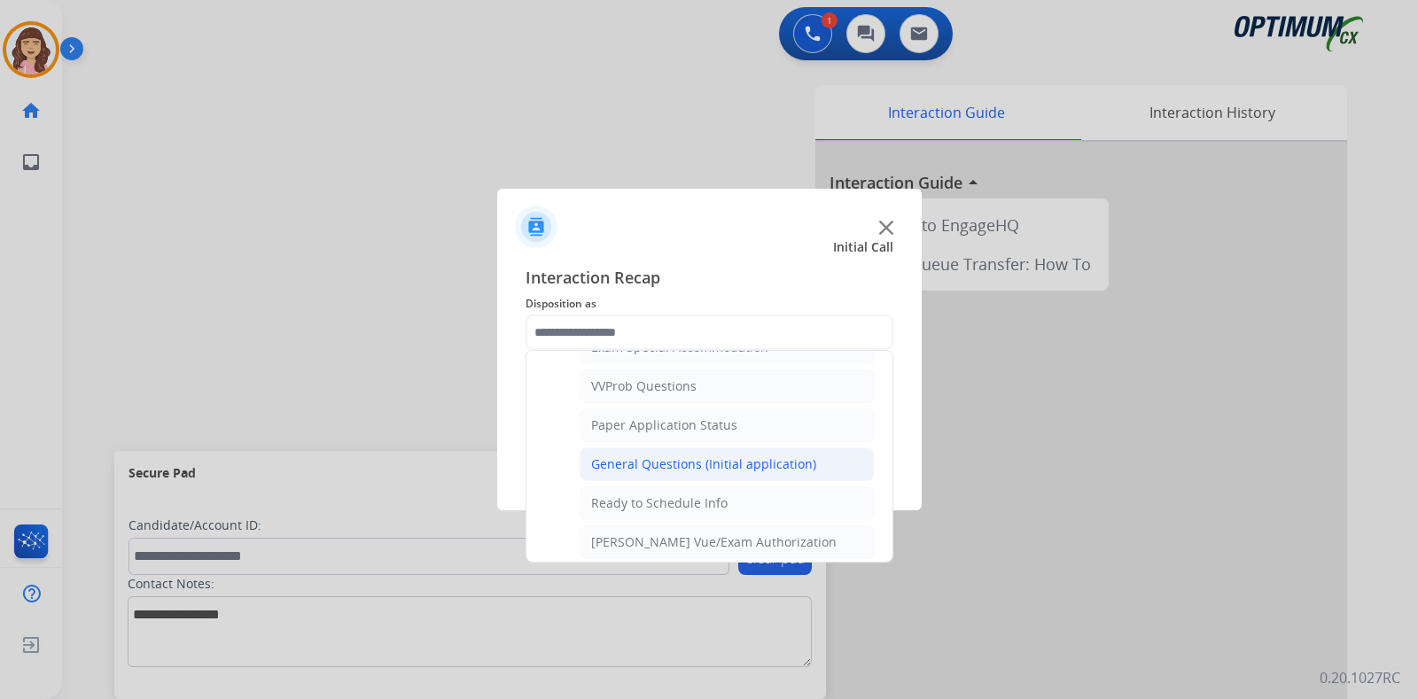
click at [700, 455] on div "General Questions (Initial application)" at bounding box center [703, 464] width 225 height 18
type input "**********"
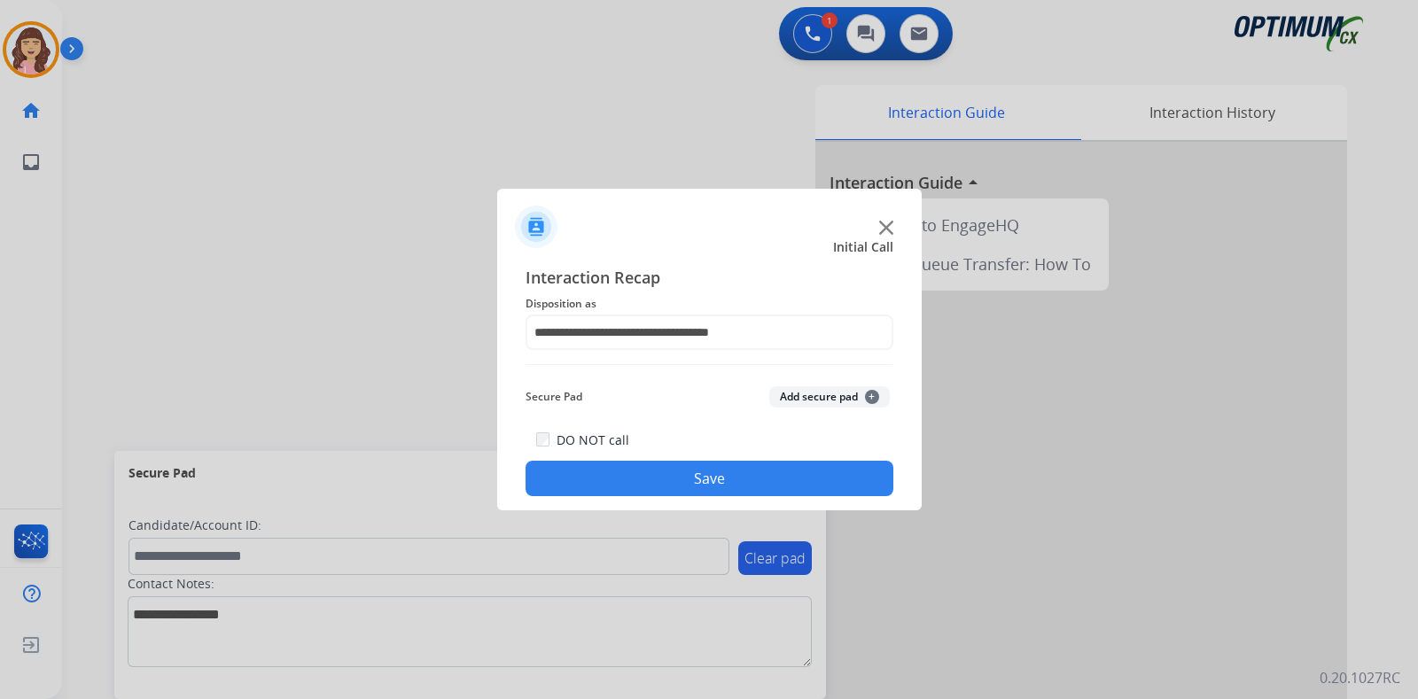
click at [691, 478] on button "Save" at bounding box center [709, 478] width 368 height 35
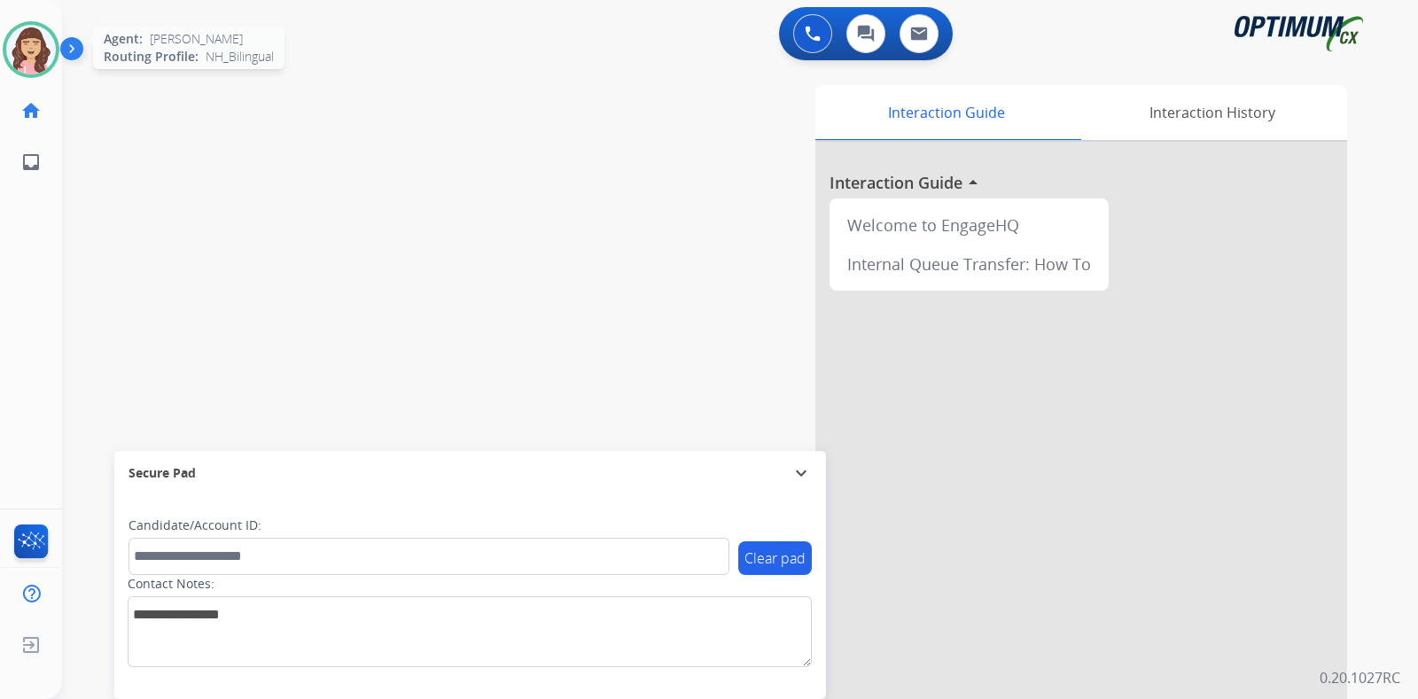
click at [44, 60] on img at bounding box center [31, 50] width 50 height 50
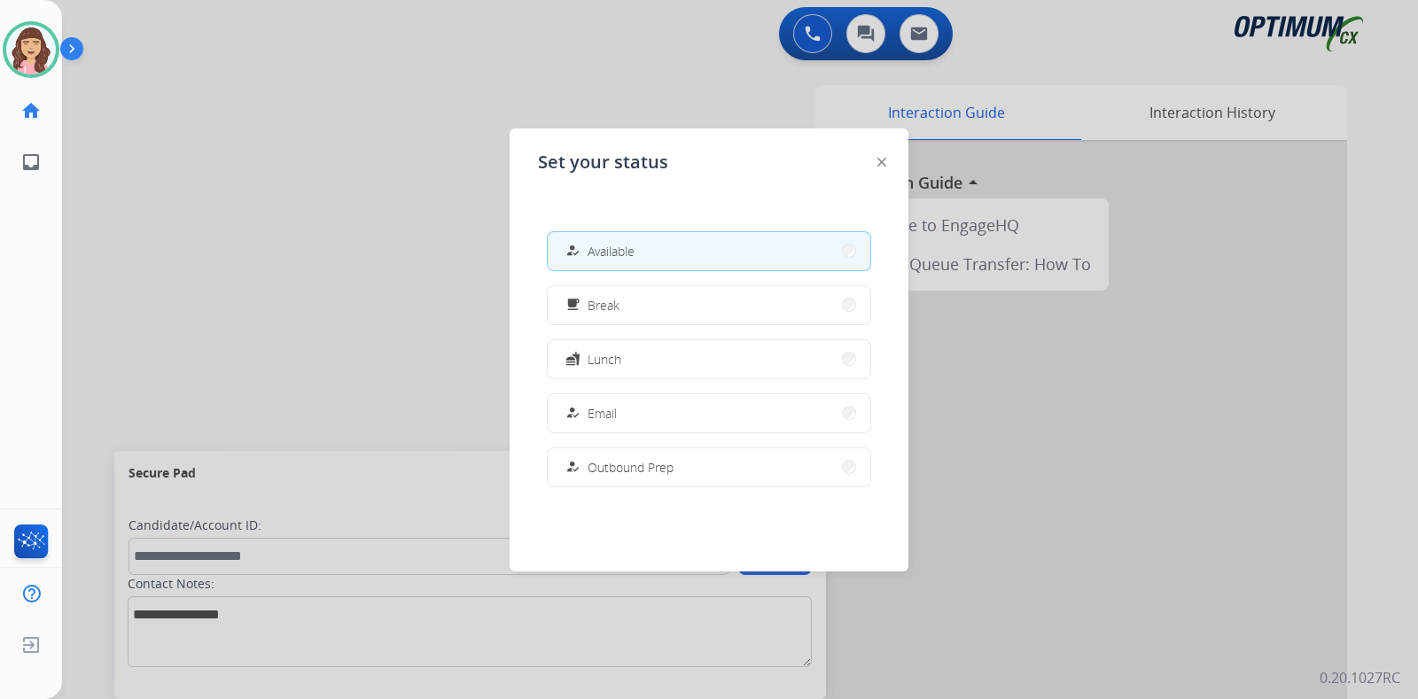
scroll to position [441, 0]
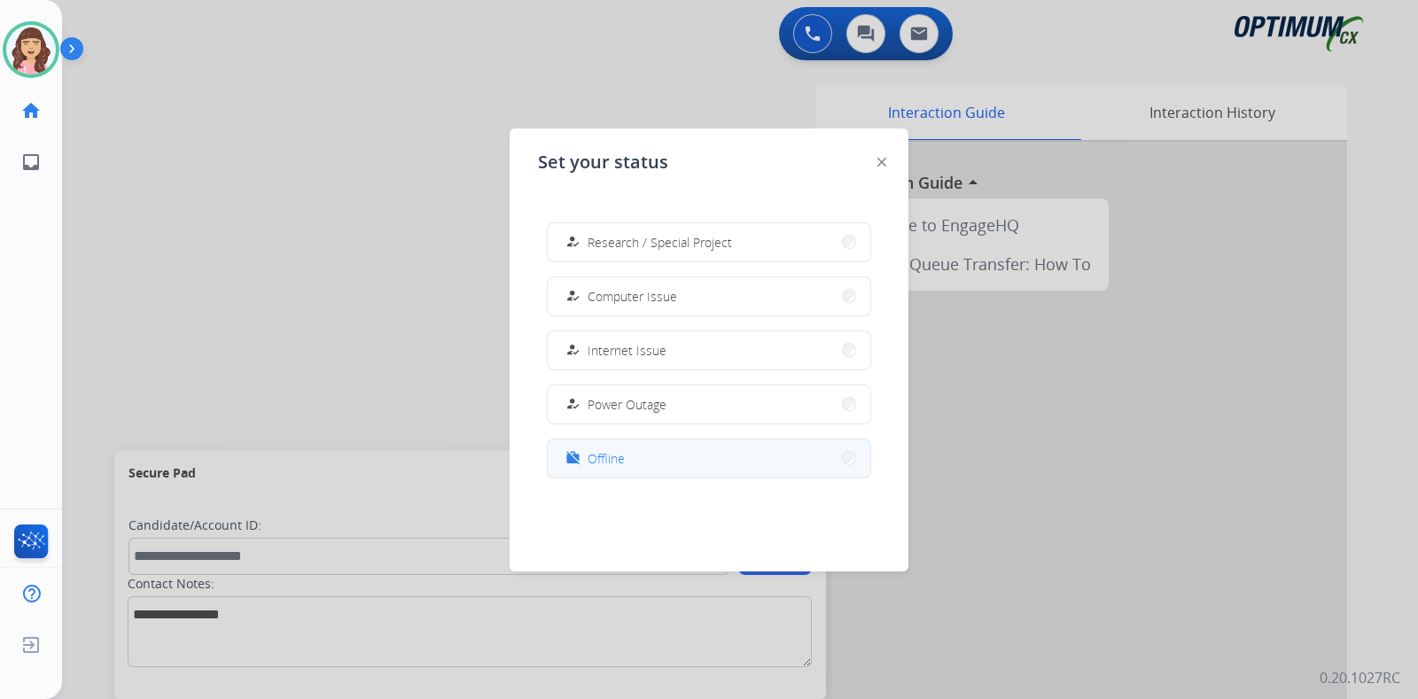
click at [639, 451] on button "work_off Offline" at bounding box center [709, 458] width 323 height 38
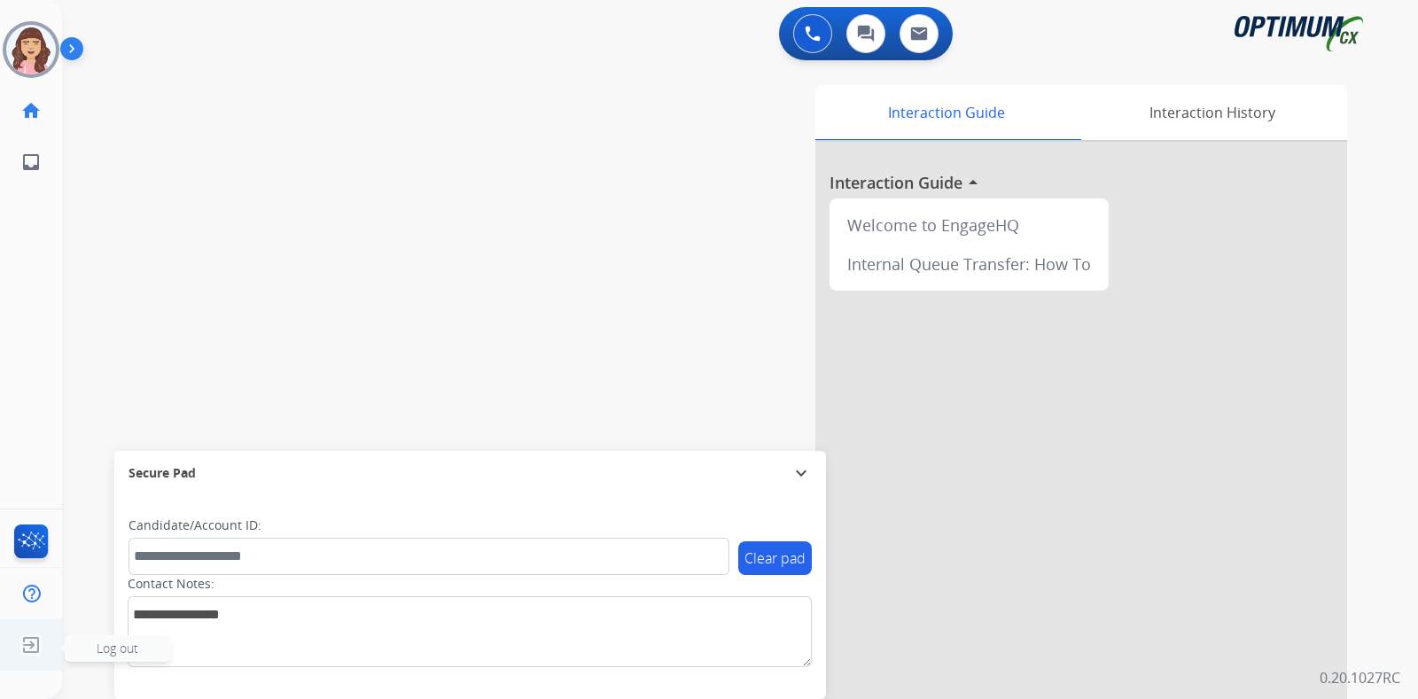
click at [34, 631] on img at bounding box center [31, 645] width 32 height 34
